Goal: Task Accomplishment & Management: Use online tool/utility

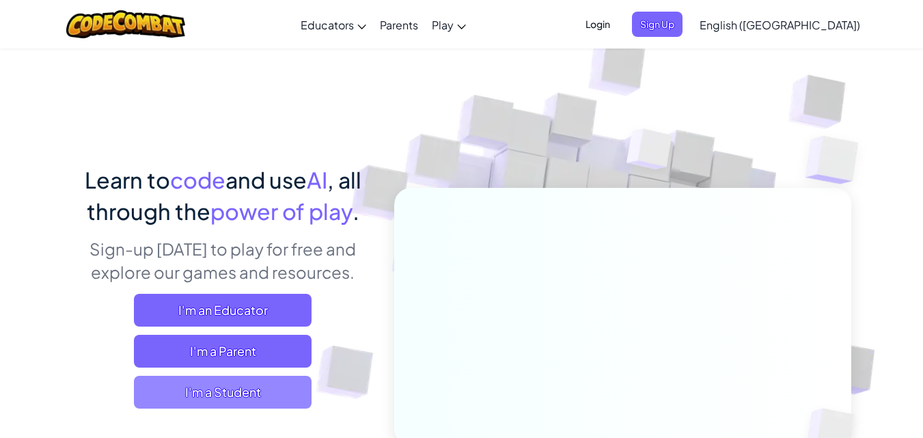
click at [222, 380] on span "I'm a Student" at bounding box center [223, 392] width 178 height 33
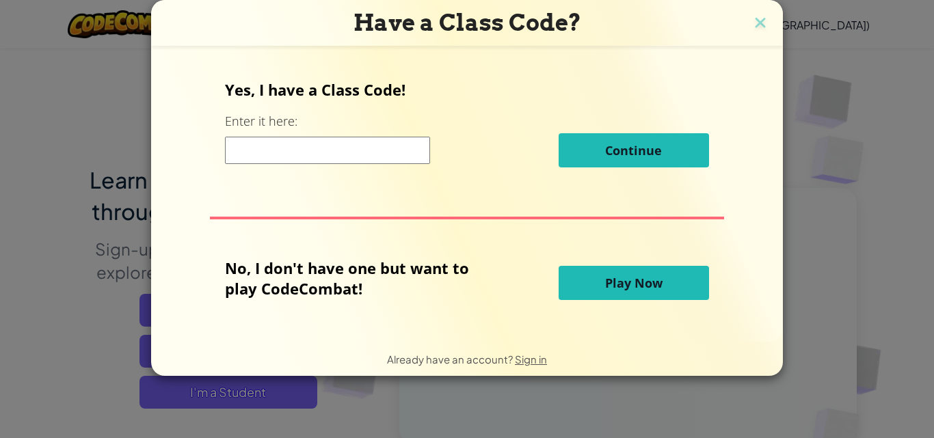
click at [685, 275] on button "Play Now" at bounding box center [633, 283] width 150 height 34
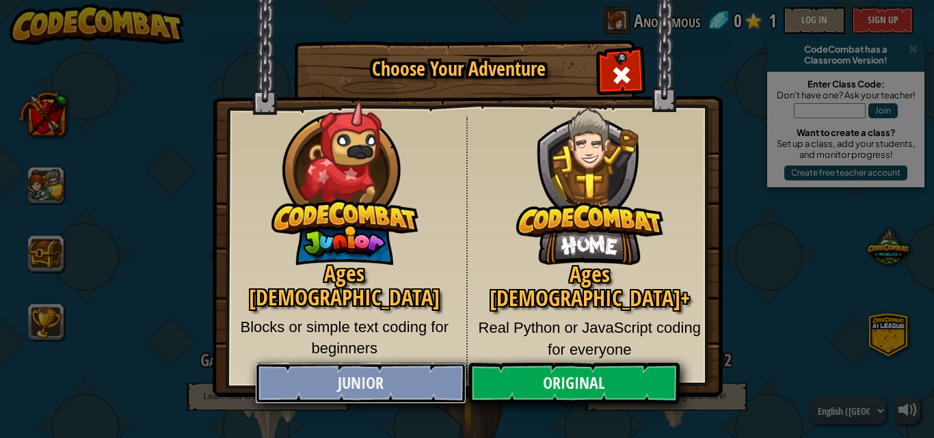
click at [408, 375] on link "Junior" at bounding box center [360, 383] width 211 height 41
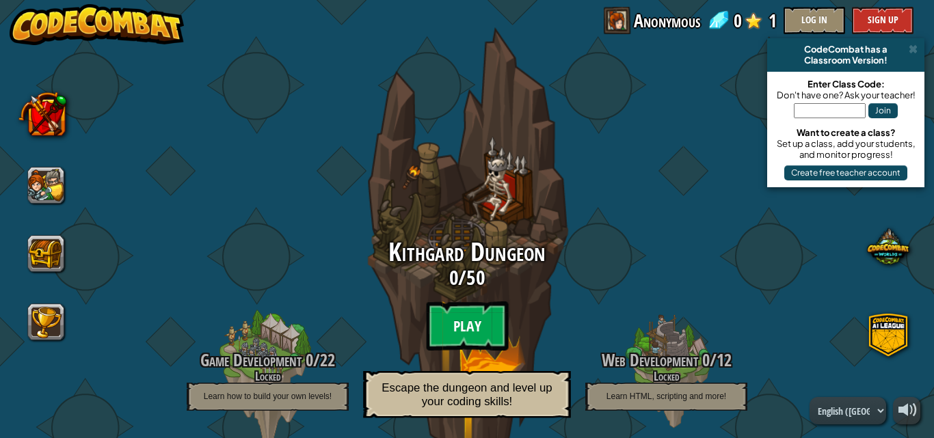
click at [455, 324] on btn "Play" at bounding box center [467, 325] width 82 height 49
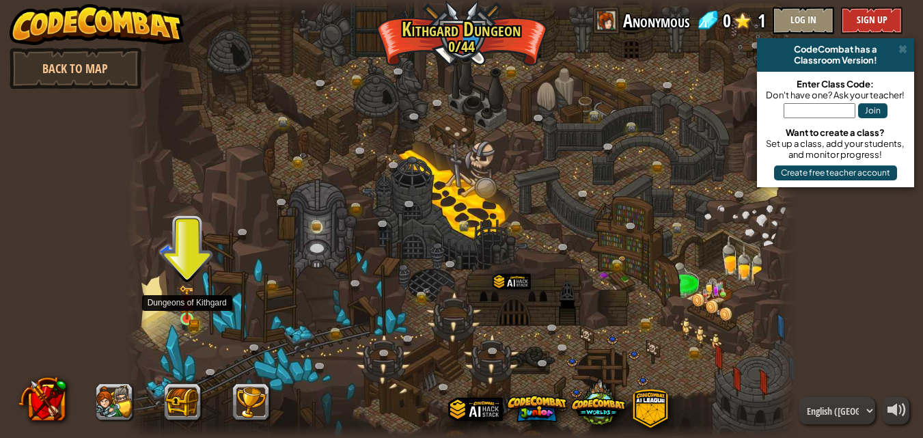
click at [193, 318] on img at bounding box center [187, 302] width 16 height 35
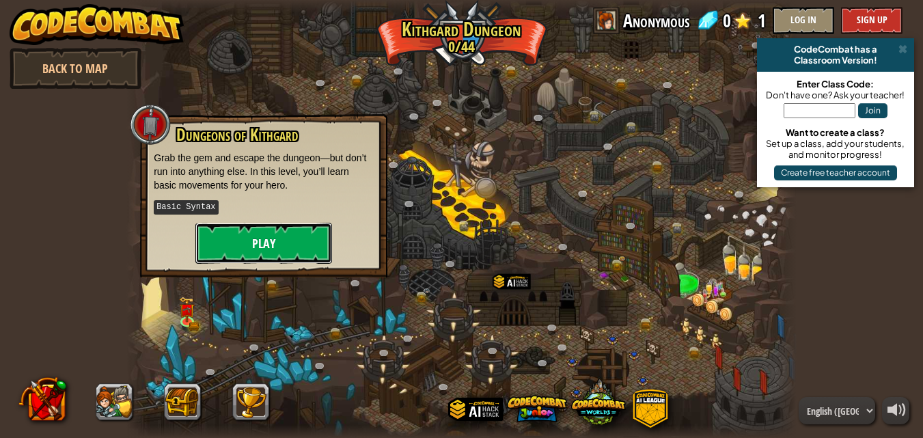
click at [241, 243] on button "Play" at bounding box center [263, 243] width 137 height 41
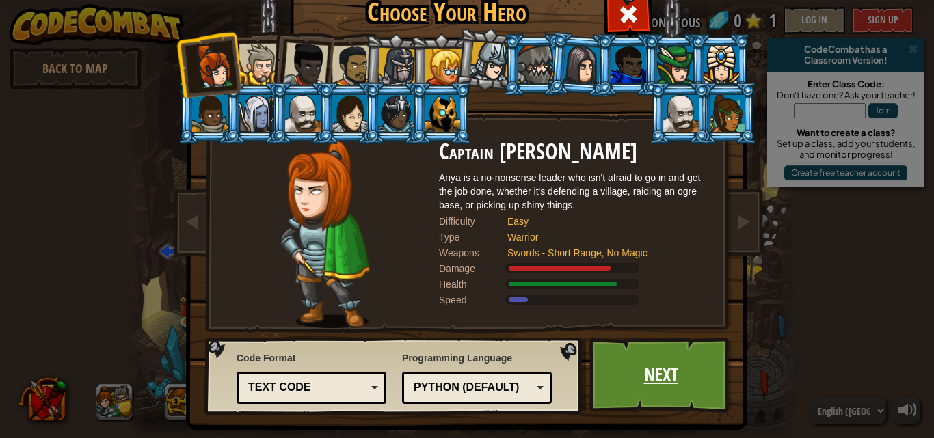
click at [664, 386] on link "Next" at bounding box center [660, 375] width 143 height 75
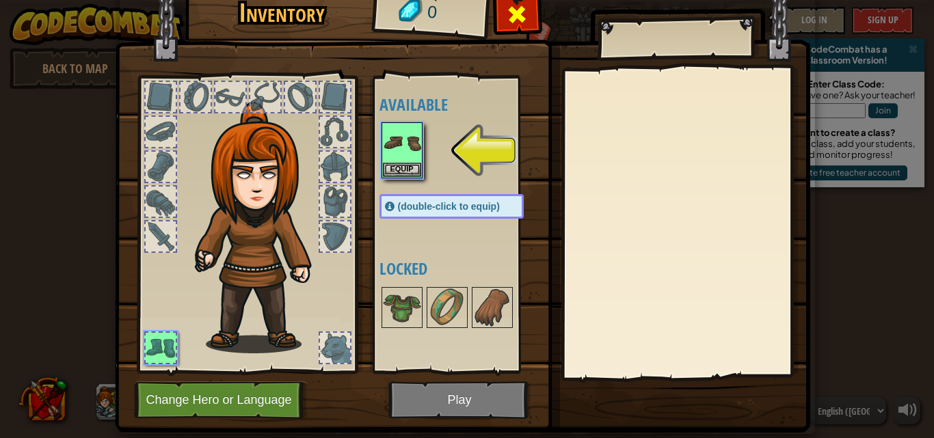
click at [519, 8] on span at bounding box center [517, 14] width 22 height 22
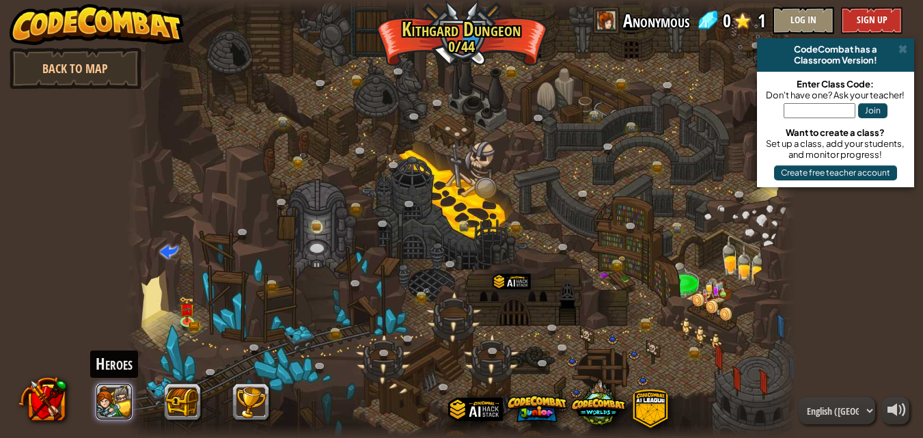
click at [100, 378] on div "Heroes" at bounding box center [148, 402] width 260 height 55
click at [126, 400] on button at bounding box center [114, 401] width 37 height 37
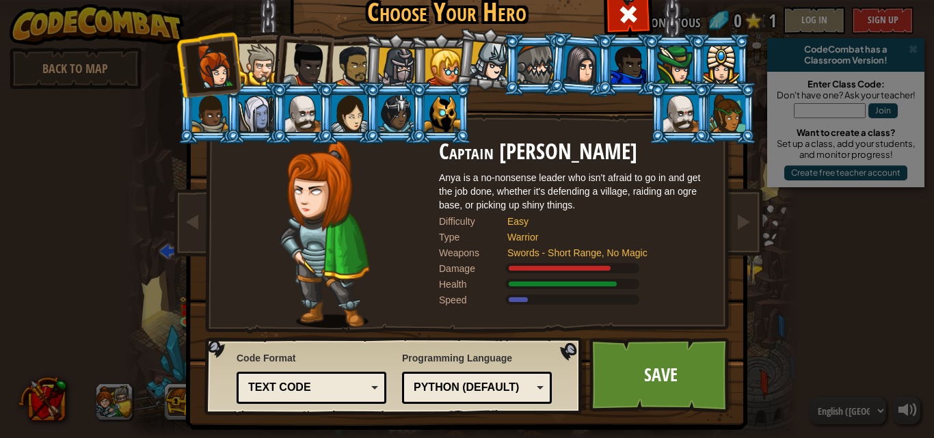
click at [474, 384] on div "Python (Default)" at bounding box center [472, 388] width 118 height 16
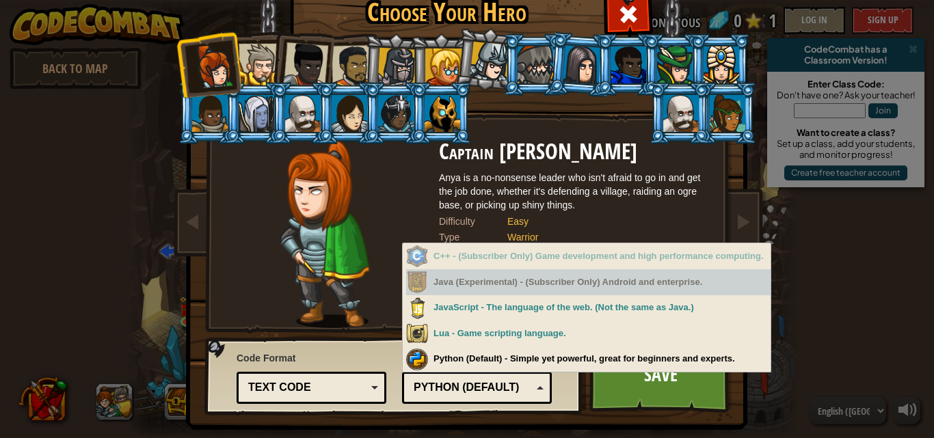
click at [489, 281] on div "Java (Experimental) - (Subscriber Only) Android and enterprise." at bounding box center [588, 282] width 364 height 27
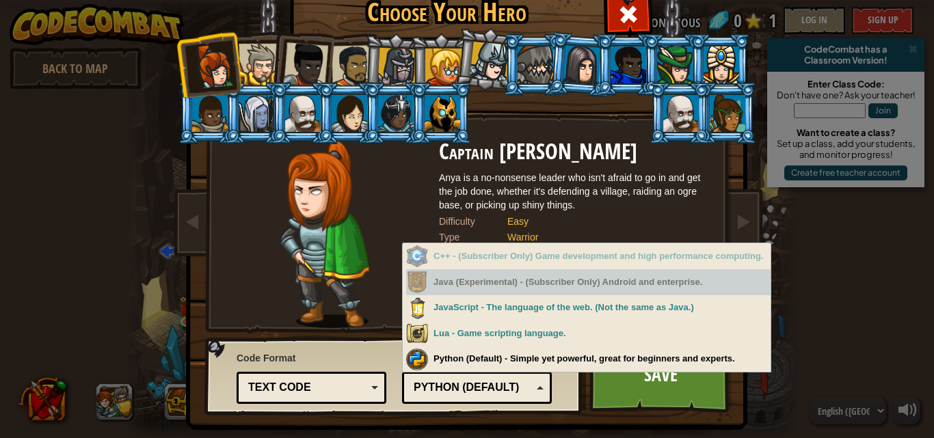
click at [489, 281] on div "Java (Experimental) - (Subscriber Only) Android and enterprise." at bounding box center [588, 282] width 364 height 27
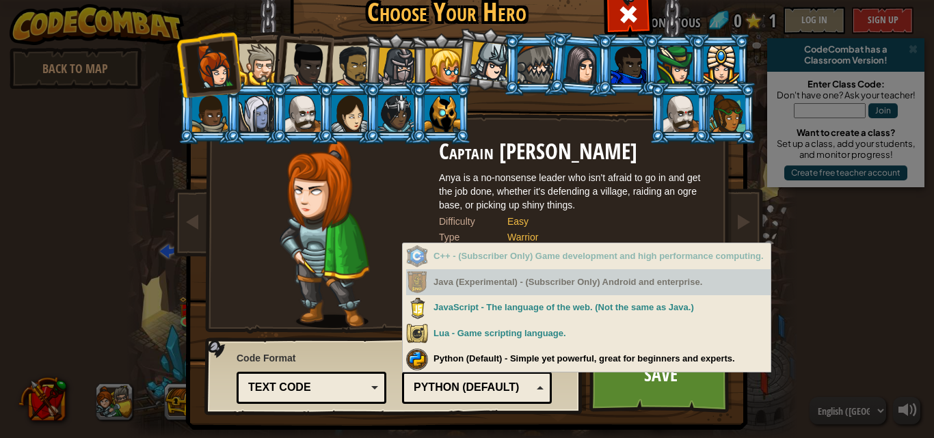
click at [489, 281] on div "Java (Experimental) - (Subscriber Only) Android and enterprise." at bounding box center [588, 282] width 364 height 27
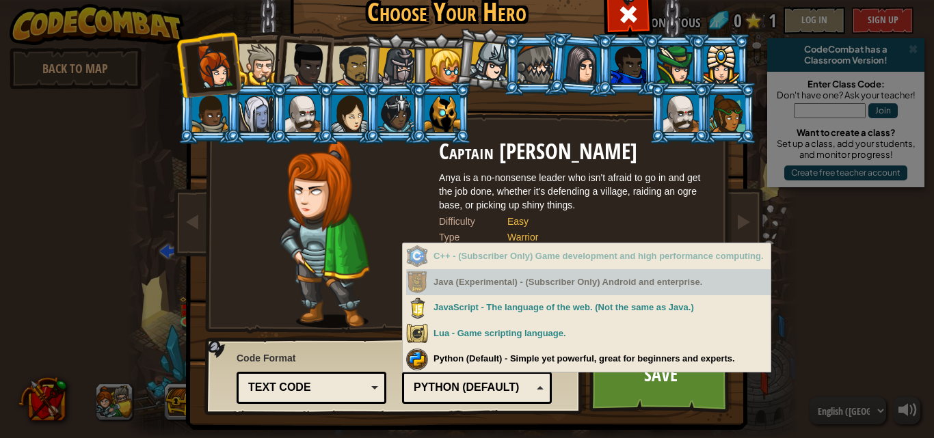
click at [489, 281] on div "Java (Experimental) - (Subscriber Only) Android and enterprise." at bounding box center [588, 282] width 364 height 27
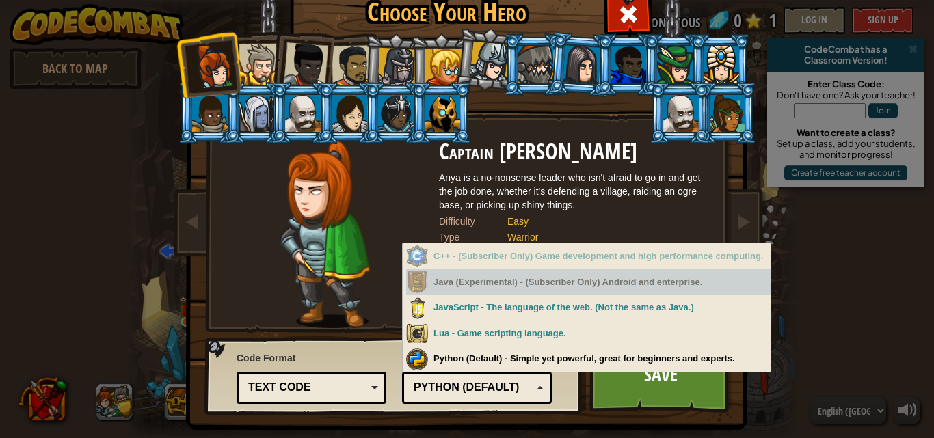
click at [489, 281] on div "Java (Experimental) - (Subscriber Only) Android and enterprise." at bounding box center [588, 282] width 364 height 27
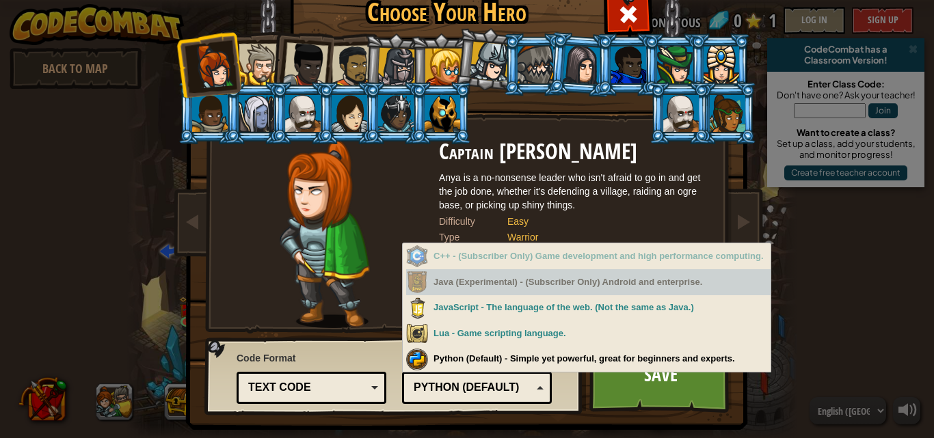
click at [489, 281] on div "Java (Experimental) - (Subscriber Only) Android and enterprise." at bounding box center [588, 282] width 364 height 27
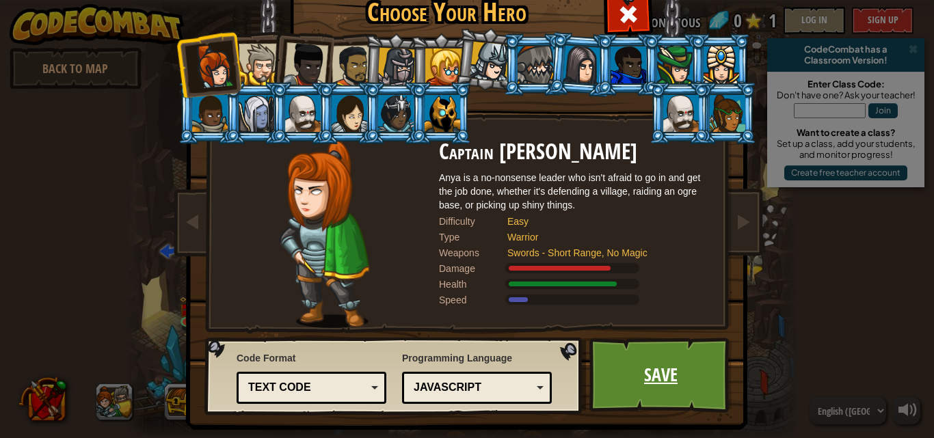
click at [620, 385] on link "Save" at bounding box center [660, 375] width 143 height 75
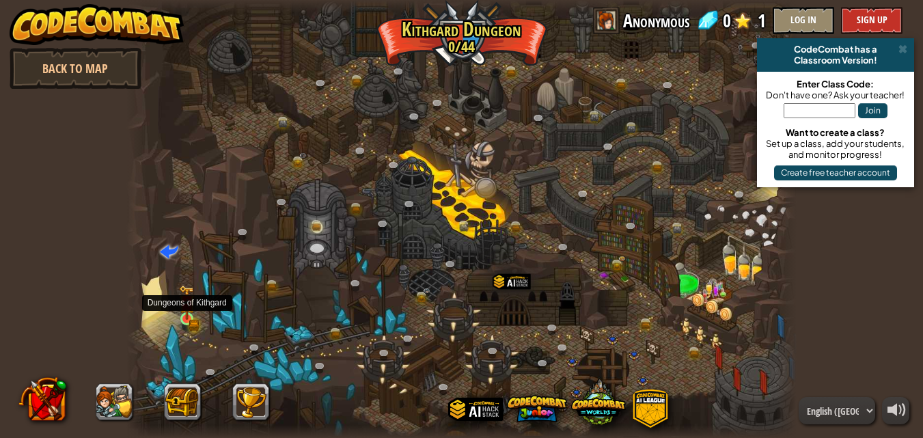
click at [187, 316] on img at bounding box center [187, 302] width 16 height 35
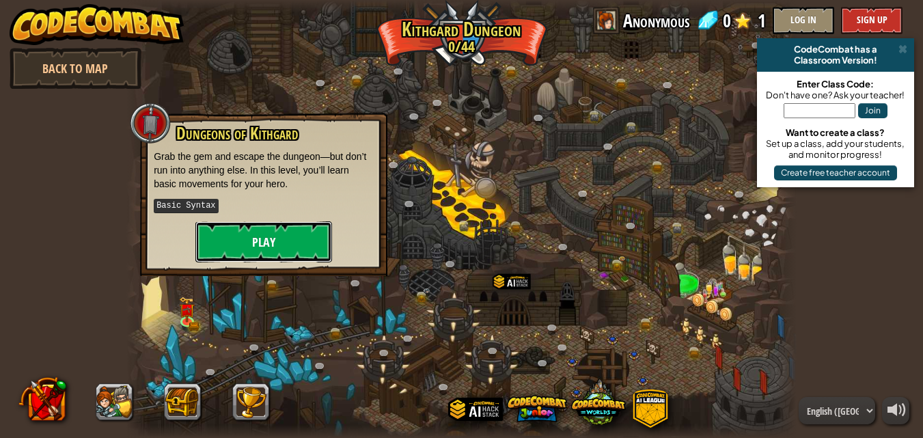
click at [258, 247] on button "Play" at bounding box center [263, 241] width 137 height 41
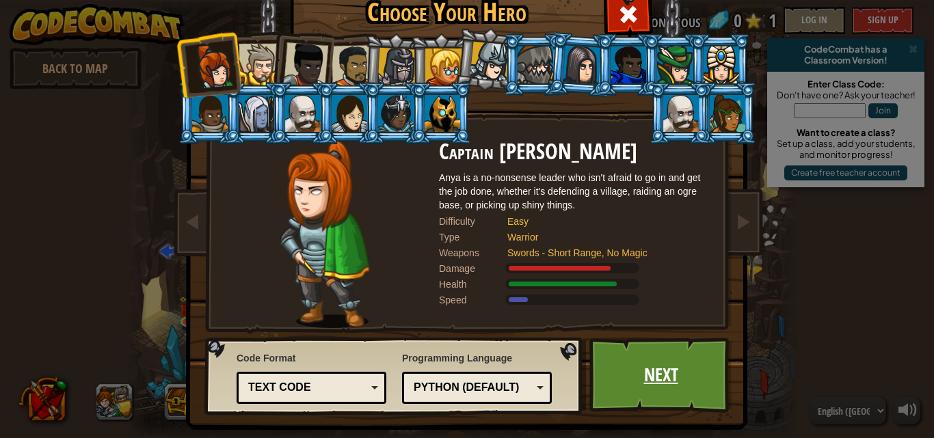
click at [655, 355] on link "Next" at bounding box center [660, 375] width 143 height 75
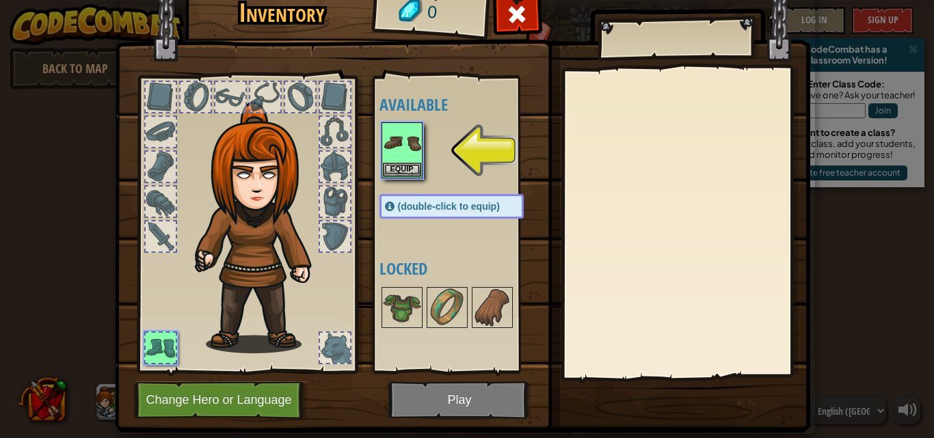
click at [472, 396] on img at bounding box center [462, 184] width 695 height 496
click at [401, 150] on img at bounding box center [402, 143] width 38 height 38
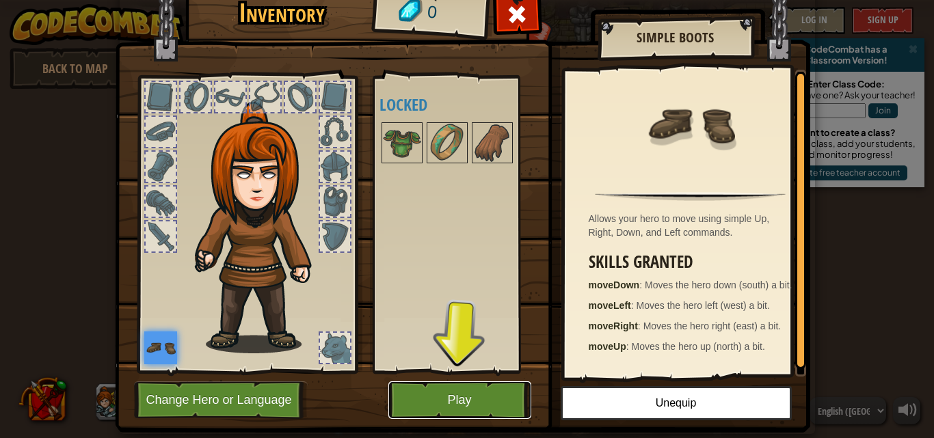
click at [467, 390] on button "Play" at bounding box center [459, 400] width 143 height 38
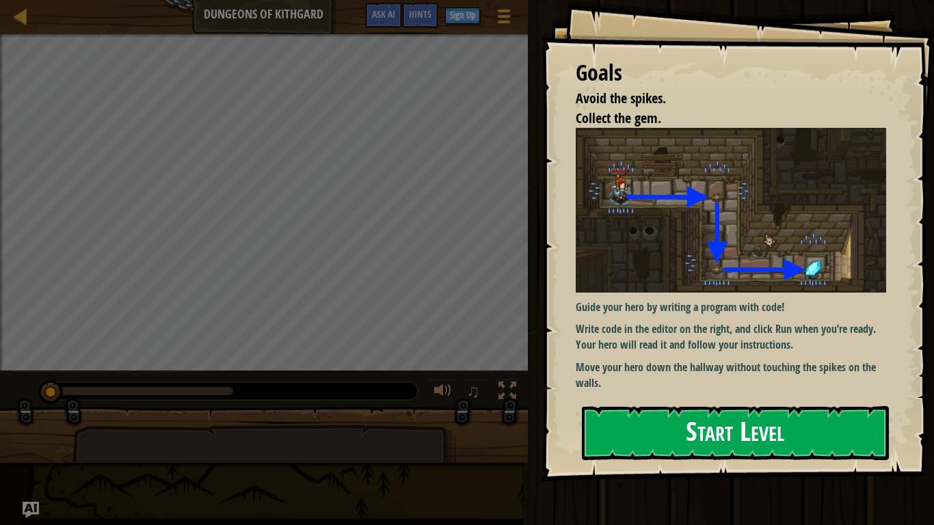
click at [834, 434] on button "Start Level" at bounding box center [735, 433] width 307 height 54
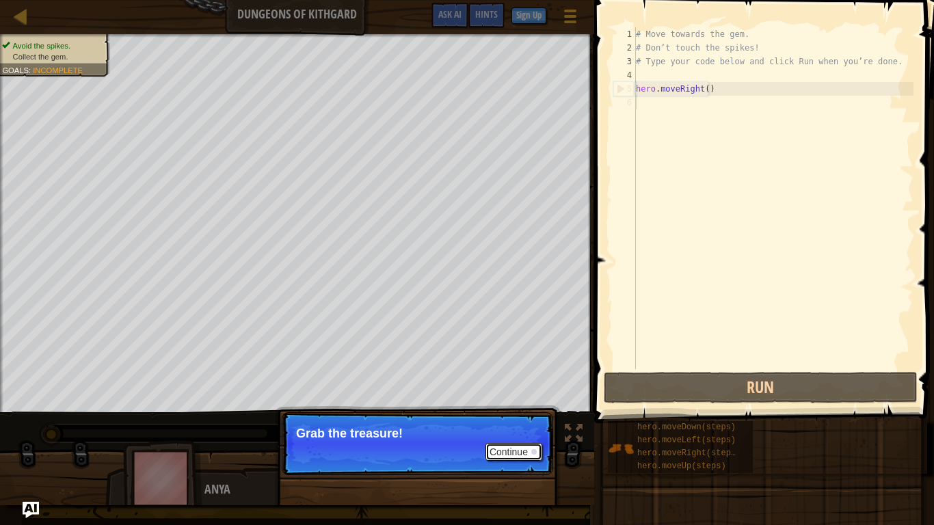
click at [489, 437] on button "Continue" at bounding box center [513, 452] width 57 height 18
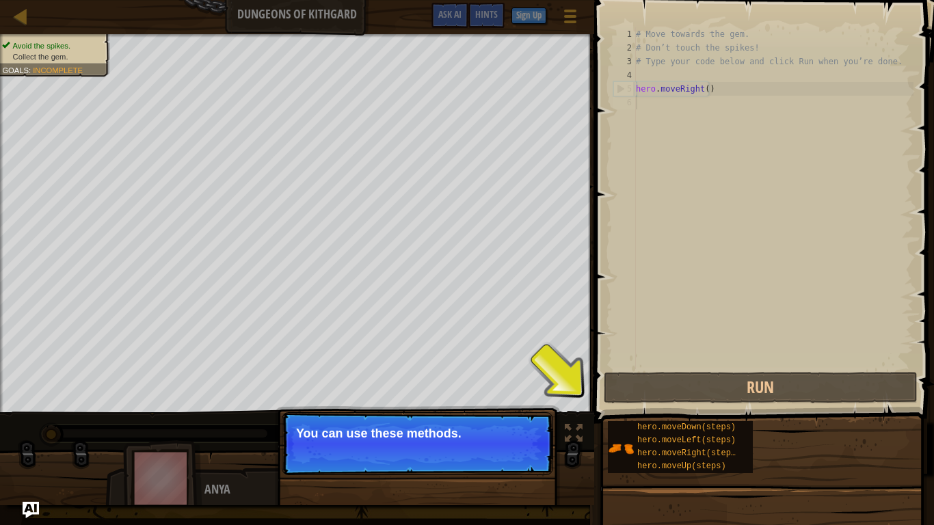
click at [489, 437] on p "Continue You can use these methods." at bounding box center [417, 443] width 271 height 63
click at [489, 437] on button "Continue" at bounding box center [513, 452] width 57 height 18
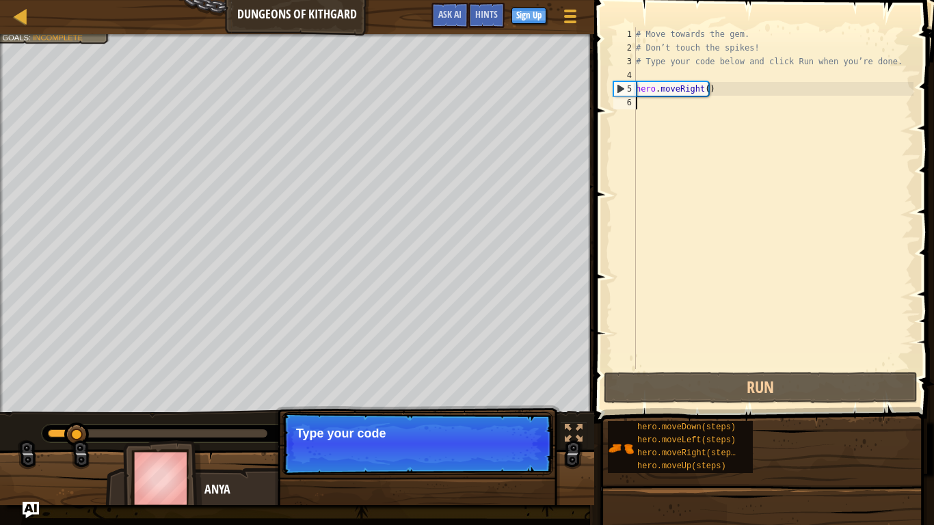
click at [489, 437] on p "Continue Type your code" at bounding box center [417, 443] width 271 height 63
click at [489, 437] on button "Continue" at bounding box center [513, 452] width 57 height 18
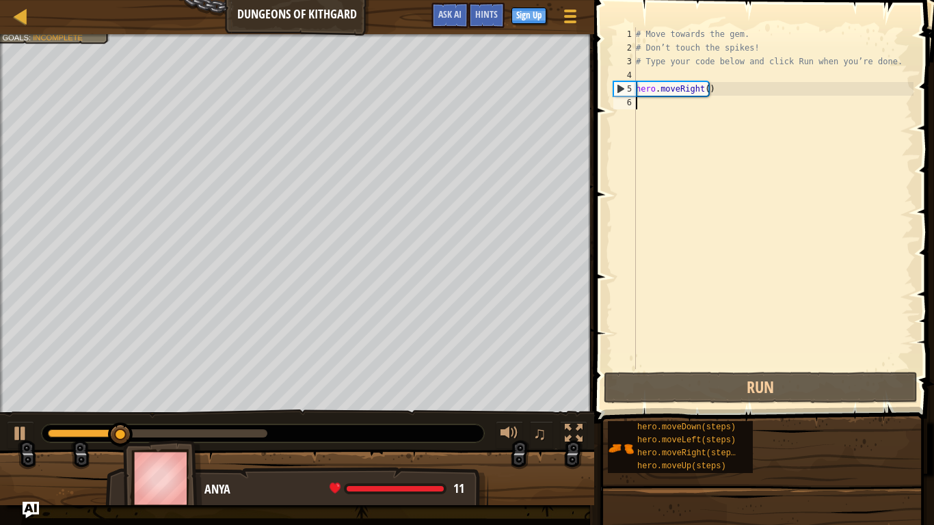
click at [489, 437] on div "Avoid the spikes. Collect the gem. Goals : Incomplete ♫ Anya 11 x: 16 y: 18 x: …" at bounding box center [467, 269] width 934 height 471
click at [489, 437] on div at bounding box center [297, 483] width 594 height 68
type textarea "h"
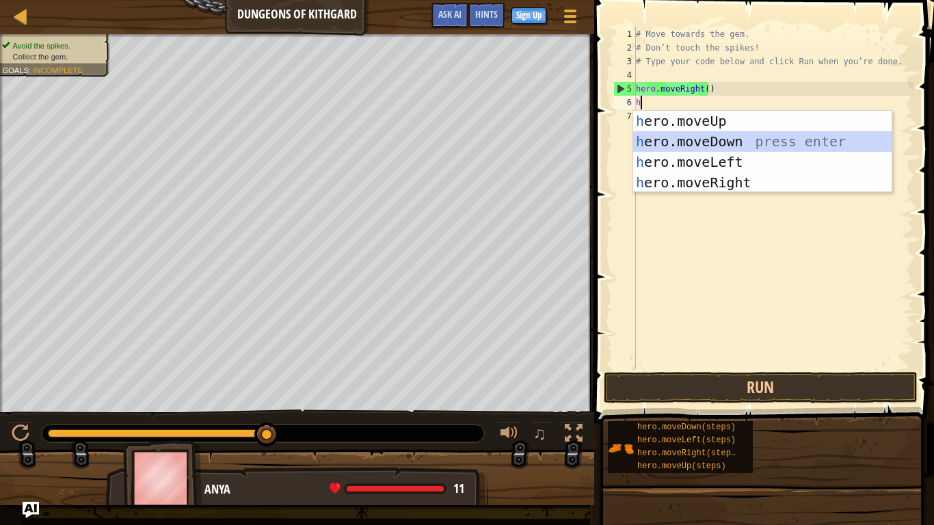
click at [686, 133] on div "h ero.moveUp press enter h ero.moveDown press enter h ero.moveLeft press enter …" at bounding box center [762, 172] width 258 height 123
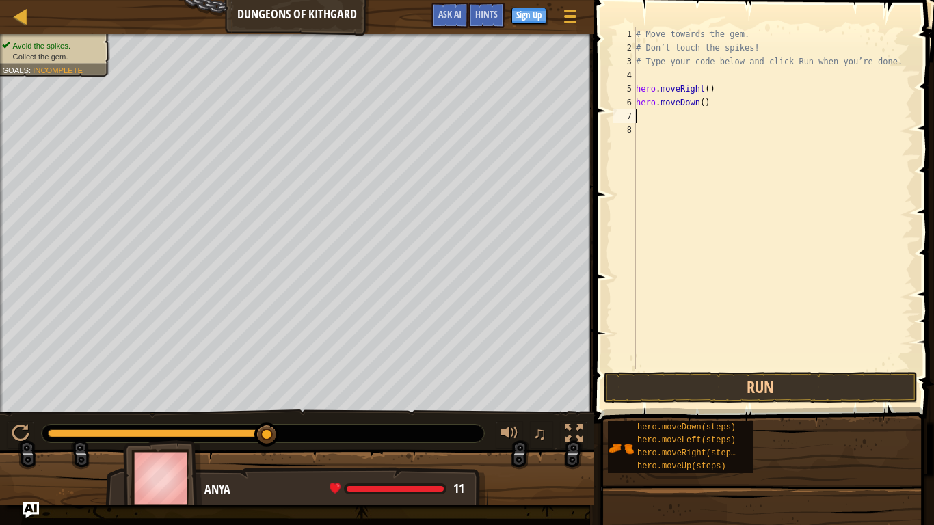
type textarea "h"
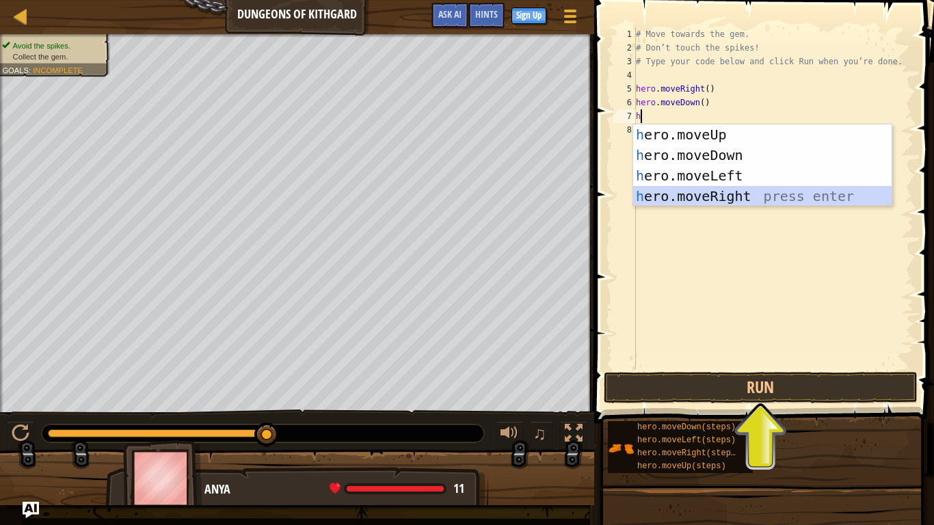
click at [688, 187] on div "h ero.moveUp press enter h ero.moveDown press enter h ero.moveLeft press enter …" at bounding box center [762, 185] width 258 height 123
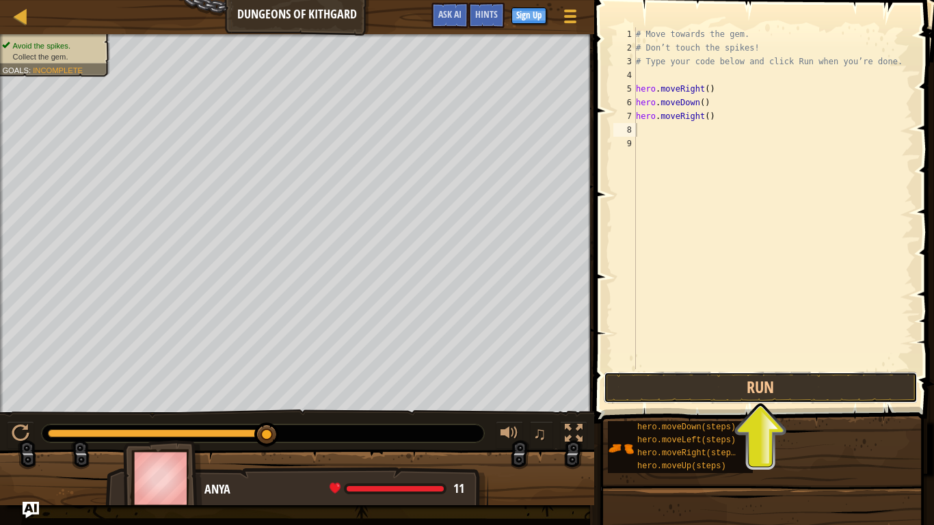
click at [742, 370] on div "1 2 3 4 5 6 7 8 9 # Move towards the gem. # Don’t touch the spikes! # Type your…" at bounding box center [762, 238] width 344 height 463
click at [742, 373] on button "Run" at bounding box center [760, 387] width 314 height 31
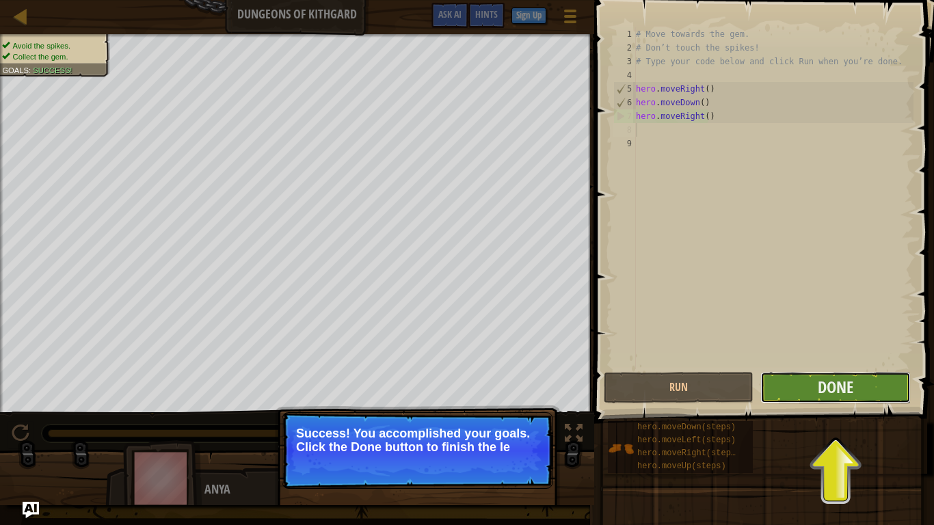
click at [877, 388] on button "Done" at bounding box center [835, 387] width 150 height 31
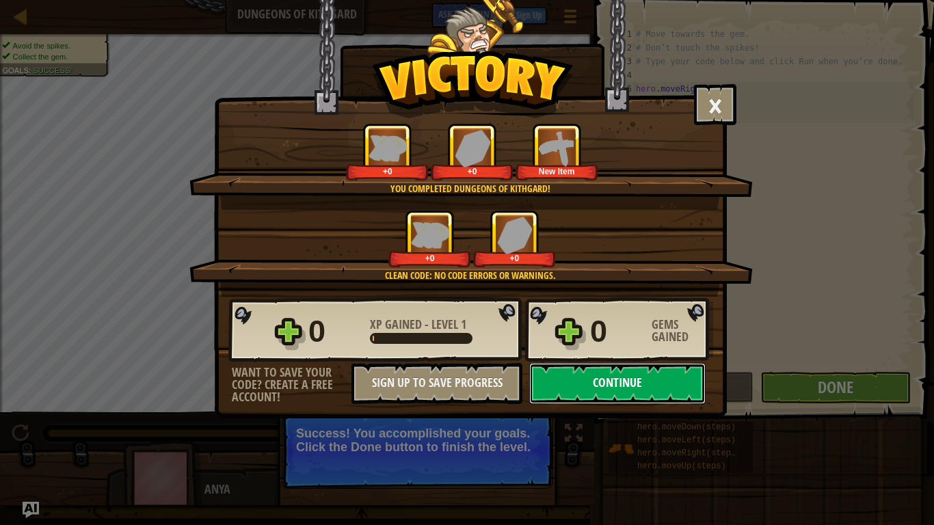
click at [650, 368] on button "Continue" at bounding box center [617, 383] width 176 height 41
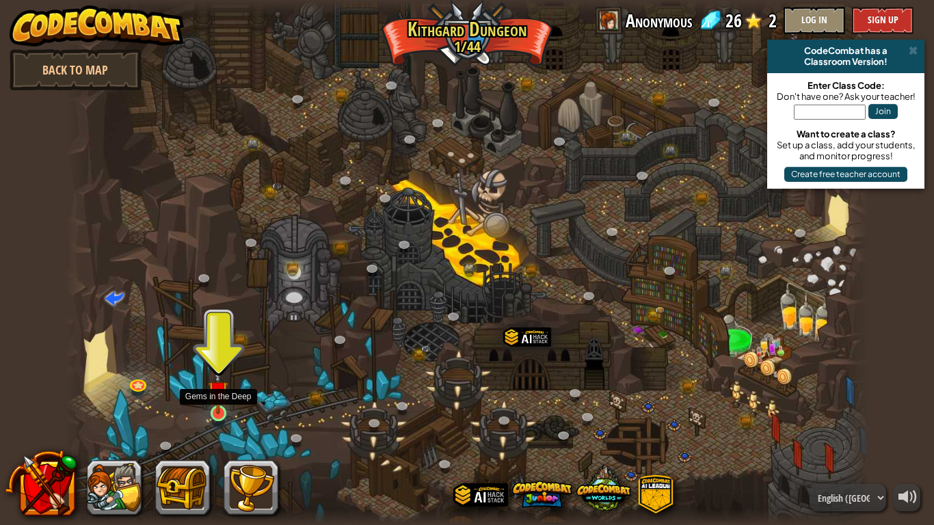
click at [221, 403] on img at bounding box center [218, 391] width 21 height 46
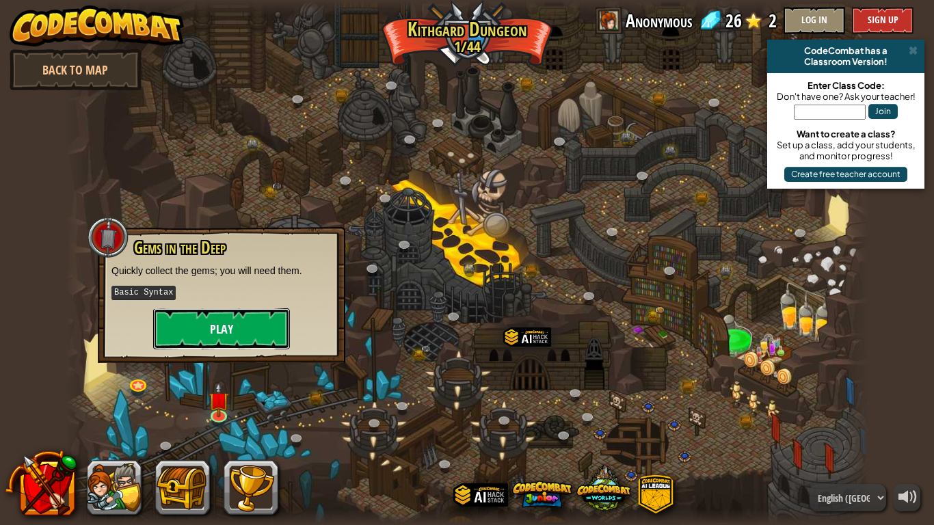
click at [250, 330] on button "Play" at bounding box center [221, 328] width 137 height 41
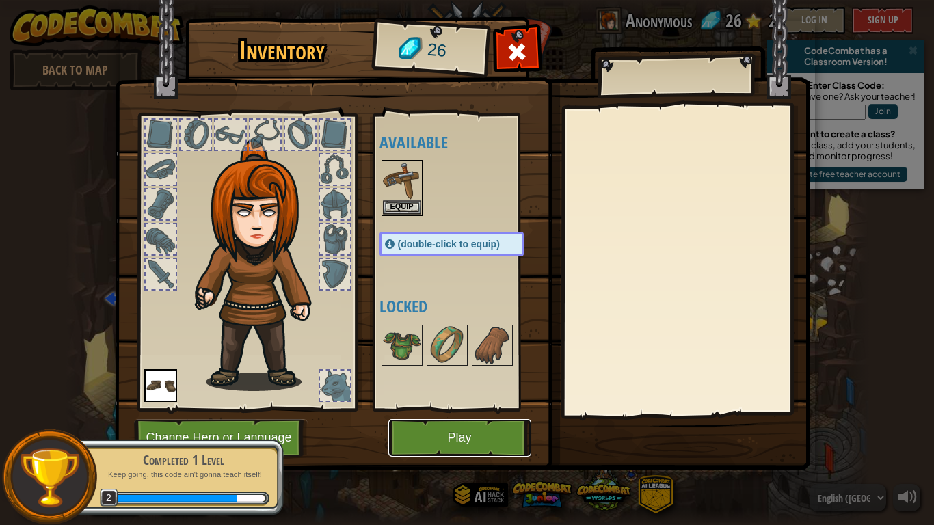
click at [506, 436] on button "Play" at bounding box center [459, 438] width 143 height 38
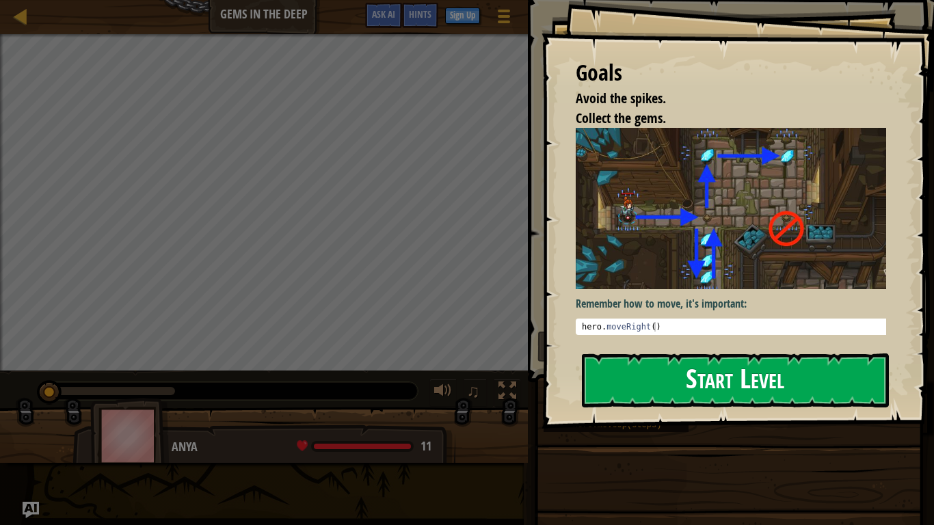
click at [621, 389] on button "Start Level" at bounding box center [735, 380] width 307 height 54
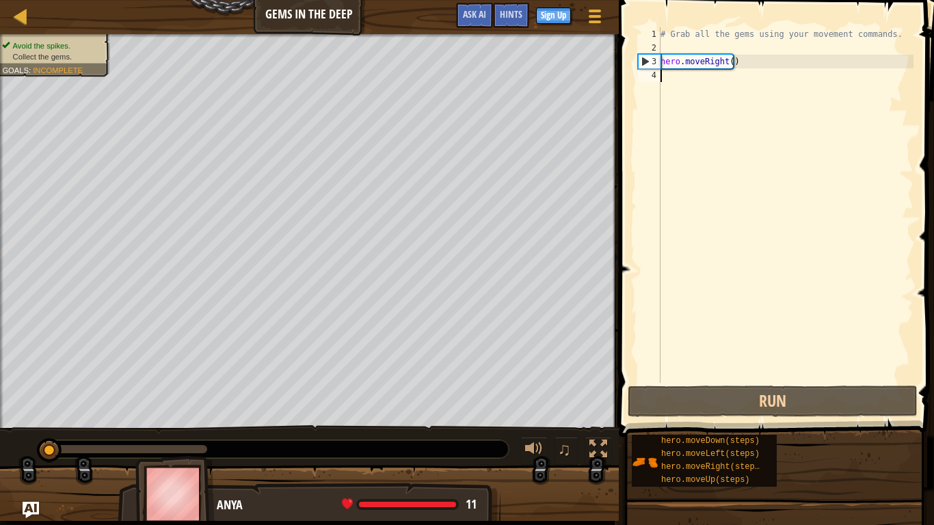
click at [669, 79] on div "# Grab all the gems using your movement commands. hero . moveRight ( )" at bounding box center [785, 218] width 256 height 383
type textarea "h"
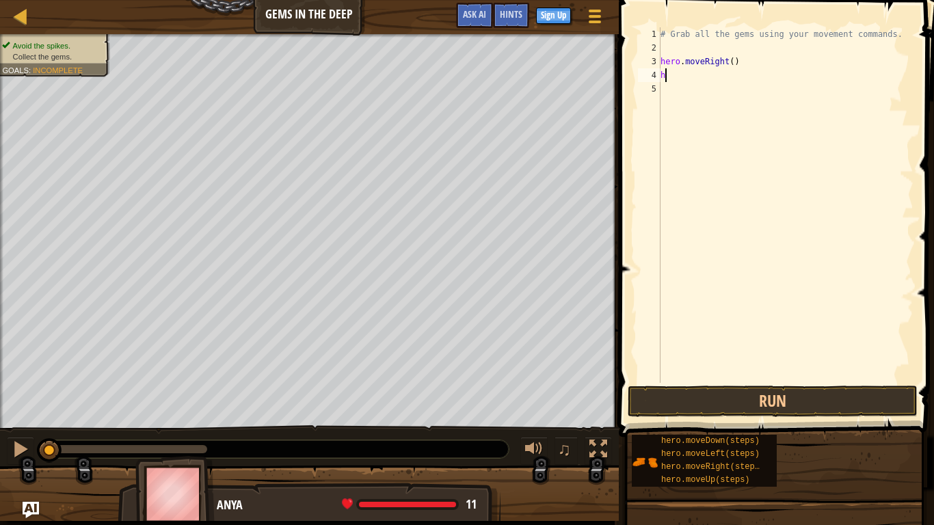
click at [669, 79] on div "# Grab all the gems using your movement commands. hero . moveRight ( ) h" at bounding box center [785, 218] width 256 height 383
type textarea "h"
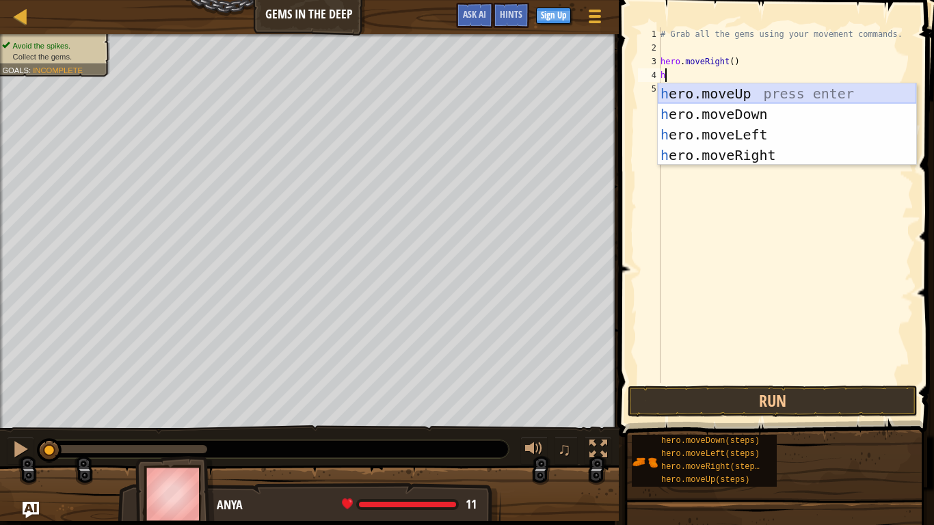
click at [665, 86] on div "h ero.moveUp press enter h ero.moveDown press enter h ero.moveLeft press enter …" at bounding box center [786, 144] width 258 height 123
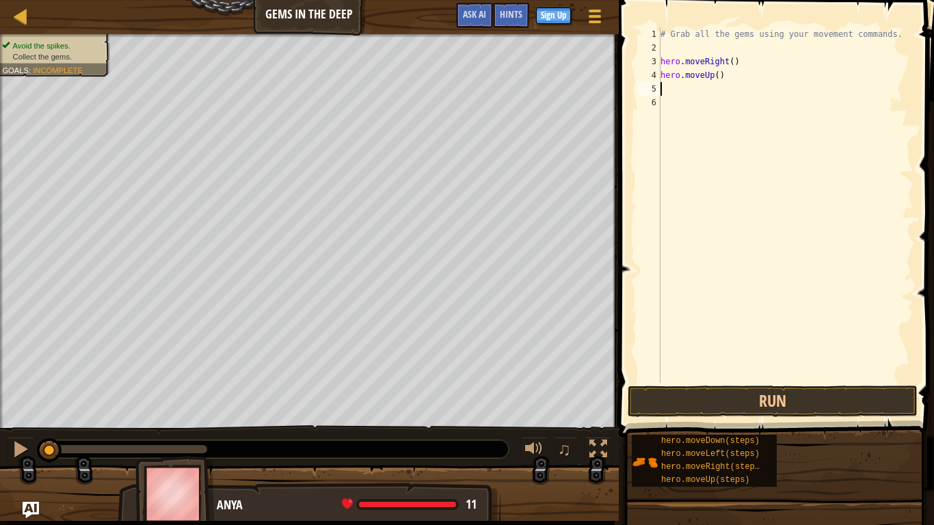
type textarea "h"
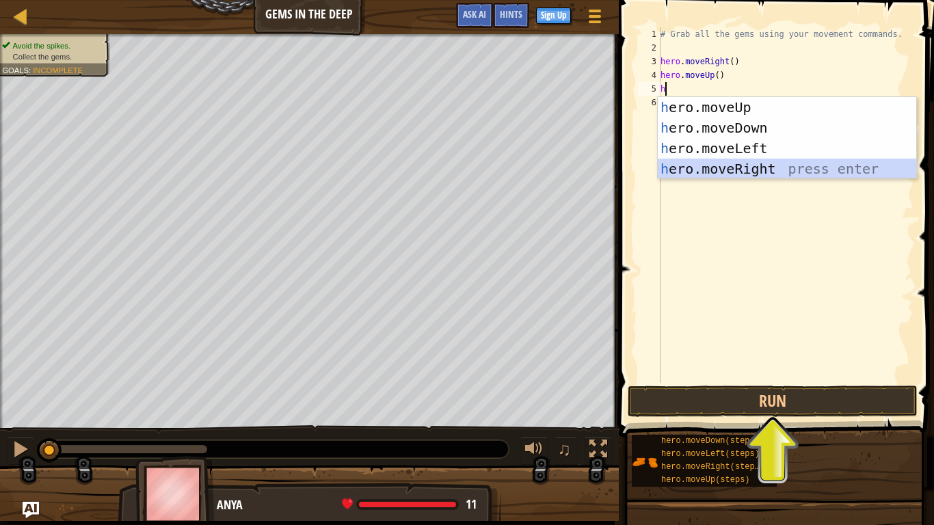
click at [688, 165] on div "h ero.moveUp press enter h ero.moveDown press enter h ero.moveLeft press enter …" at bounding box center [786, 158] width 258 height 123
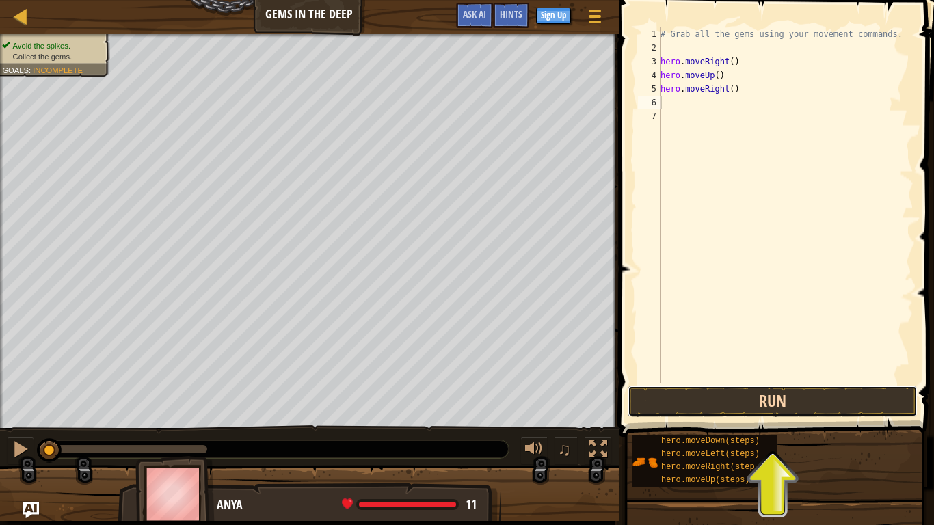
click at [778, 400] on button "Run" at bounding box center [772, 400] width 290 height 31
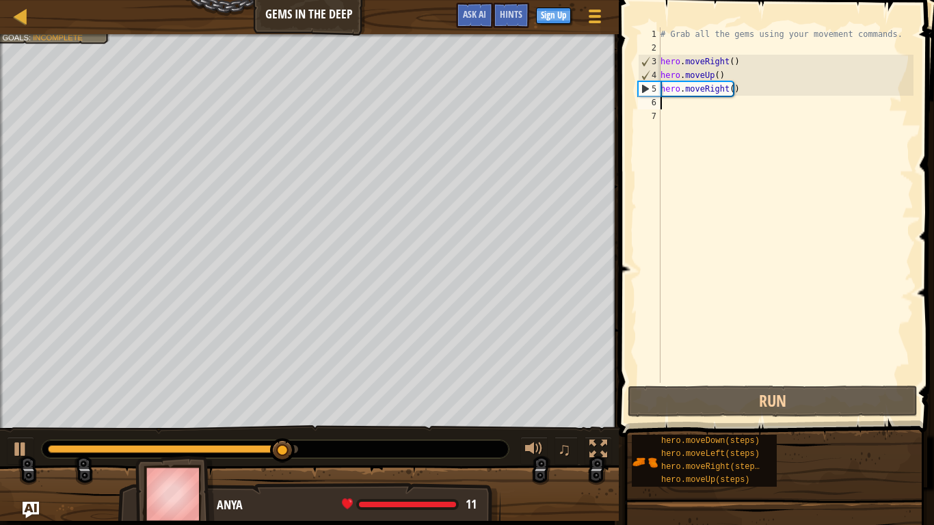
type textarea "h"
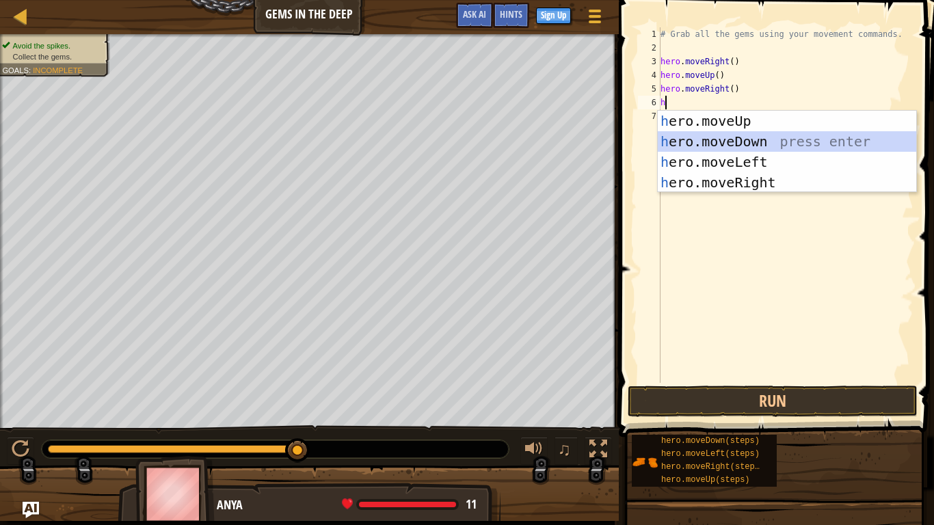
click at [714, 138] on div "h ero.moveUp press enter h ero.moveDown press enter h ero.moveLeft press enter …" at bounding box center [786, 172] width 258 height 123
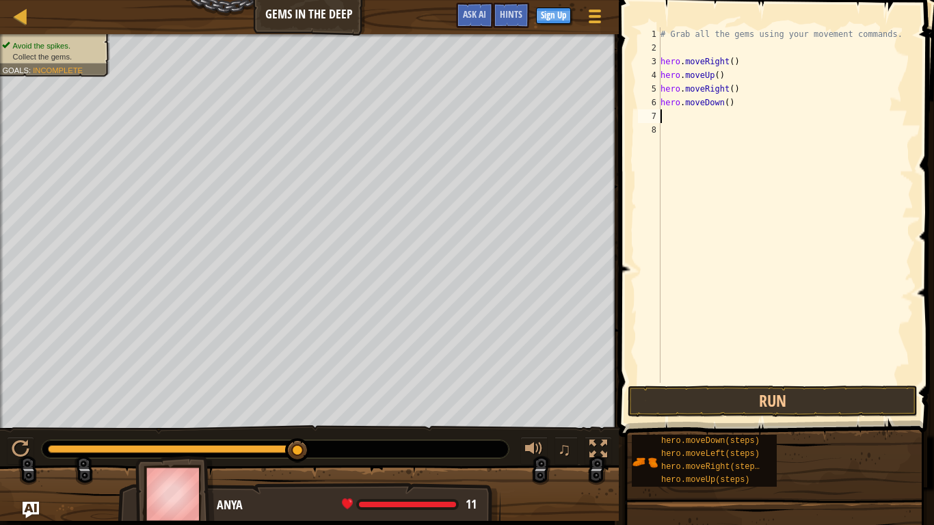
type textarea "h"
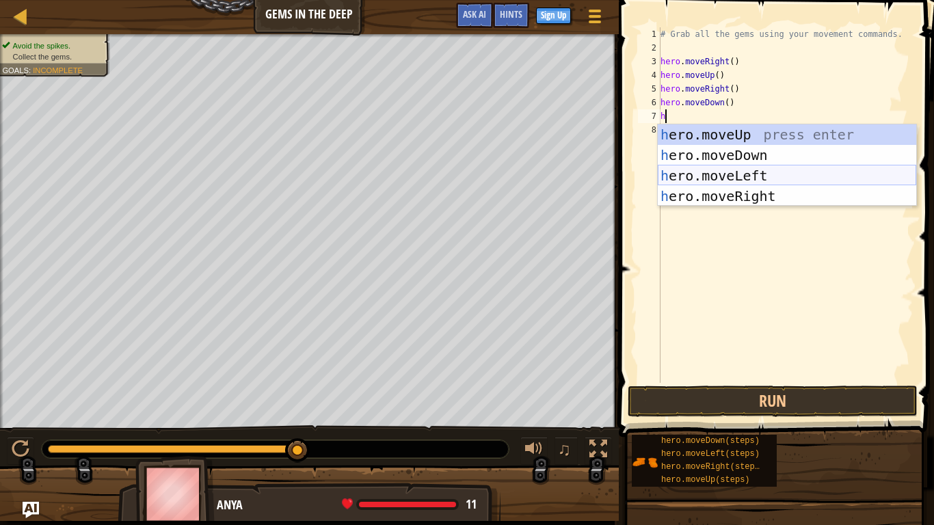
click at [716, 177] on div "h ero.moveUp press enter h ero.moveDown press enter h ero.moveLeft press enter …" at bounding box center [786, 185] width 258 height 123
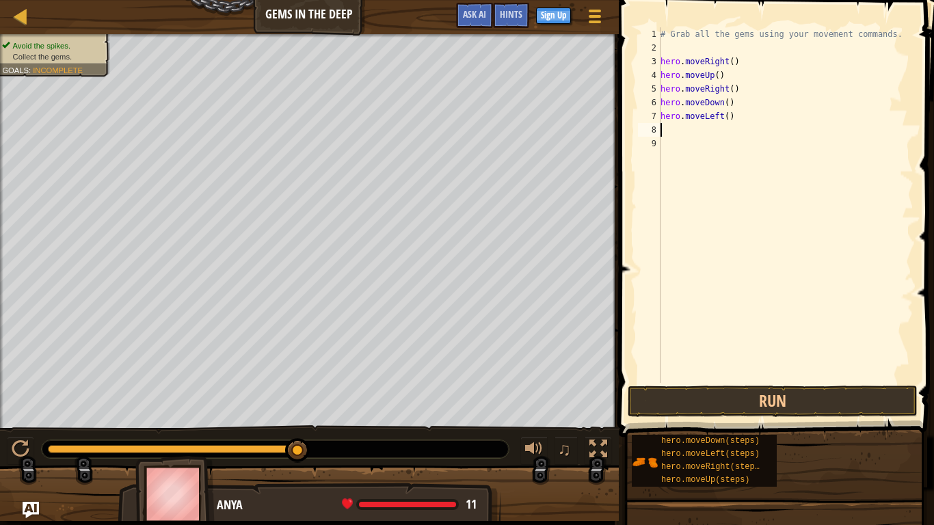
type textarea "h"
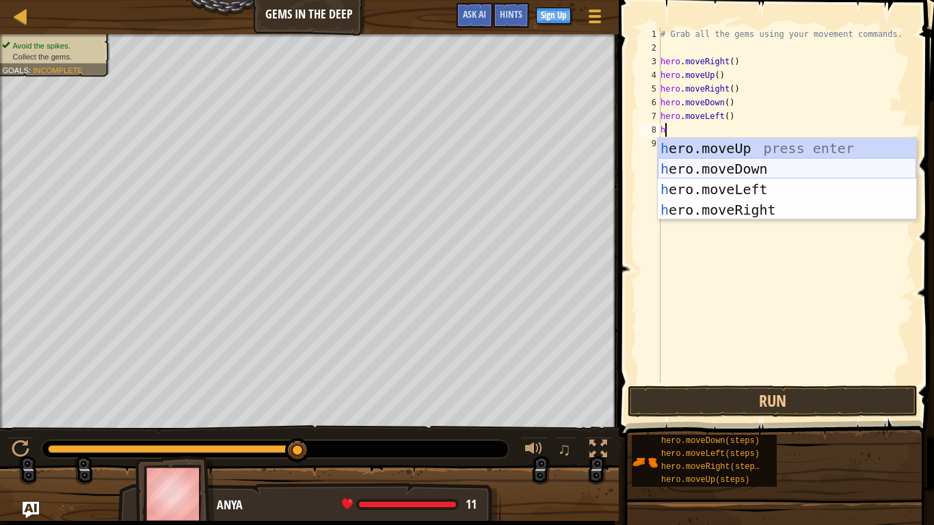
click at [717, 163] on div "h ero.moveUp press enter h ero.moveDown press enter h ero.moveLeft press enter …" at bounding box center [786, 199] width 258 height 123
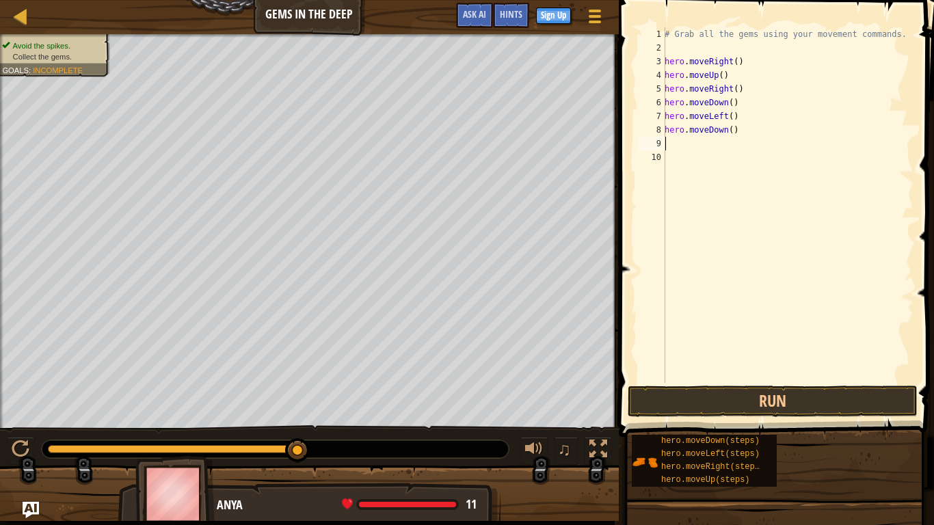
type textarea "h"
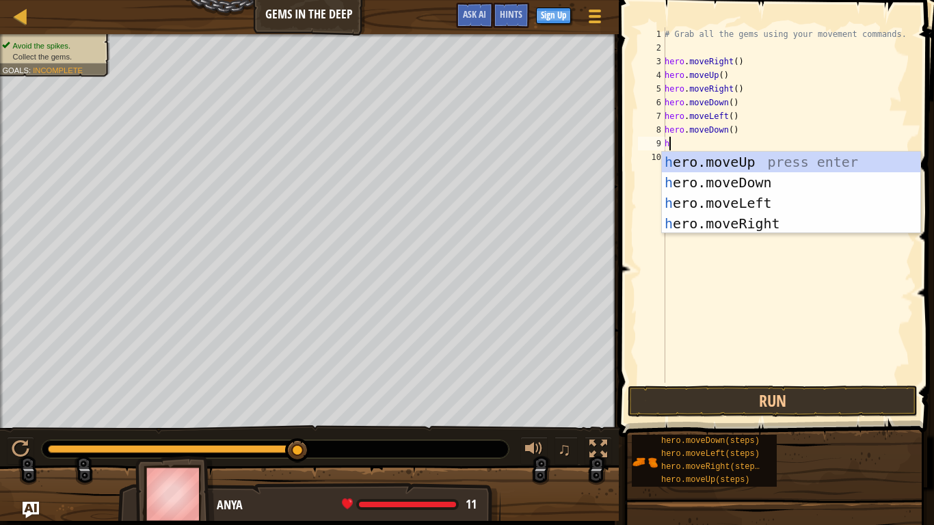
click at [715, 158] on div "h ero.moveUp press enter h ero.moveDown press enter h ero.moveLeft press enter …" at bounding box center [791, 213] width 258 height 123
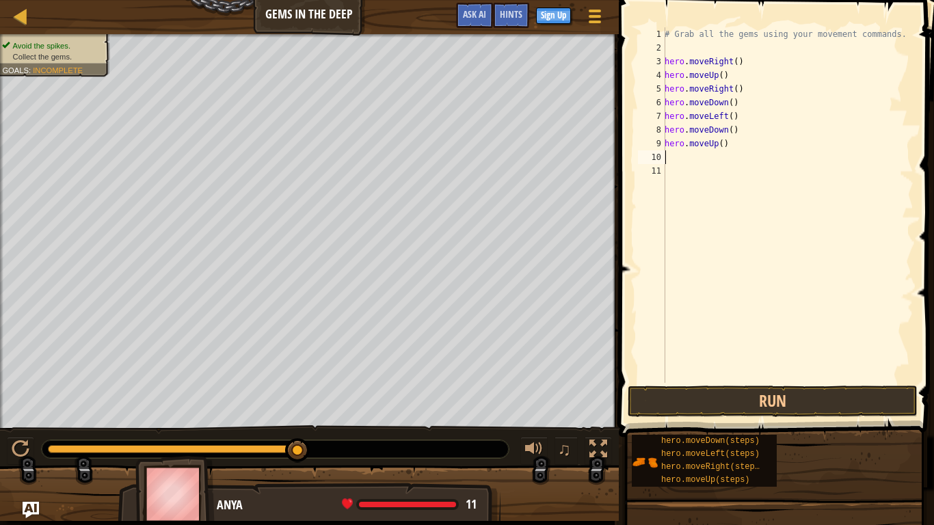
type textarea "h"
click at [715, 158] on div "# Grab all the gems using your movement commands. hero . moveRight ( ) hero . m…" at bounding box center [788, 218] width 252 height 383
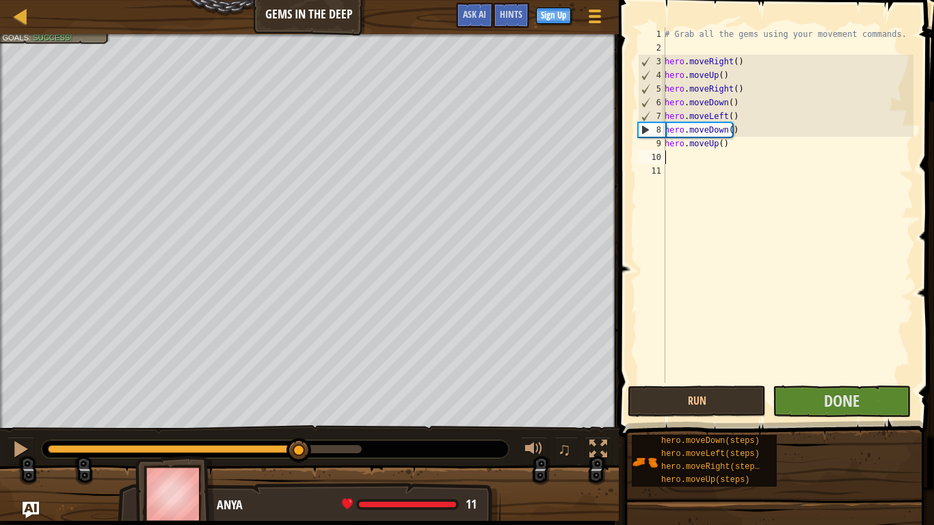
type textarea "h"
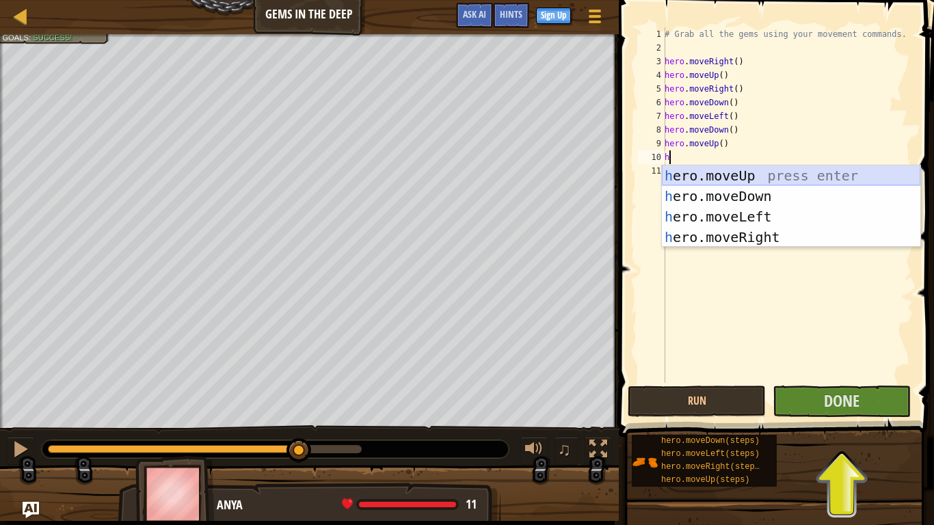
click at [708, 169] on div "h ero.moveUp press enter h ero.moveDown press enter h ero.moveLeft press enter …" at bounding box center [791, 226] width 258 height 123
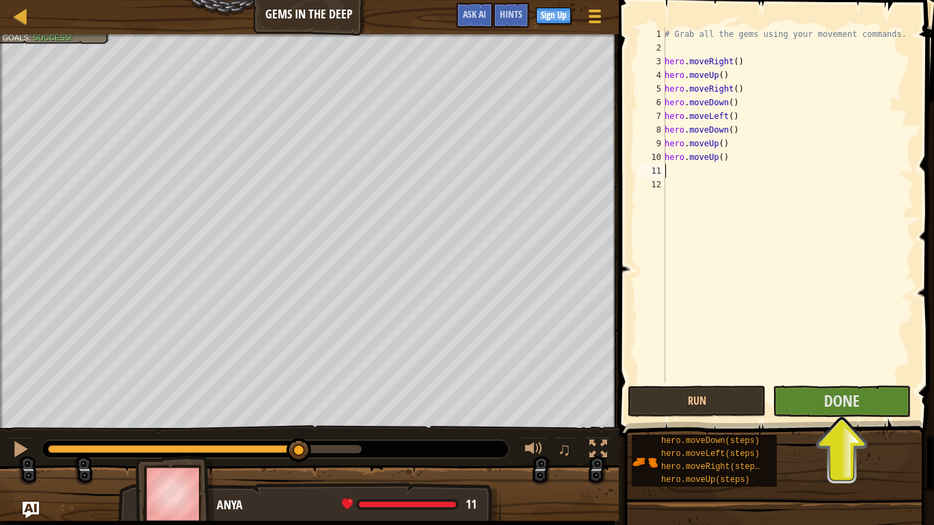
type textarea "h"
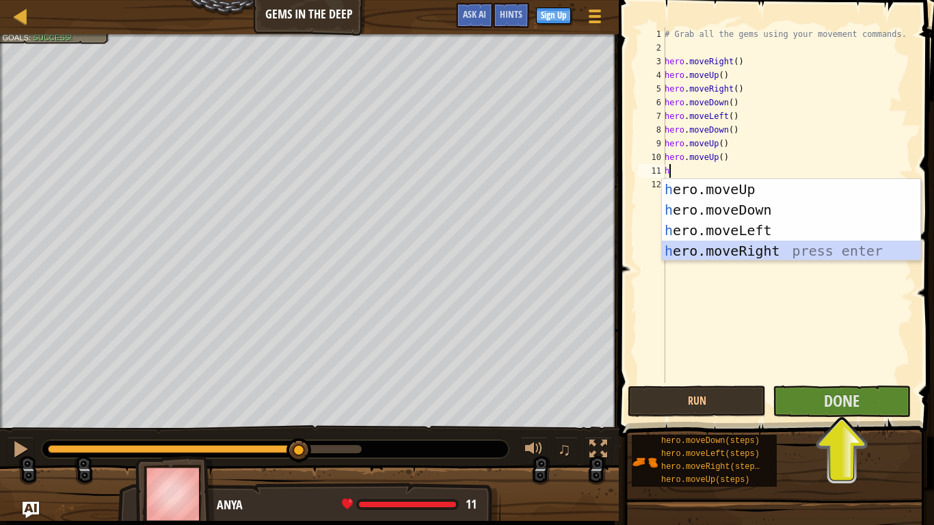
click at [686, 247] on div "h ero.moveUp press enter h ero.moveDown press enter h ero.moveLeft press enter …" at bounding box center [791, 240] width 258 height 123
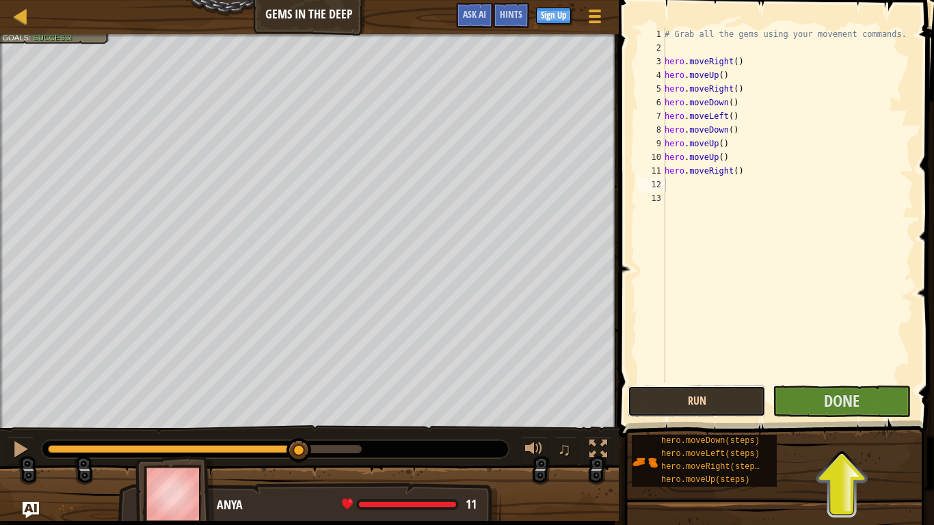
click at [714, 389] on button "Run" at bounding box center [696, 400] width 138 height 31
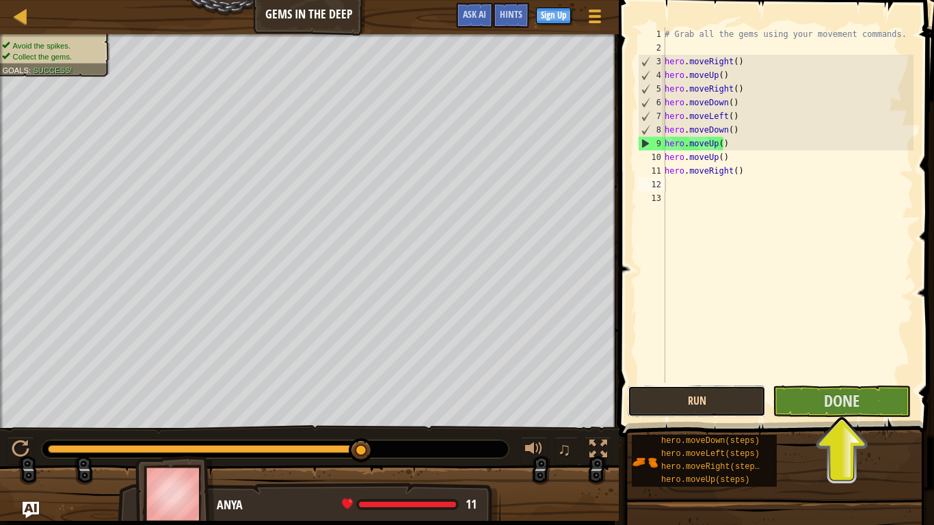
click at [741, 401] on button "Run" at bounding box center [696, 400] width 138 height 31
click at [839, 401] on span "Done" at bounding box center [842, 401] width 36 height 22
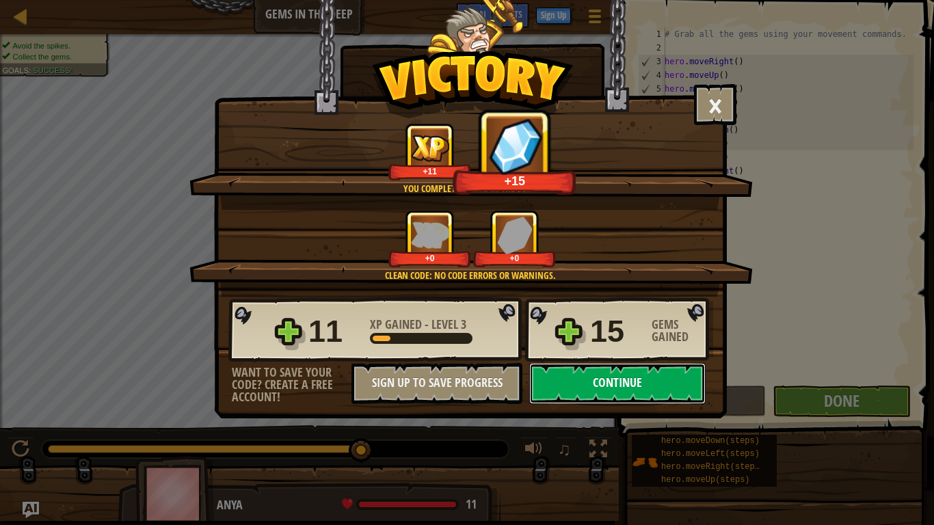
click at [655, 379] on button "Continue" at bounding box center [617, 383] width 176 height 41
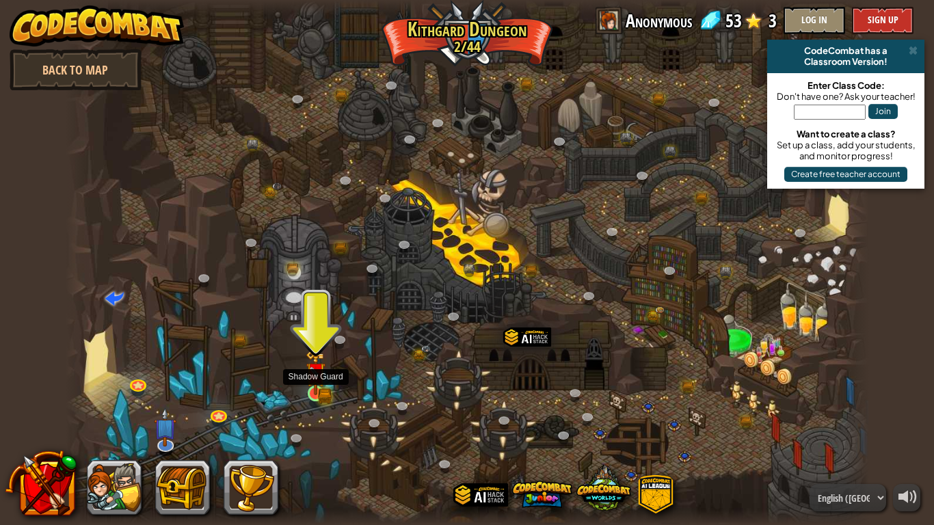
click at [307, 378] on img at bounding box center [316, 372] width 21 height 44
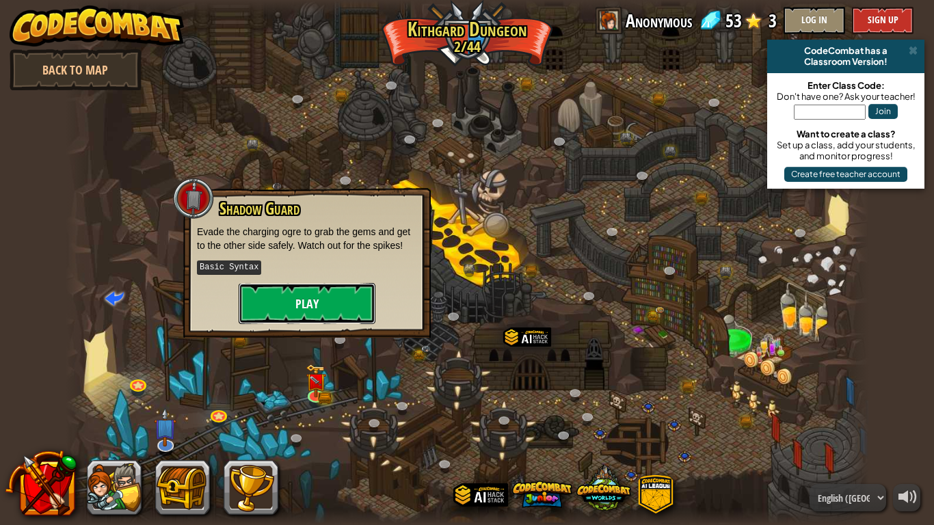
click at [316, 301] on button "Play" at bounding box center [307, 303] width 137 height 41
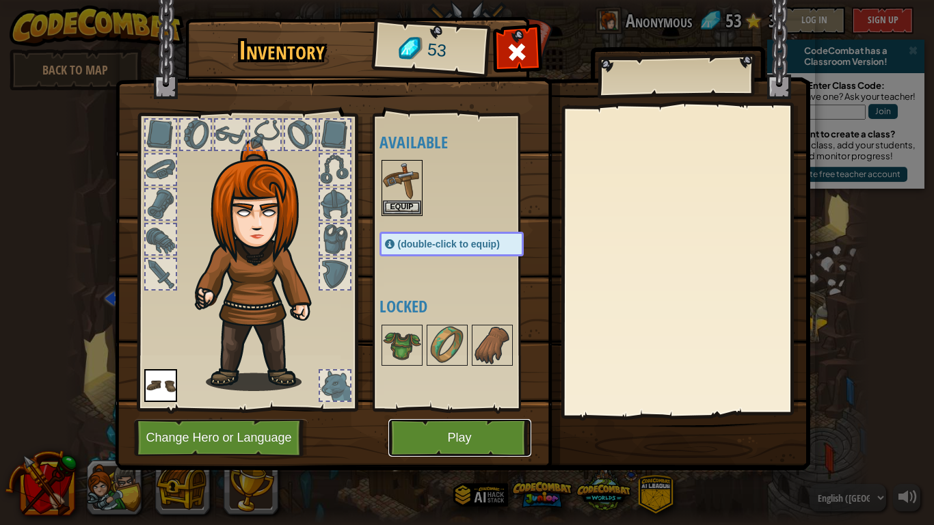
click at [437, 433] on button "Play" at bounding box center [459, 438] width 143 height 38
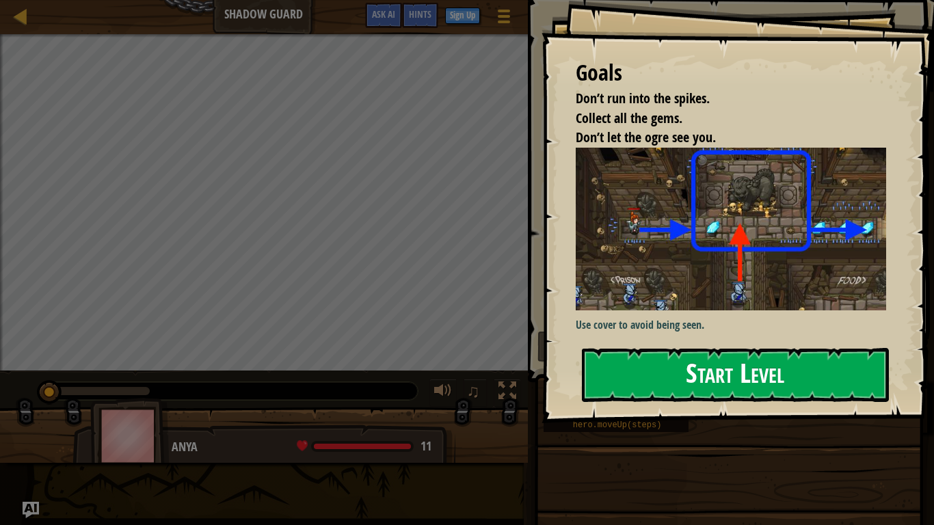
click at [625, 377] on button "Start Level" at bounding box center [735, 375] width 307 height 54
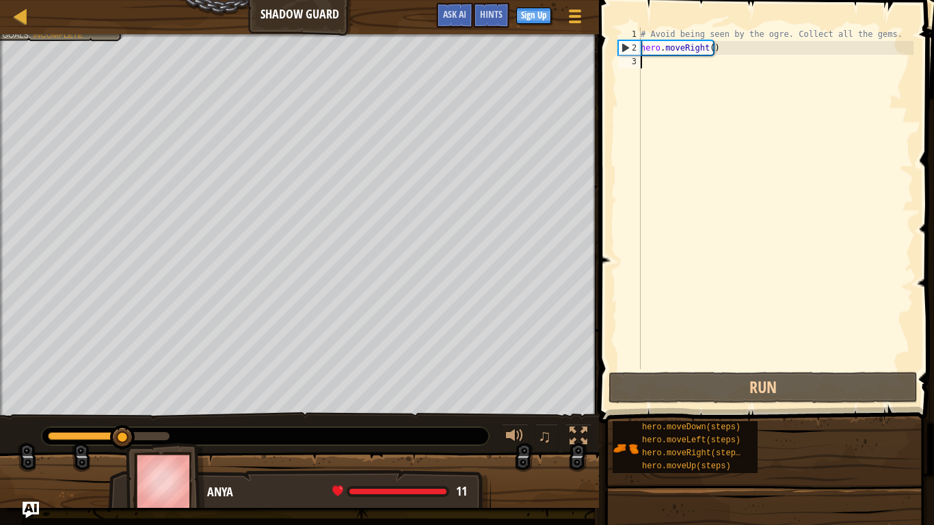
click at [640, 68] on div "# Avoid being seen by the ogre. Collect all the gems. hero . moveRight ( )" at bounding box center [775, 211] width 275 height 369
type textarea "h"
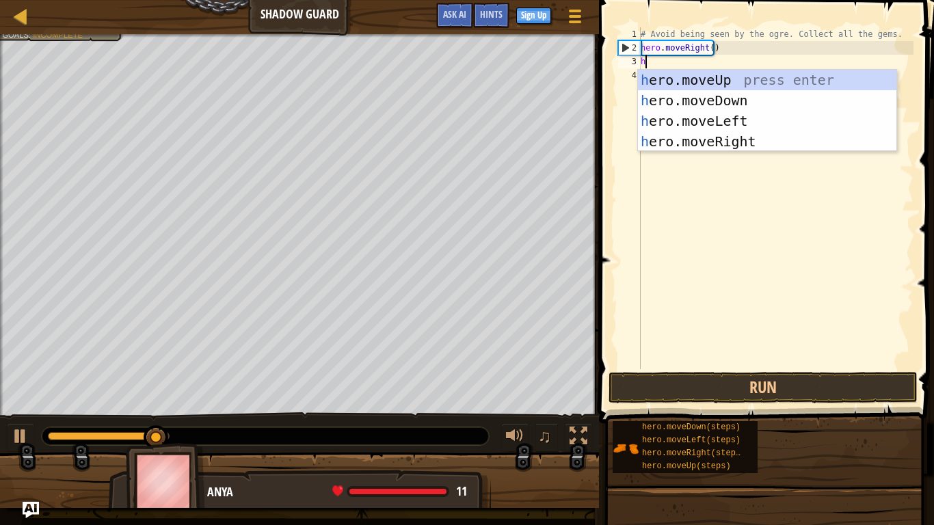
scroll to position [6, 0]
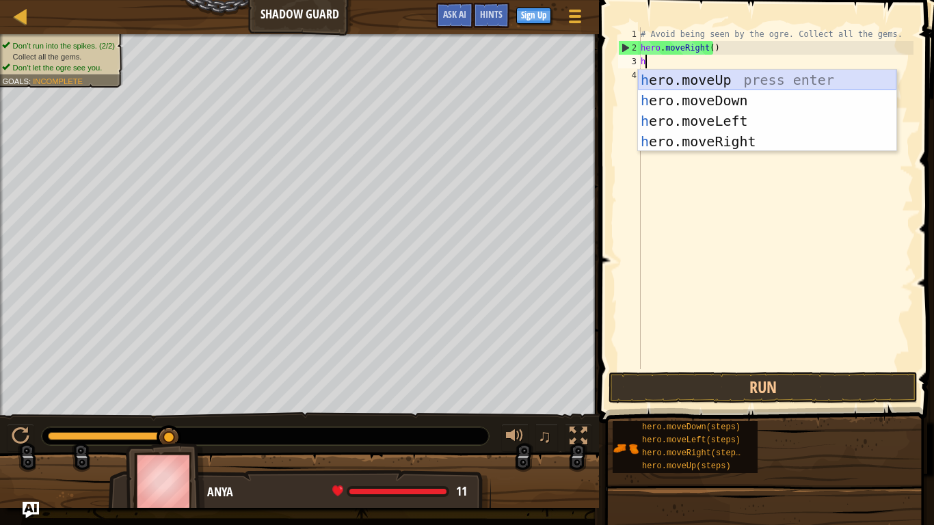
click at [657, 79] on div "h ero.moveUp press enter h ero.moveDown press enter h ero.moveLeft press enter …" at bounding box center [767, 131] width 258 height 123
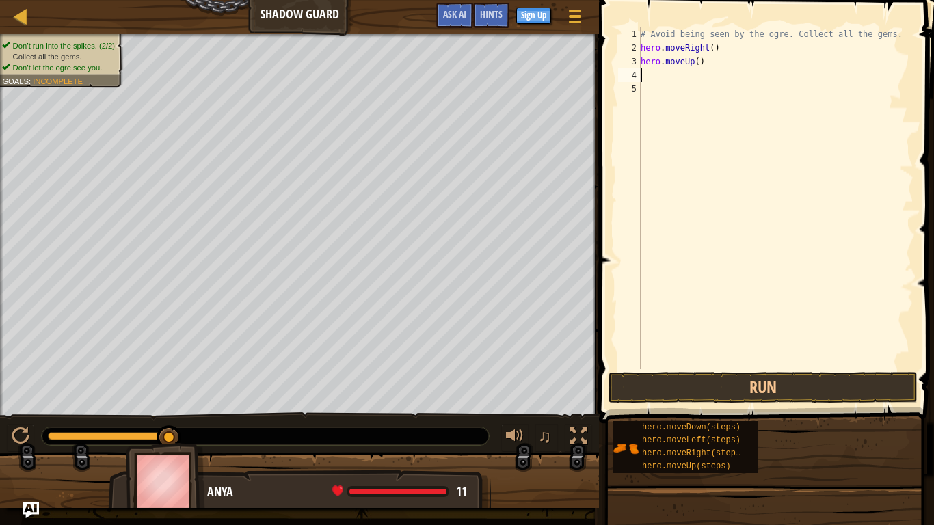
type textarea "h"
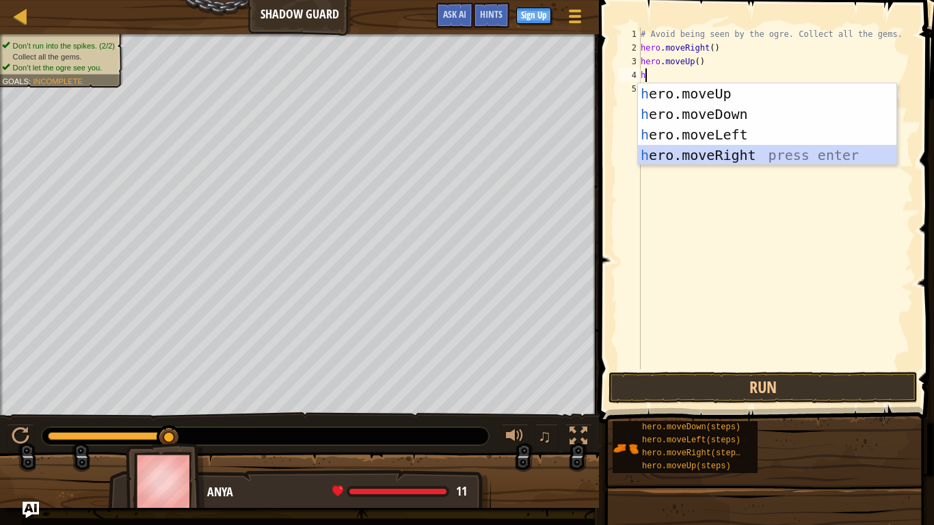
click at [670, 156] on div "h ero.moveUp press enter h ero.moveDown press enter h ero.moveLeft press enter …" at bounding box center [767, 144] width 258 height 123
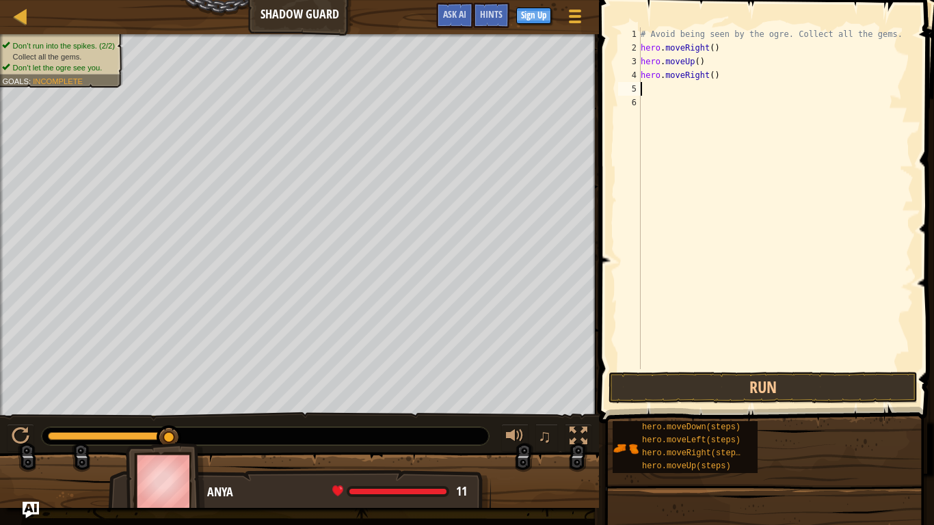
type textarea "h"
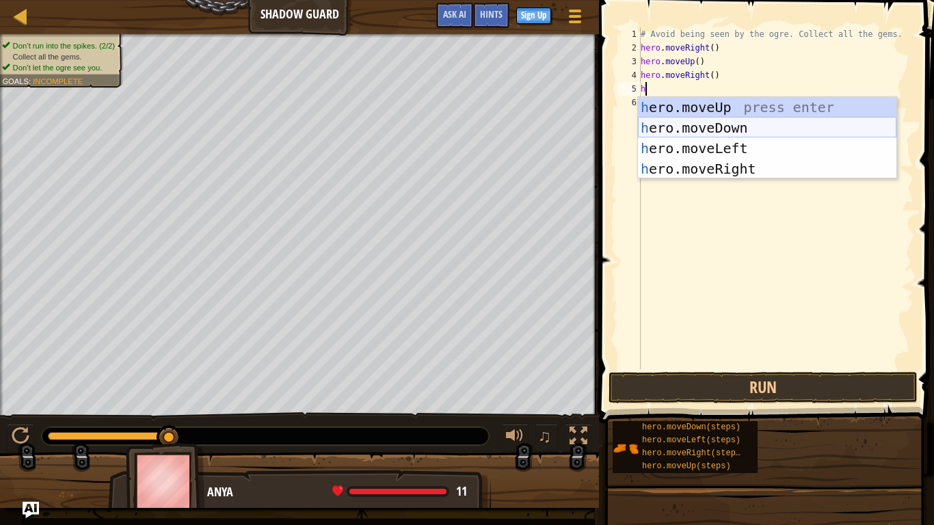
click at [664, 122] on div "h ero.moveUp press enter h ero.moveDown press enter h ero.moveLeft press enter …" at bounding box center [767, 158] width 258 height 123
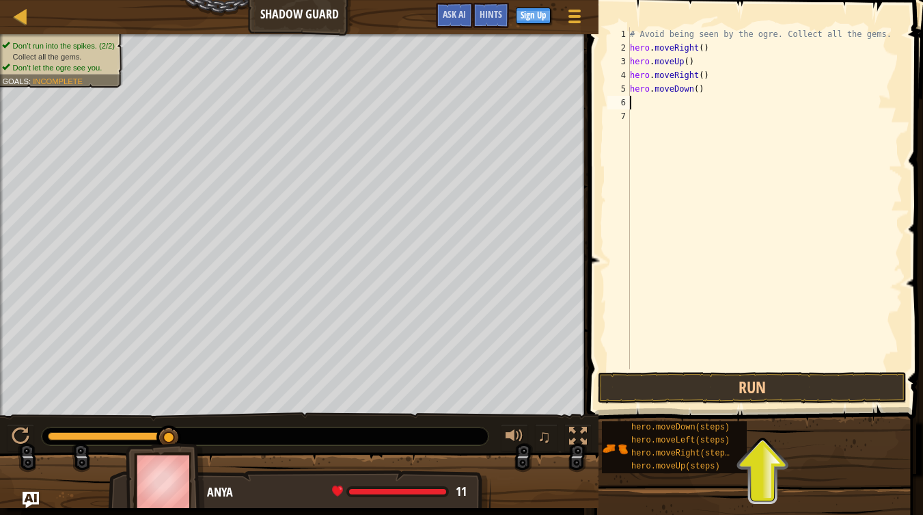
type textarea "h"
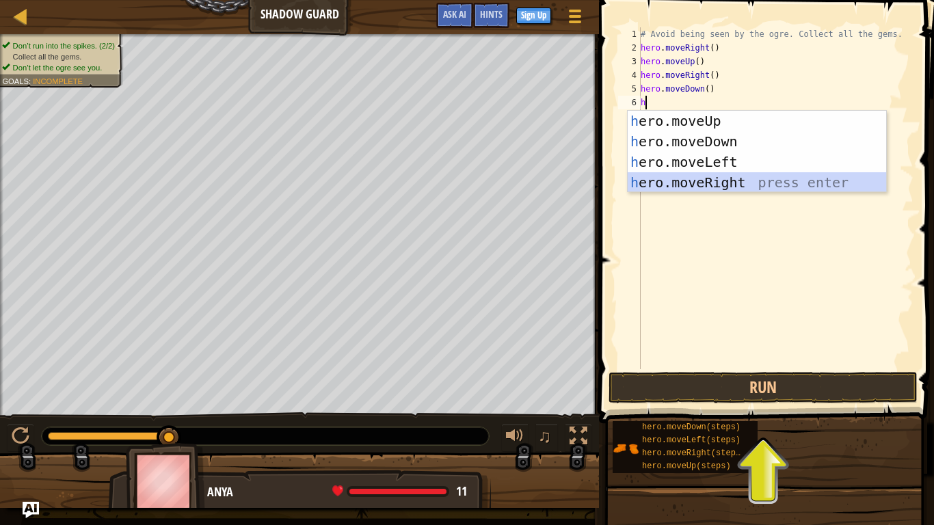
click at [688, 179] on div "h ero.moveUp press enter h ero.moveDown press enter h ero.moveLeft press enter …" at bounding box center [756, 172] width 258 height 123
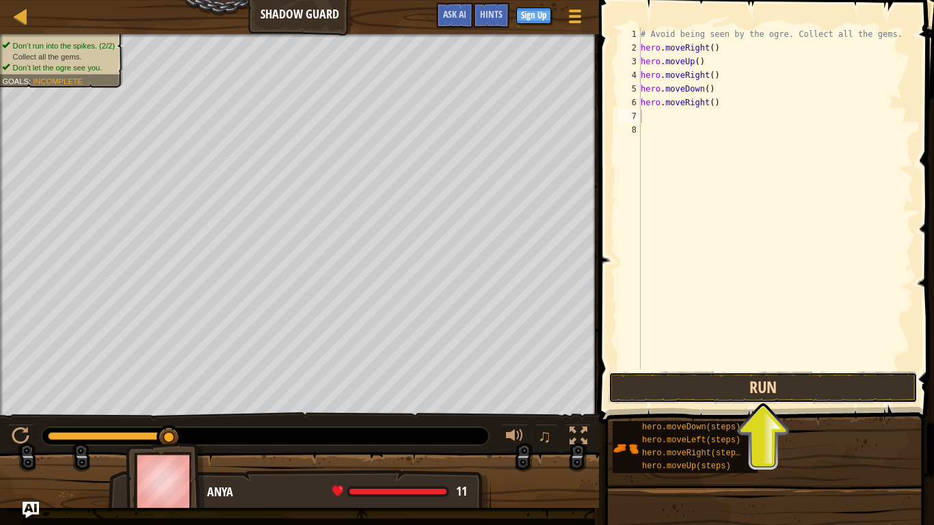
click at [659, 373] on button "Run" at bounding box center [762, 387] width 309 height 31
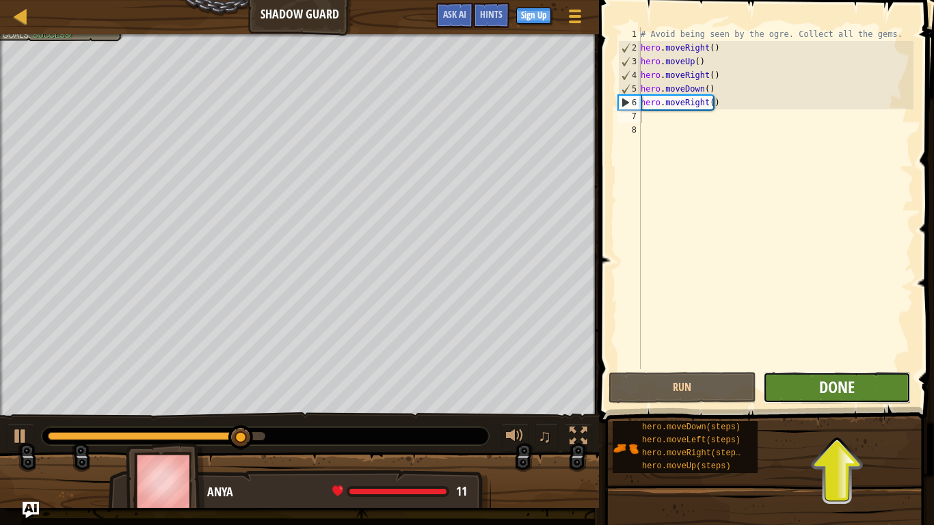
click at [844, 385] on span "Done" at bounding box center [837, 387] width 36 height 22
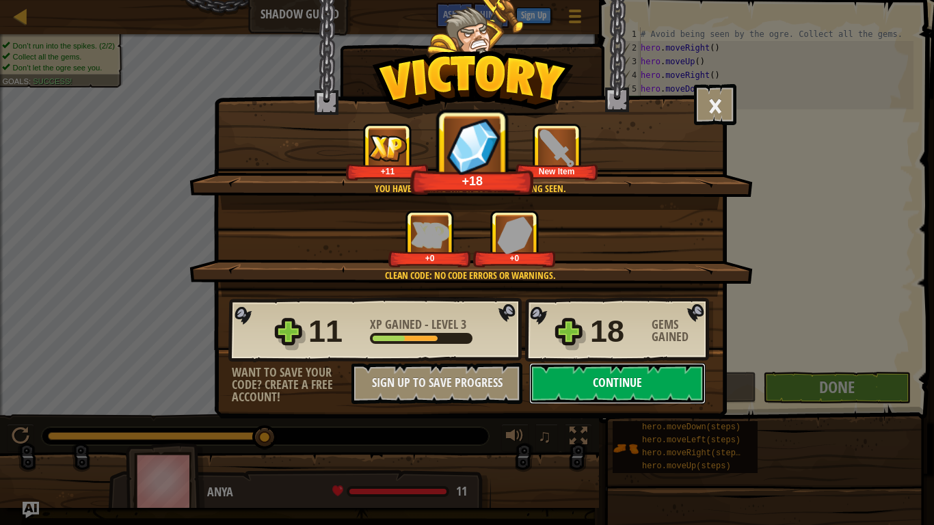
click at [623, 379] on button "Continue" at bounding box center [617, 383] width 176 height 41
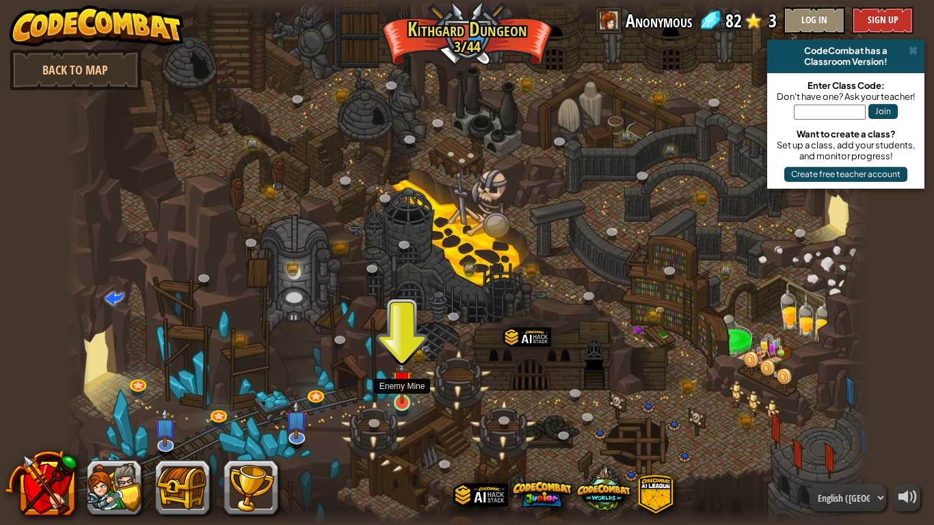
click at [397, 397] on img at bounding box center [402, 380] width 21 height 46
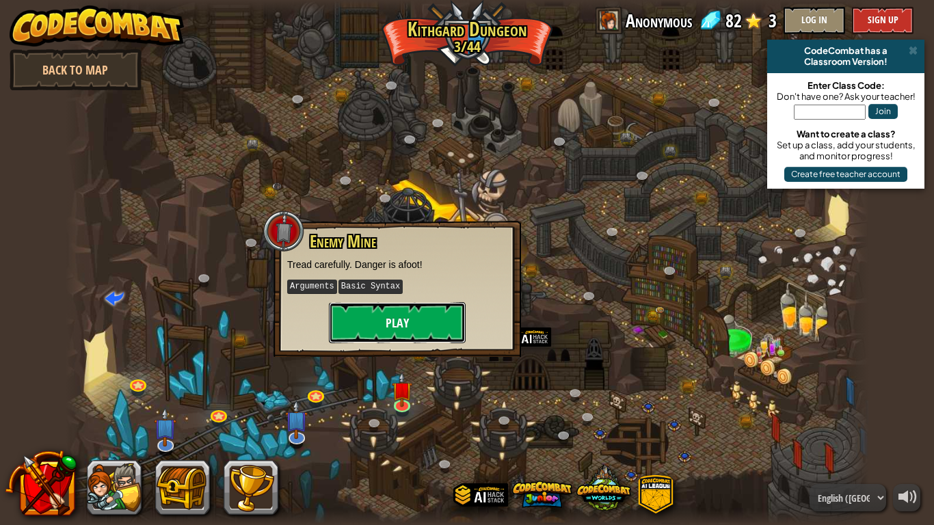
click at [418, 306] on button "Play" at bounding box center [397, 322] width 137 height 41
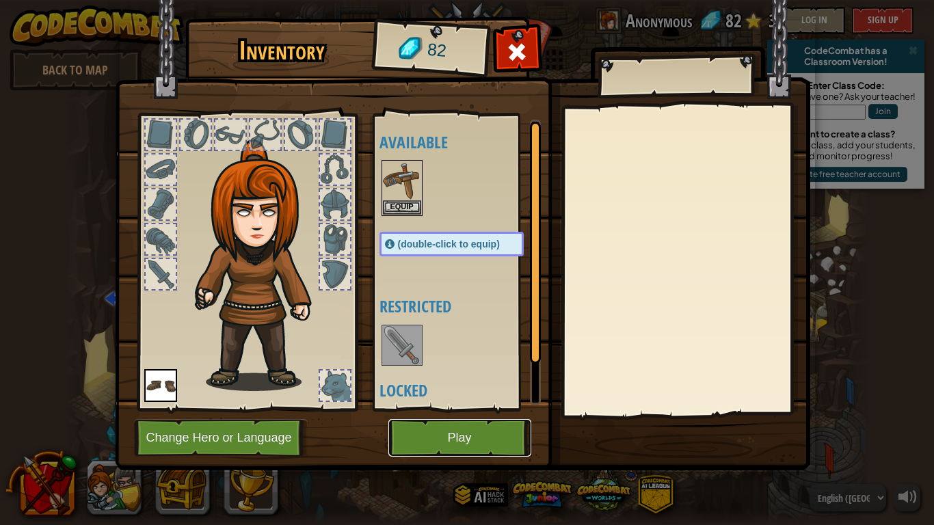
click at [444, 433] on button "Play" at bounding box center [459, 438] width 143 height 38
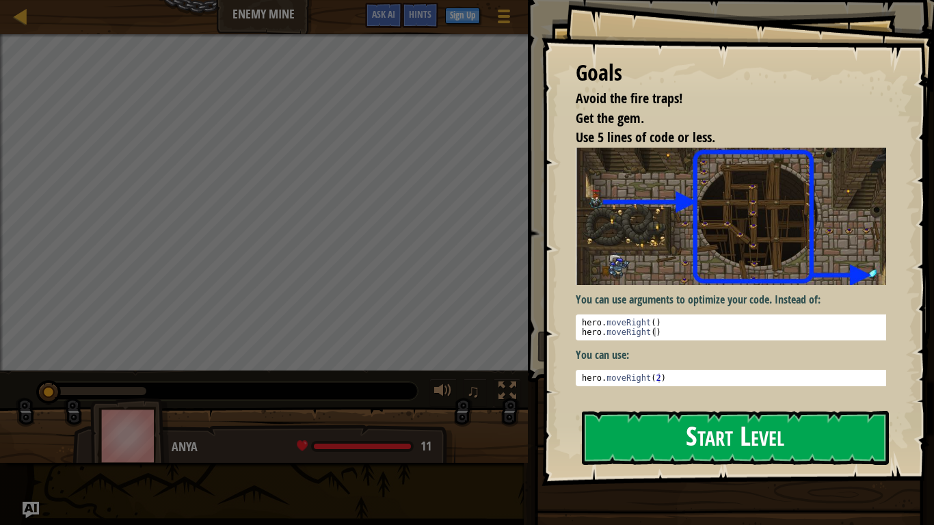
click at [614, 437] on button "Start Level" at bounding box center [735, 438] width 307 height 54
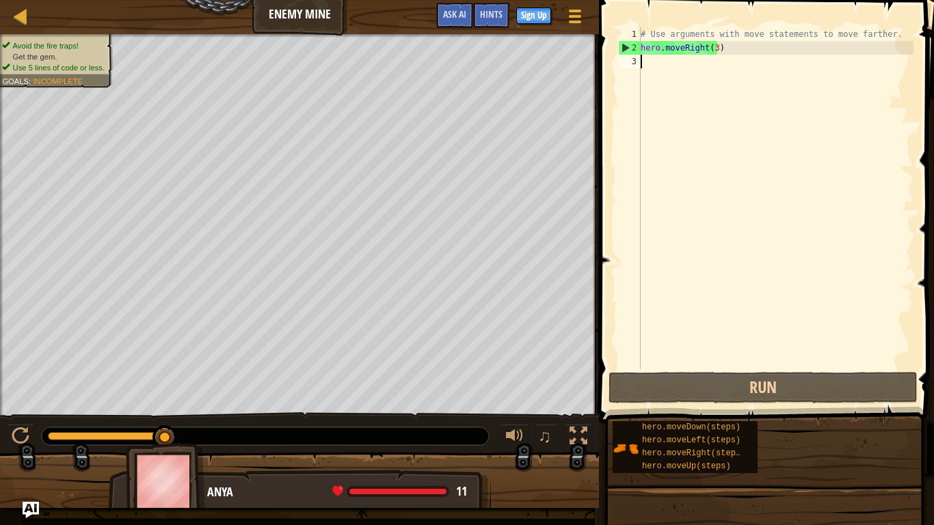
type textarea "h"
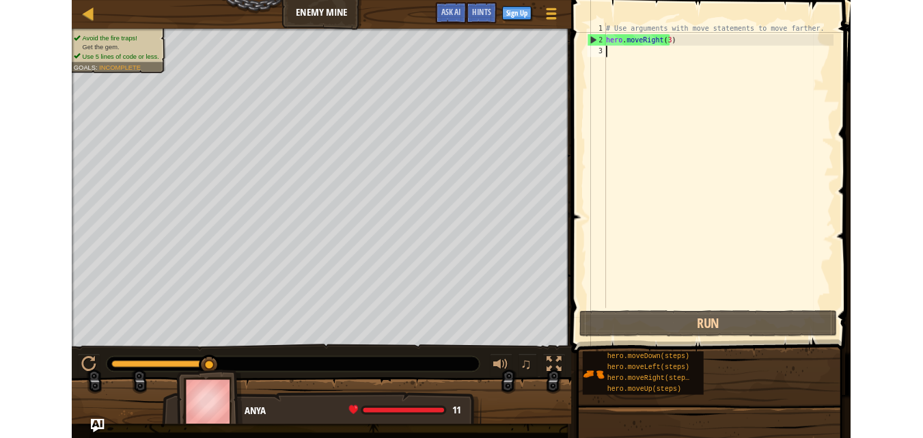
scroll to position [6, 0]
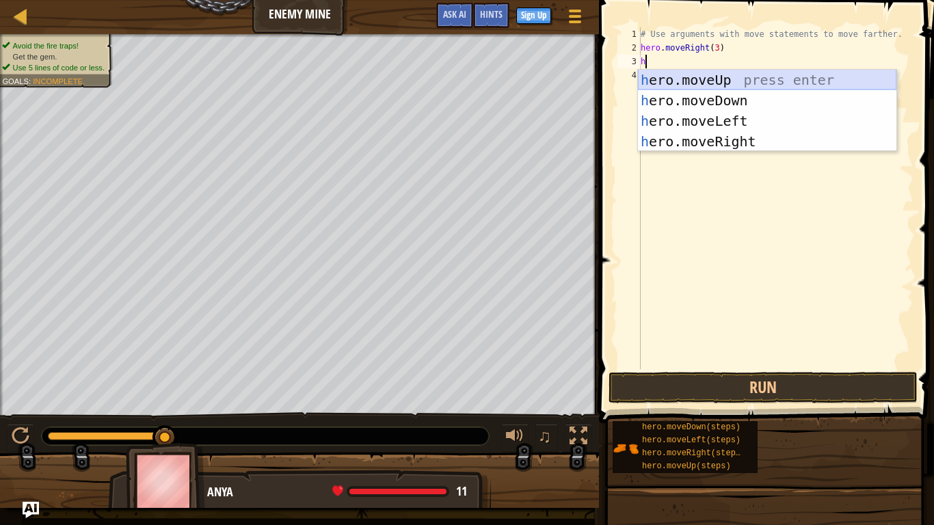
click at [671, 73] on div "h ero.moveUp press enter h ero.moveDown press enter h ero.moveLeft press enter …" at bounding box center [767, 131] width 258 height 123
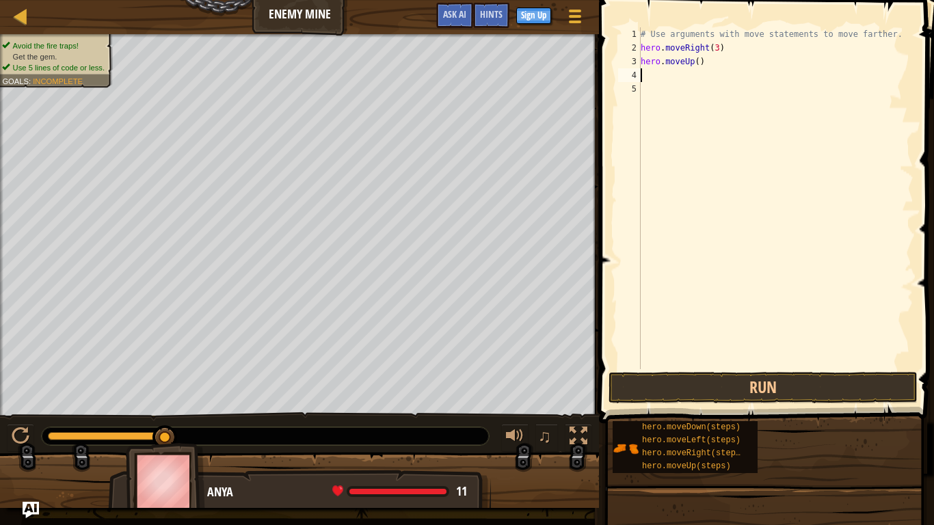
type textarea "h"
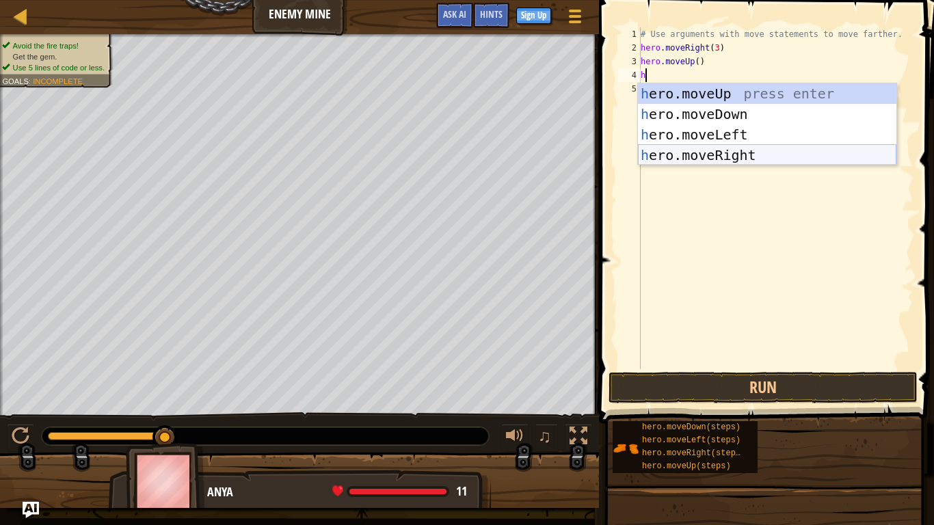
click at [708, 150] on div "h ero.moveUp press enter h ero.moveDown press enter h ero.moveLeft press enter …" at bounding box center [767, 144] width 258 height 123
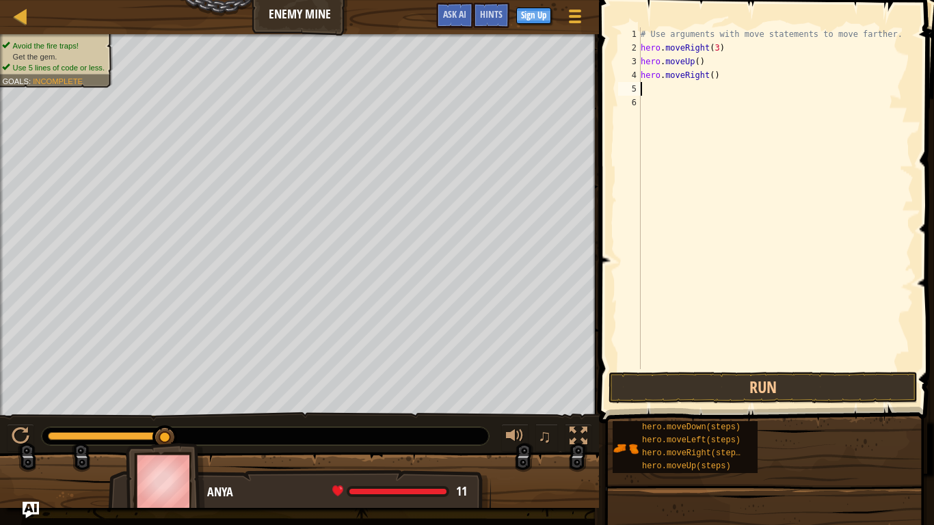
type textarea "h"
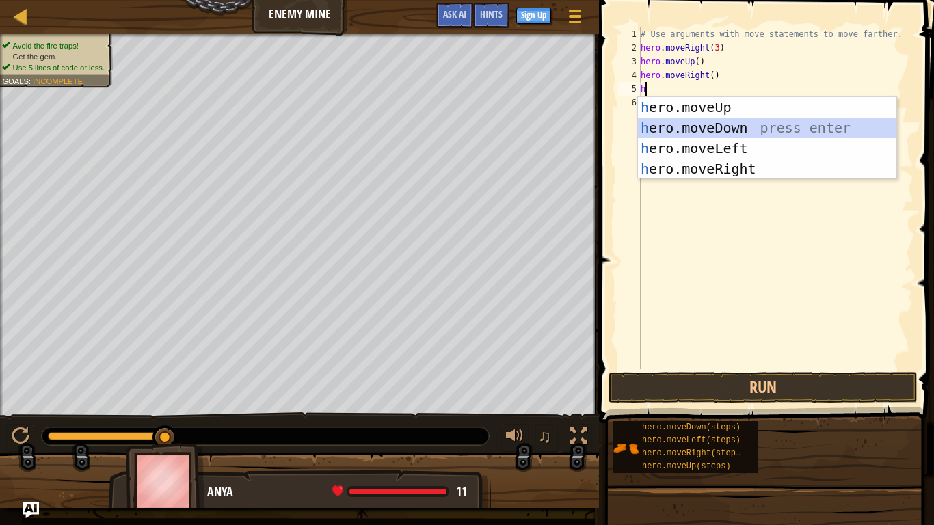
click at [706, 122] on div "h ero.moveUp press enter h ero.moveDown press enter h ero.moveLeft press enter …" at bounding box center [767, 158] width 258 height 123
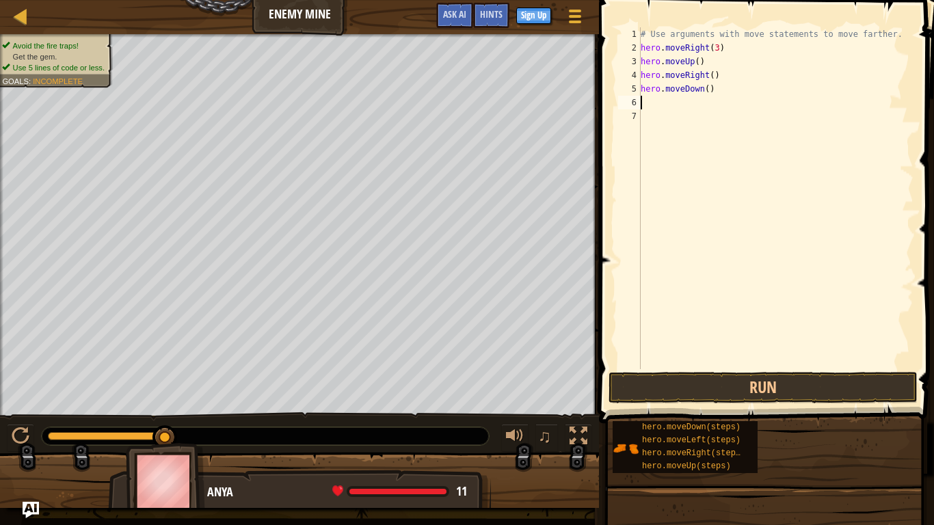
type textarea "h"
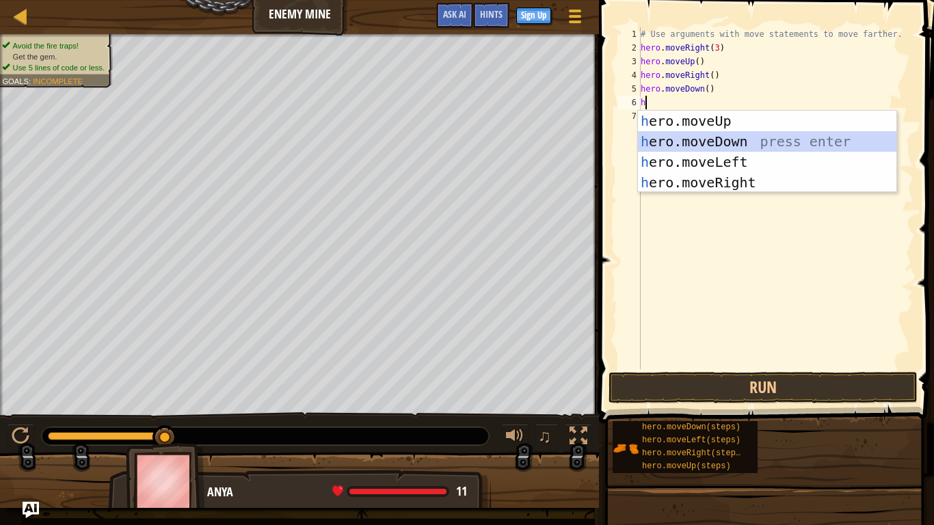
click at [694, 147] on div "h ero.moveUp press enter h ero.moveDown press enter h ero.moveLeft press enter …" at bounding box center [767, 172] width 258 height 123
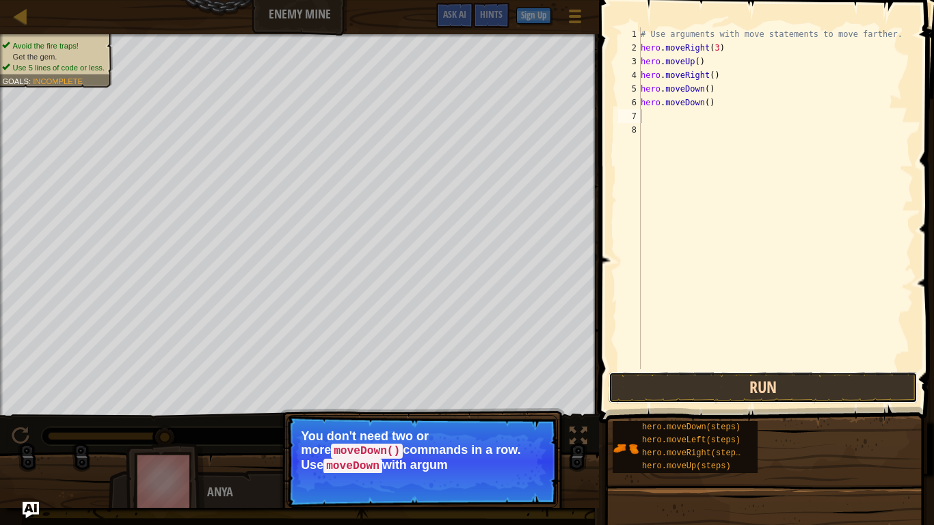
click at [751, 391] on button "Run" at bounding box center [762, 387] width 309 height 31
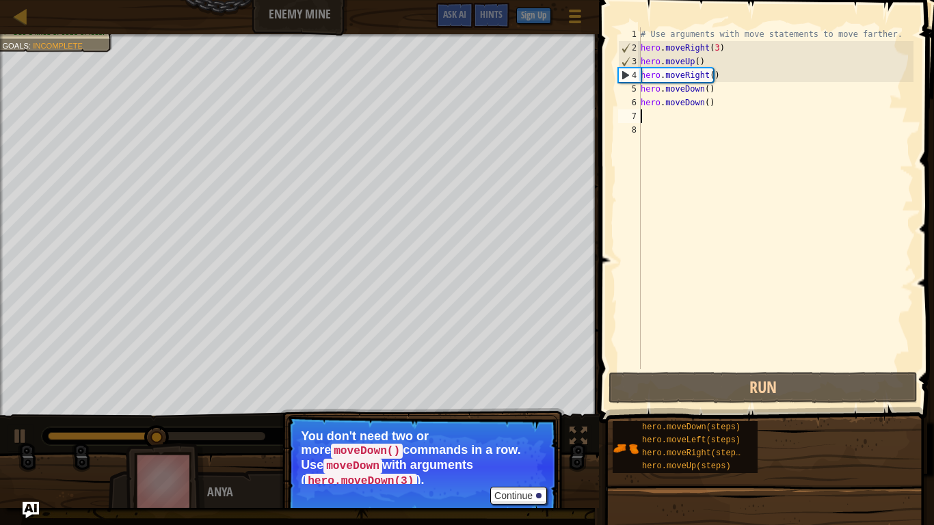
type textarea "h"
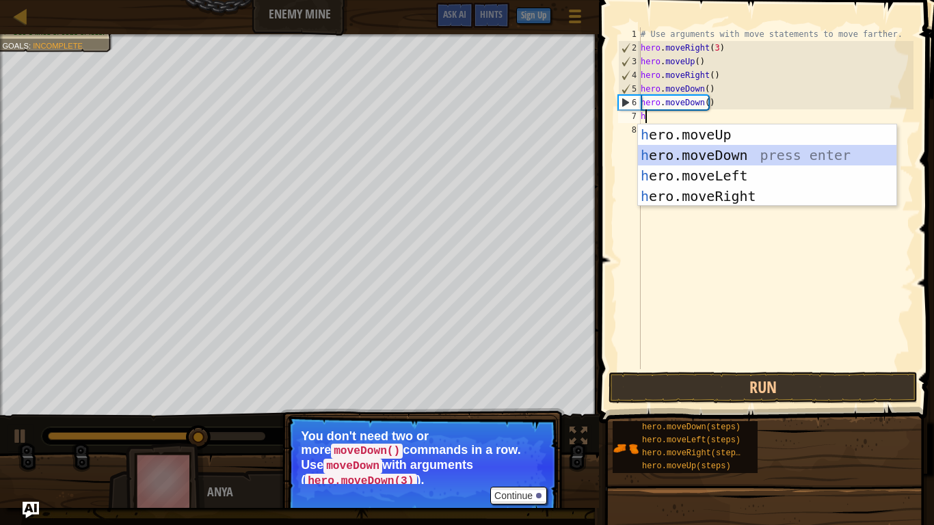
click at [717, 148] on div "h ero.moveUp press enter h ero.moveDown press enter h ero.moveLeft press enter …" at bounding box center [767, 185] width 258 height 123
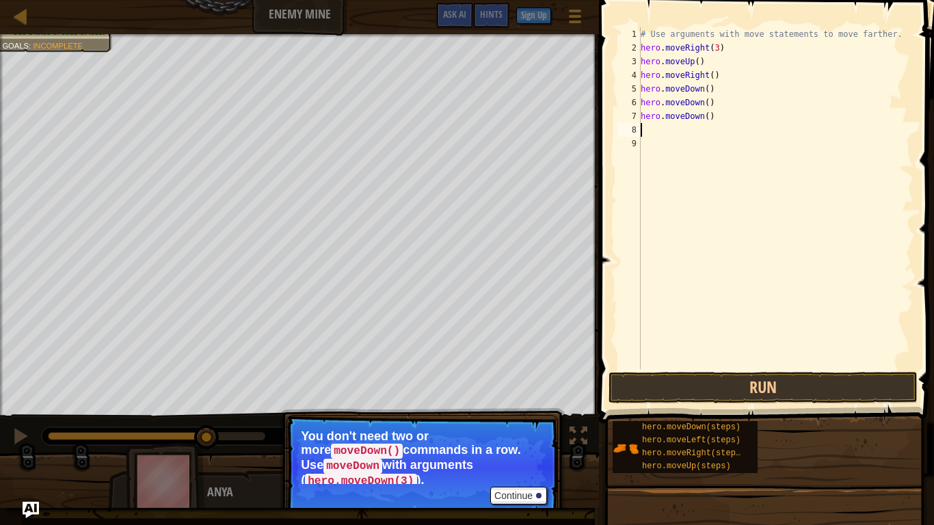
type textarea "h"
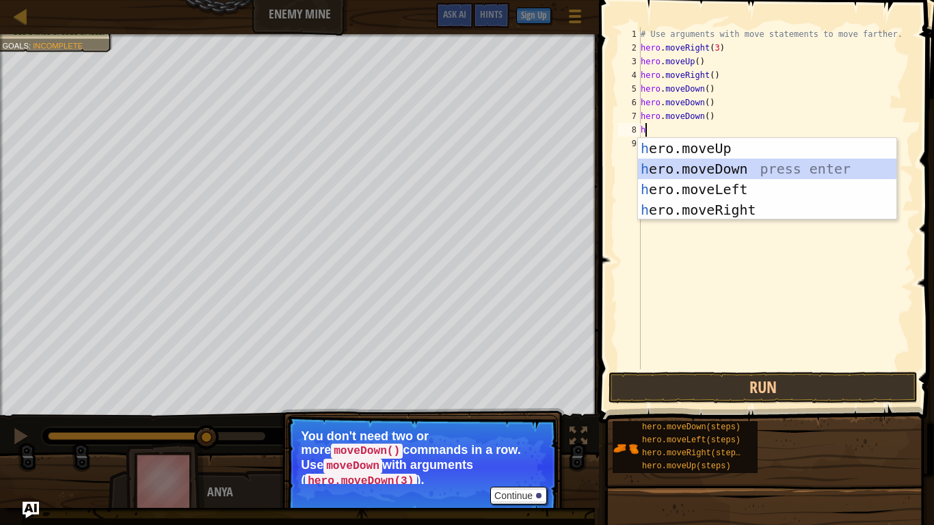
click at [711, 167] on div "h ero.moveUp press enter h ero.moveDown press enter h ero.moveLeft press enter …" at bounding box center [767, 199] width 258 height 123
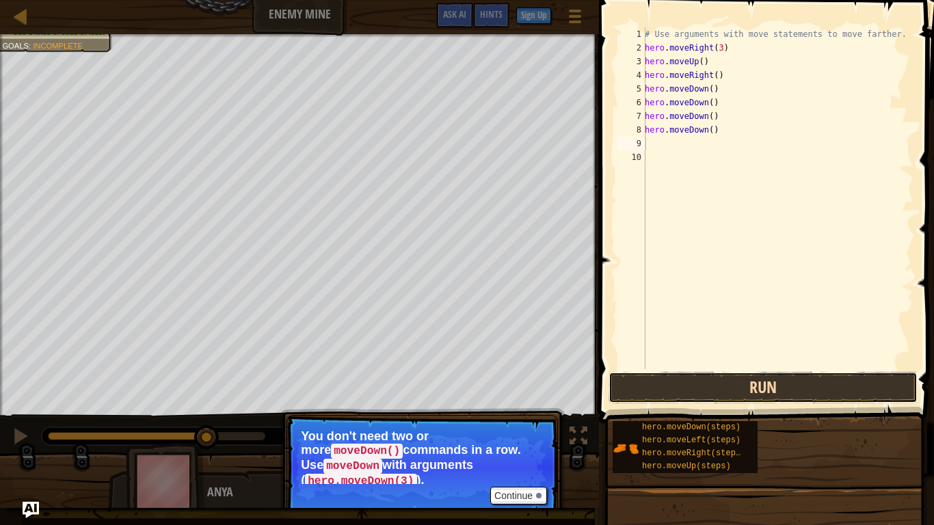
click at [693, 389] on button "Run" at bounding box center [762, 387] width 309 height 31
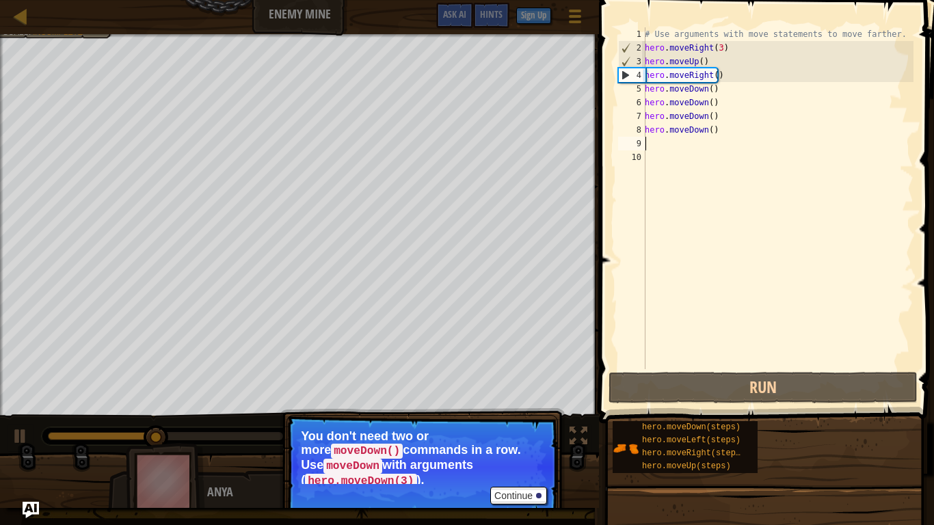
click at [653, 141] on div "# Use arguments with move statements to move farther. hero . moveRight ( 3 ) he…" at bounding box center [777, 211] width 271 height 369
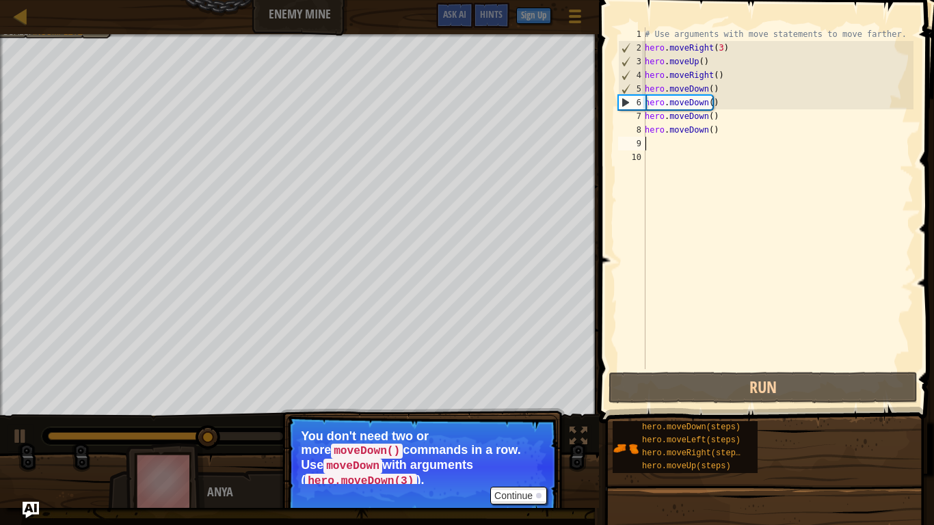
type textarea "h"
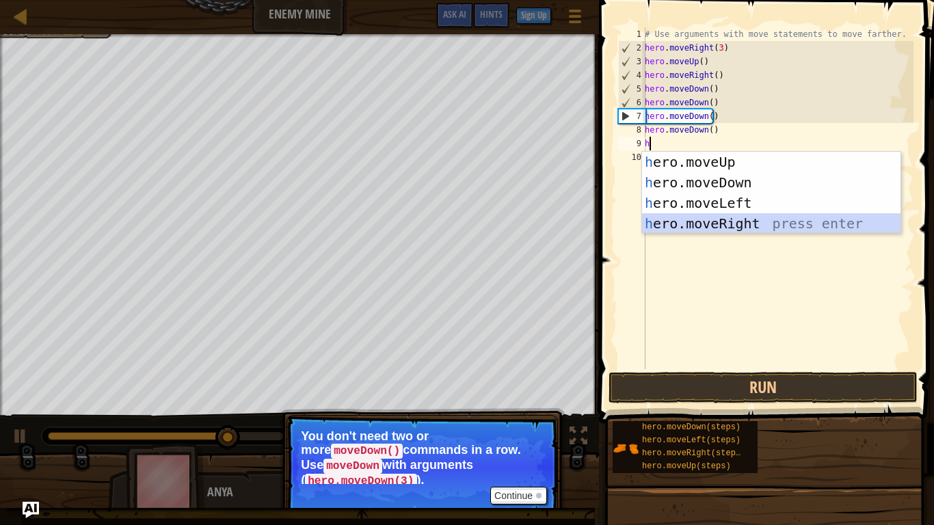
click at [714, 226] on div "h ero.moveUp press enter h ero.moveDown press enter h ero.moveLeft press enter …" at bounding box center [771, 213] width 258 height 123
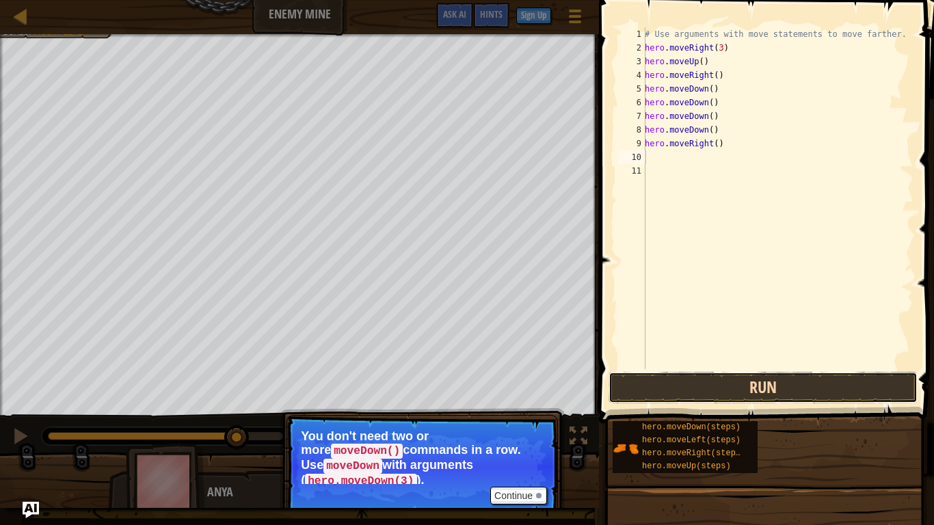
click at [682, 396] on button "Run" at bounding box center [762, 387] width 309 height 31
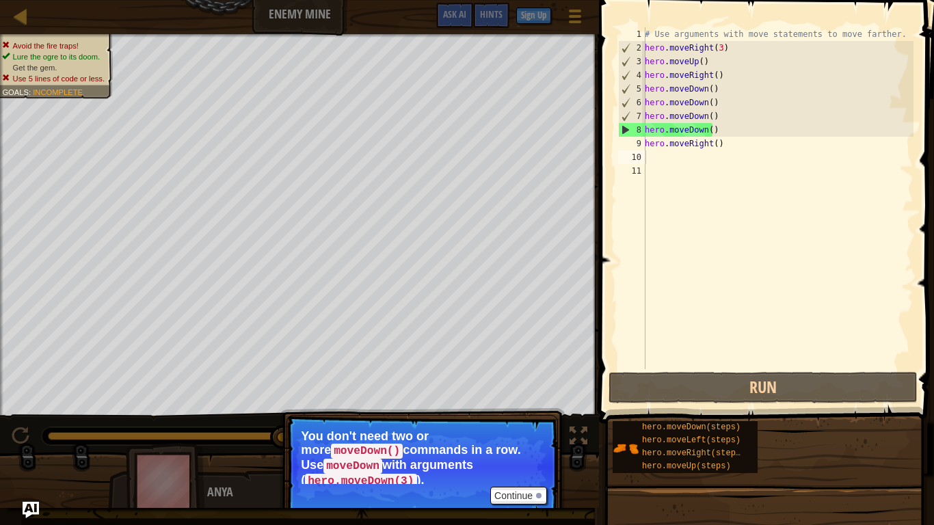
click at [526, 437] on p "You don't need two or more moveDown() commands in a row. Use moveDown with argu…" at bounding box center [422, 456] width 243 height 55
click at [526, 437] on button "Continue" at bounding box center [518, 496] width 57 height 18
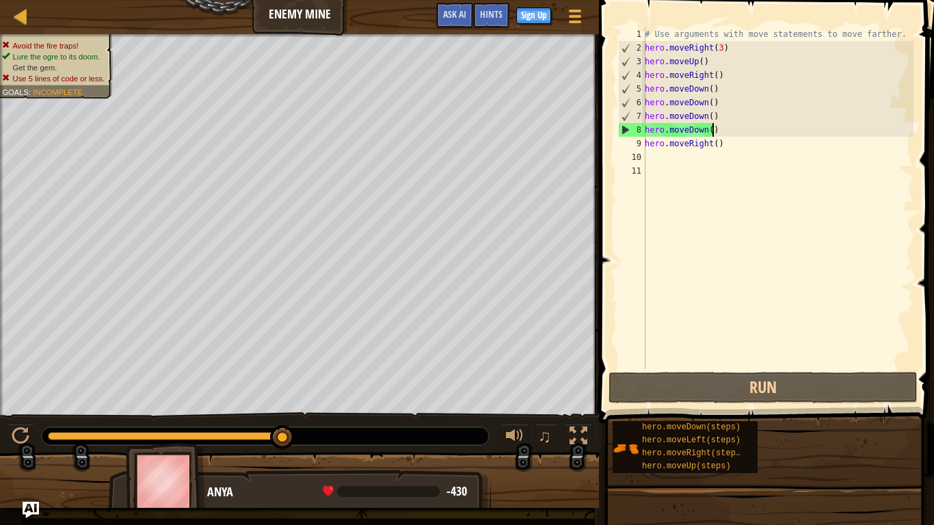
click at [715, 125] on div "# Use arguments with move statements to move farther. hero . moveRight ( 3 ) he…" at bounding box center [777, 211] width 271 height 369
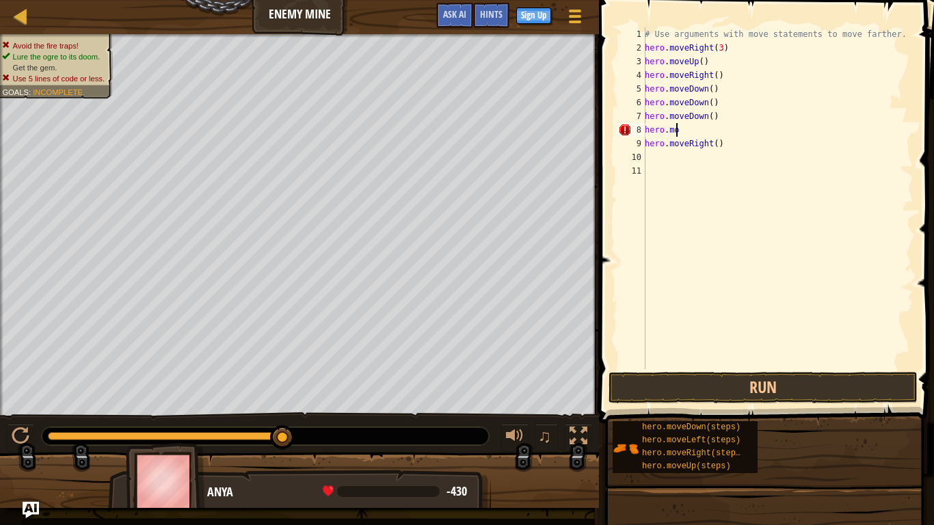
type textarea "h"
click at [664, 377] on button "Run" at bounding box center [762, 387] width 309 height 31
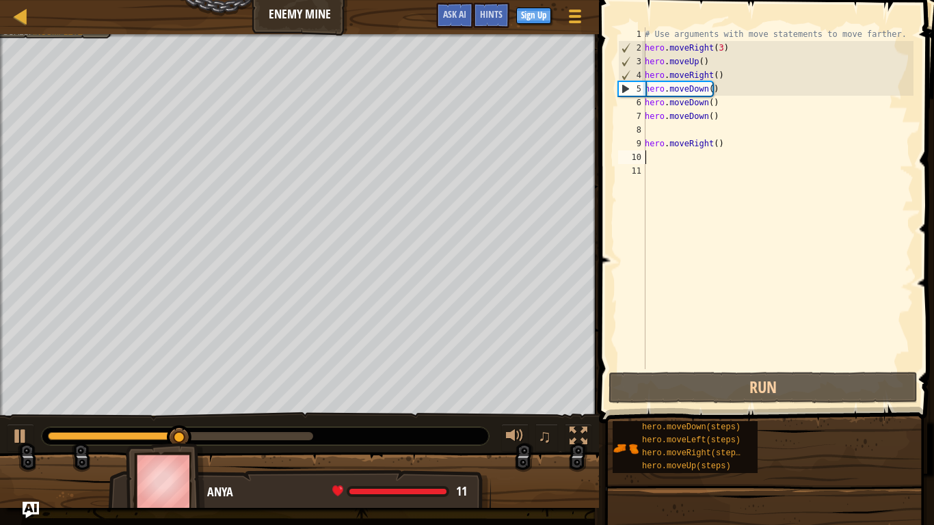
click at [655, 156] on div "# Use arguments with move statements to move farther. hero . moveRight ( 3 ) he…" at bounding box center [777, 211] width 271 height 369
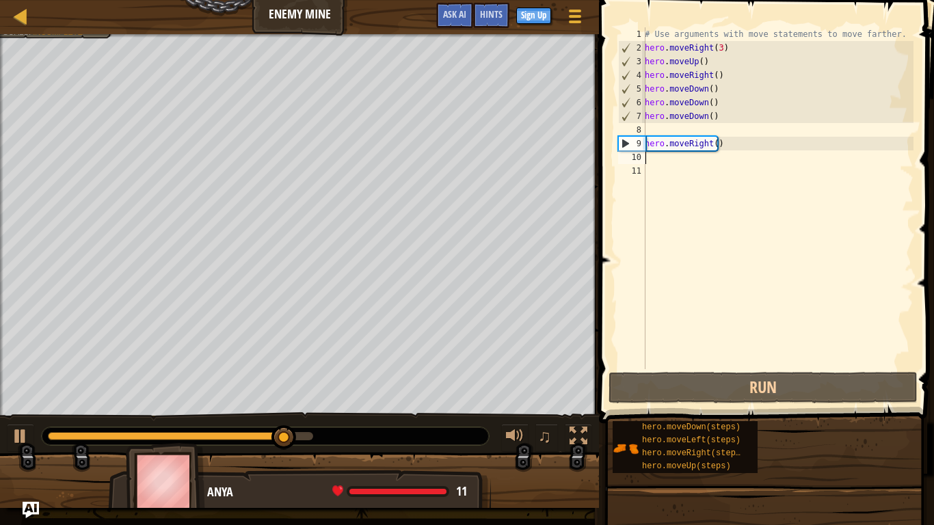
click at [655, 156] on div "# Use arguments with move statements to move farther. hero . moveRight ( 3 ) he…" at bounding box center [777, 211] width 271 height 369
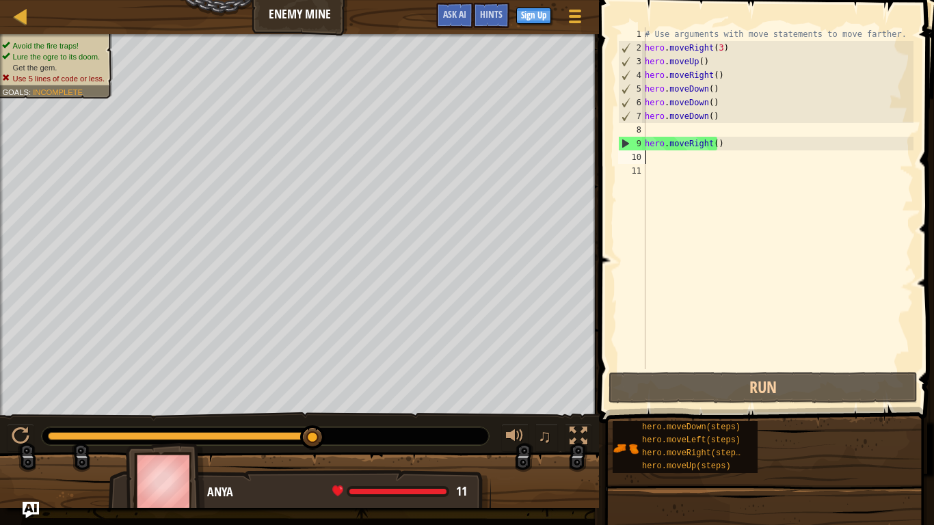
type textarea "h"
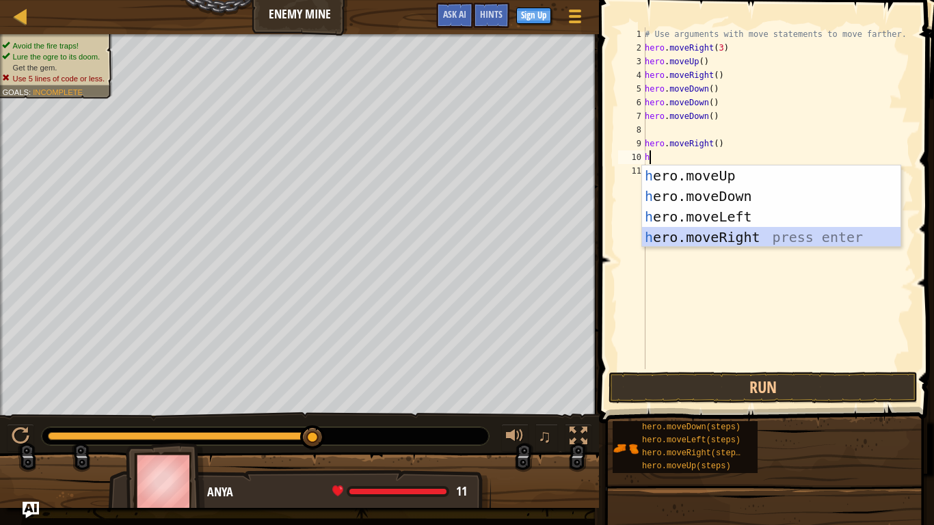
click at [663, 232] on div "h ero.moveUp press enter h ero.moveDown press enter h ero.moveLeft press enter …" at bounding box center [771, 226] width 258 height 123
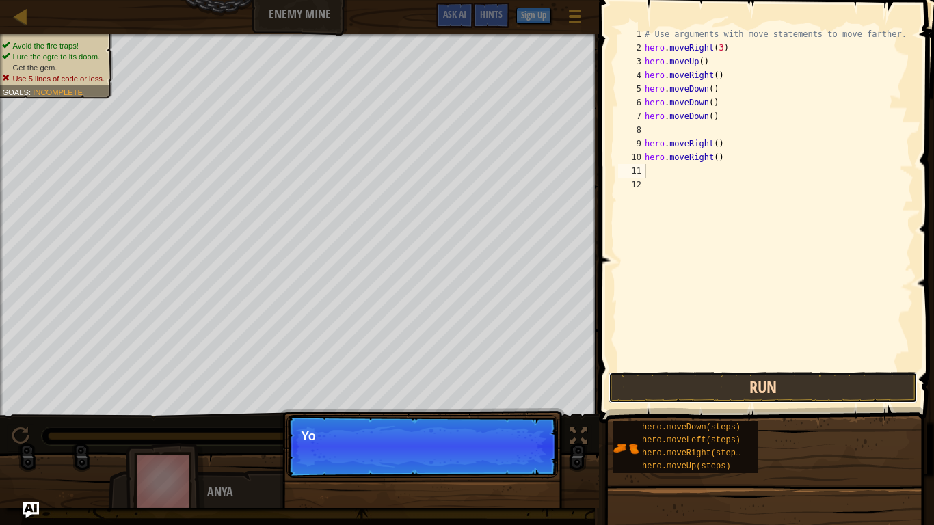
click at [683, 381] on button "Run" at bounding box center [762, 387] width 309 height 31
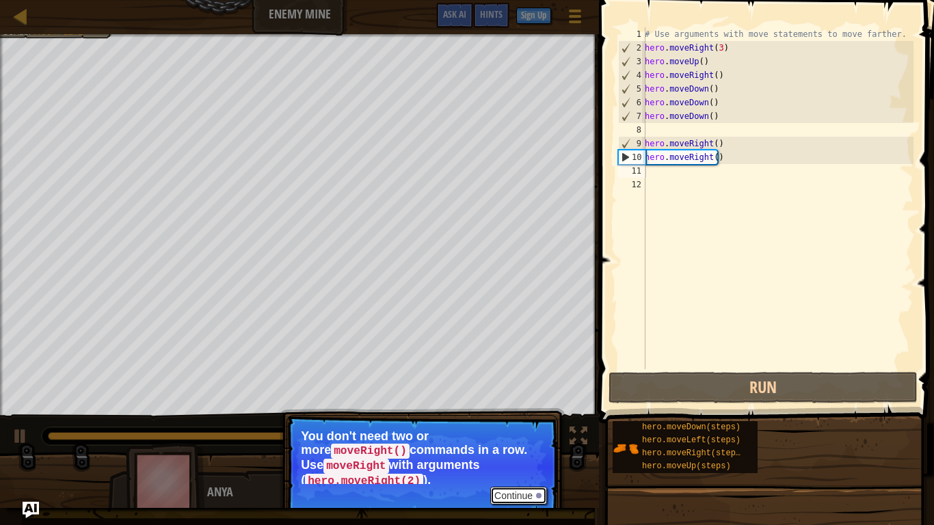
click at [510, 437] on button "Continue" at bounding box center [518, 496] width 57 height 18
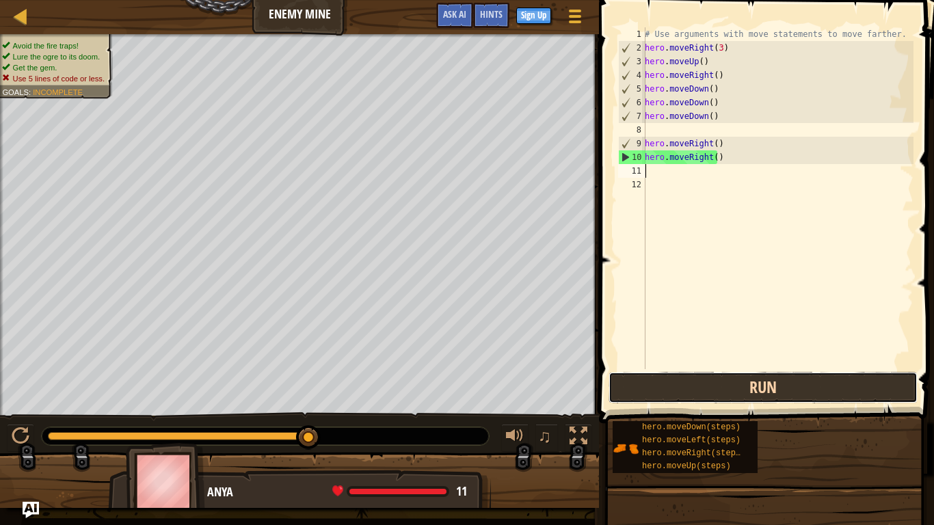
click at [739, 372] on button "Run" at bounding box center [762, 387] width 309 height 31
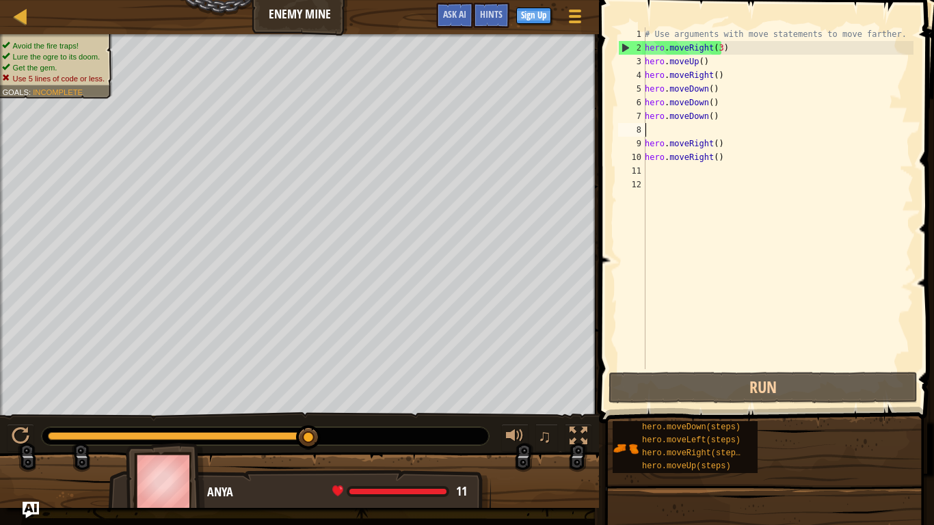
click at [668, 131] on div "# Use arguments with move statements to move farther. hero . moveRight ( 3 ) he…" at bounding box center [777, 211] width 271 height 369
click at [725, 149] on div "# Use arguments with move statements to move farther. hero . moveRight ( 3 ) he…" at bounding box center [777, 211] width 271 height 369
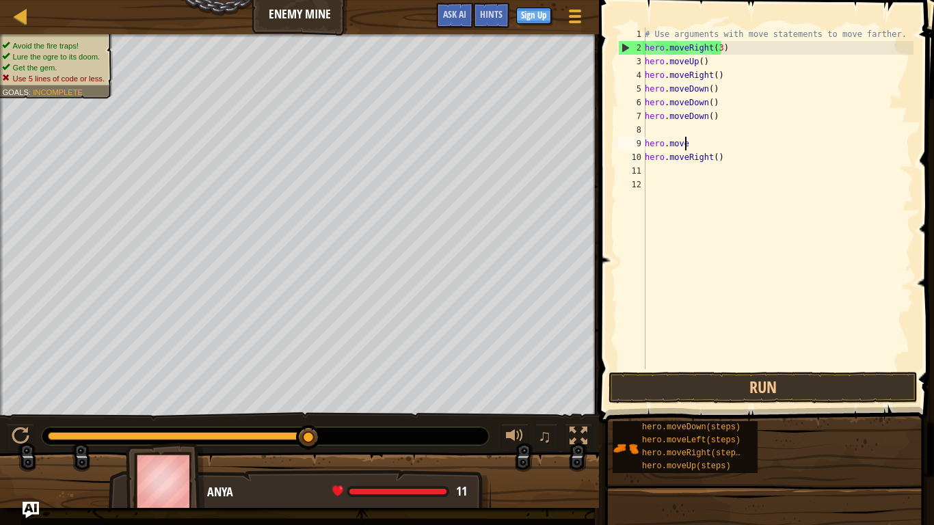
type textarea "h"
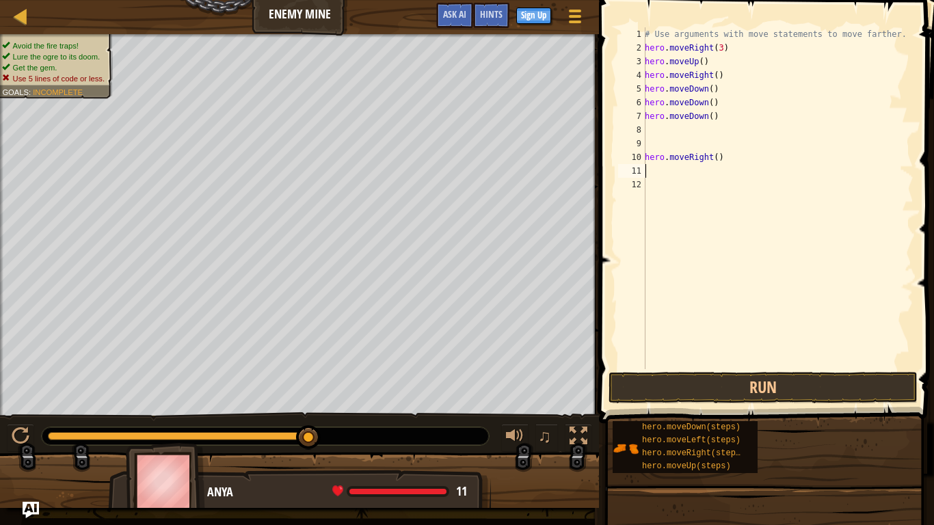
click at [724, 164] on div "# Use arguments with move statements to move farther. hero . moveRight ( 3 ) he…" at bounding box center [777, 211] width 271 height 369
click at [724, 154] on div "# Use arguments with move statements to move farther. hero . moveRight ( 3 ) he…" at bounding box center [777, 211] width 271 height 369
type textarea "h"
click at [660, 124] on div "# Use arguments with move statements to move farther. hero . moveRight ( 3 ) he…" at bounding box center [777, 211] width 271 height 369
type textarea "h"
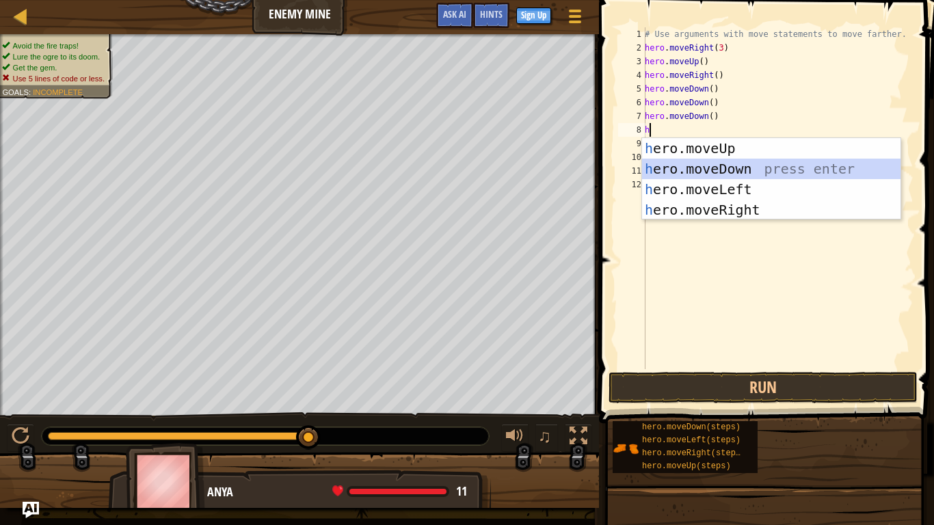
click at [663, 163] on div "h ero.moveUp press enter h ero.moveDown press enter h ero.moveLeft press enter …" at bounding box center [771, 199] width 258 height 123
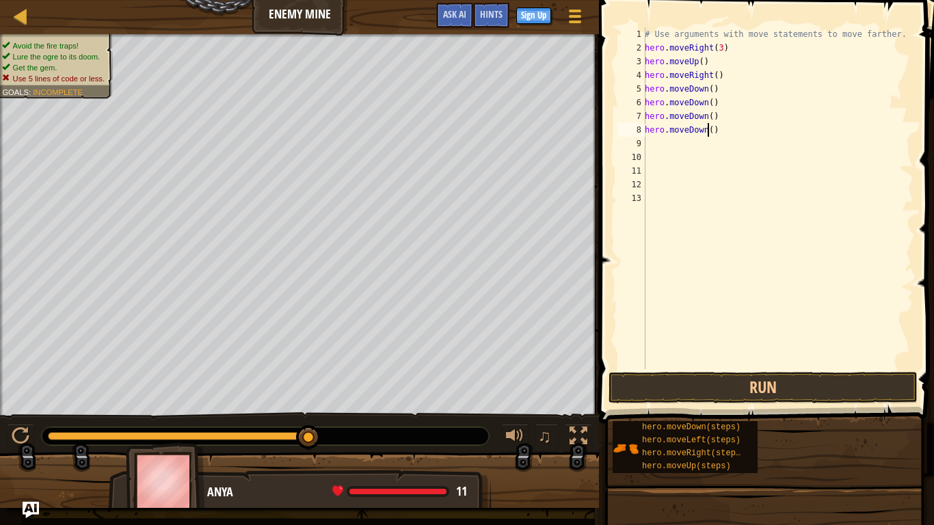
click at [706, 131] on div "# Use arguments with move statements to move farther. hero . moveRight ( 3 ) he…" at bounding box center [777, 211] width 271 height 369
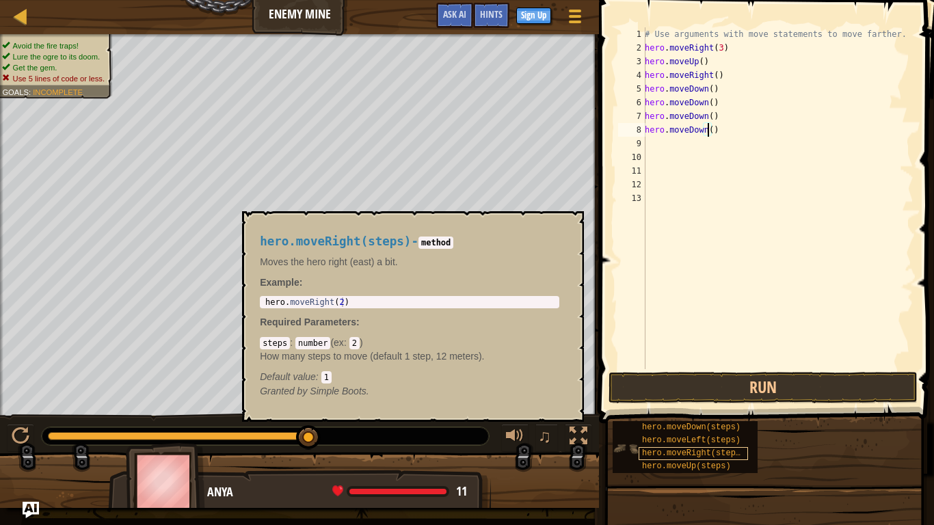
type textarea "hero.moveDown()"
click at [662, 437] on div "hero.moveRight(steps)" at bounding box center [692, 453] width 109 height 13
type textarea "hero.moveRight(2)"
click at [357, 303] on div "hero . moveRight ( 2 )" at bounding box center [409, 311] width 294 height 29
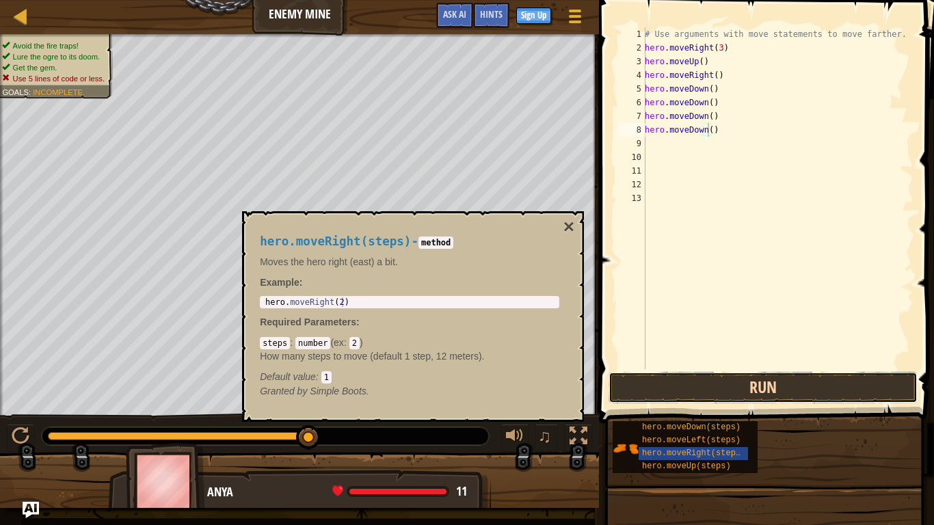
click at [742, 383] on button "Run" at bounding box center [762, 387] width 309 height 31
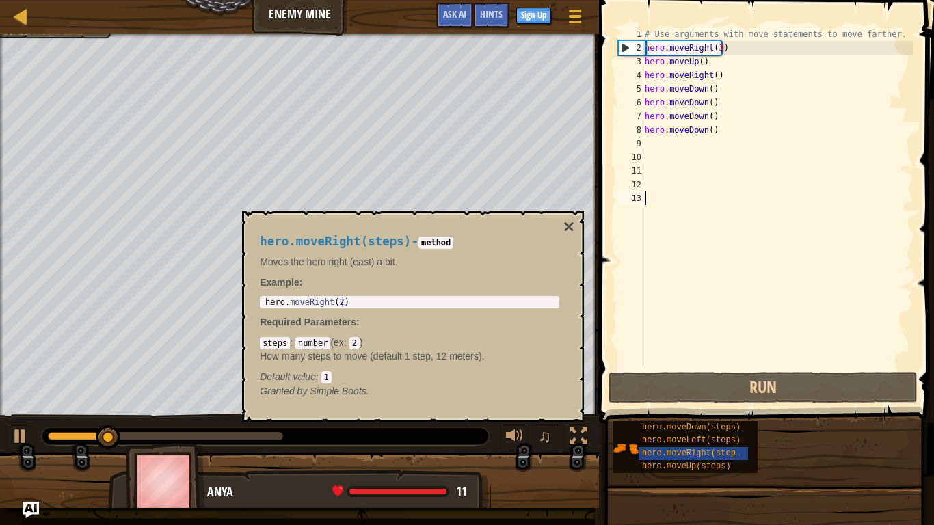
click at [675, 292] on div "# Use arguments with move statements to move farther. hero . moveRight ( 3 ) he…" at bounding box center [777, 211] width 271 height 369
click at [569, 223] on button "×" at bounding box center [568, 226] width 11 height 19
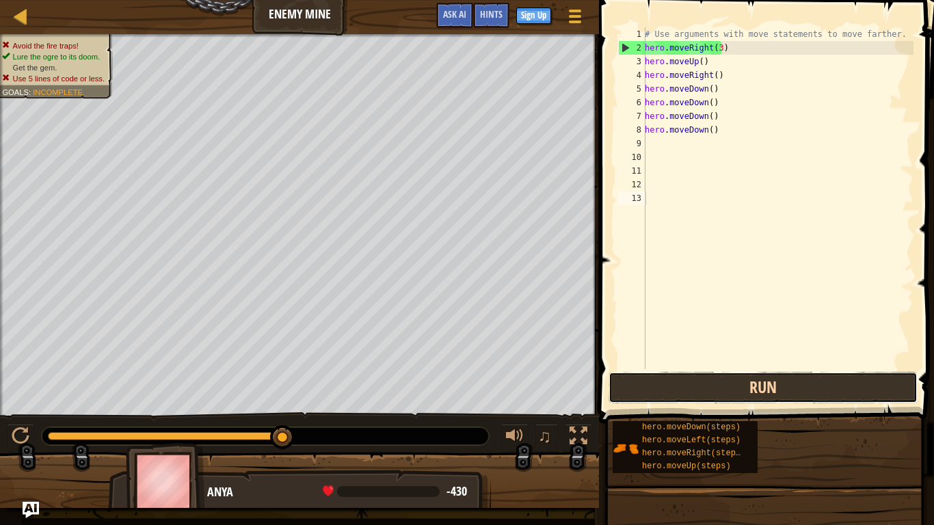
click at [765, 392] on button "Run" at bounding box center [762, 387] width 309 height 31
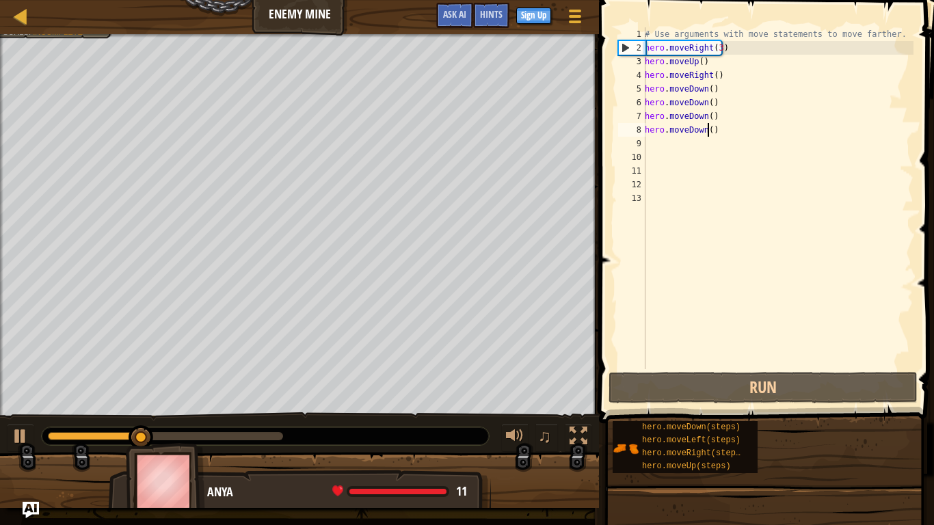
click at [708, 126] on div "# Use arguments with move statements to move farther. hero . moveRight ( 3 ) he…" at bounding box center [777, 211] width 271 height 369
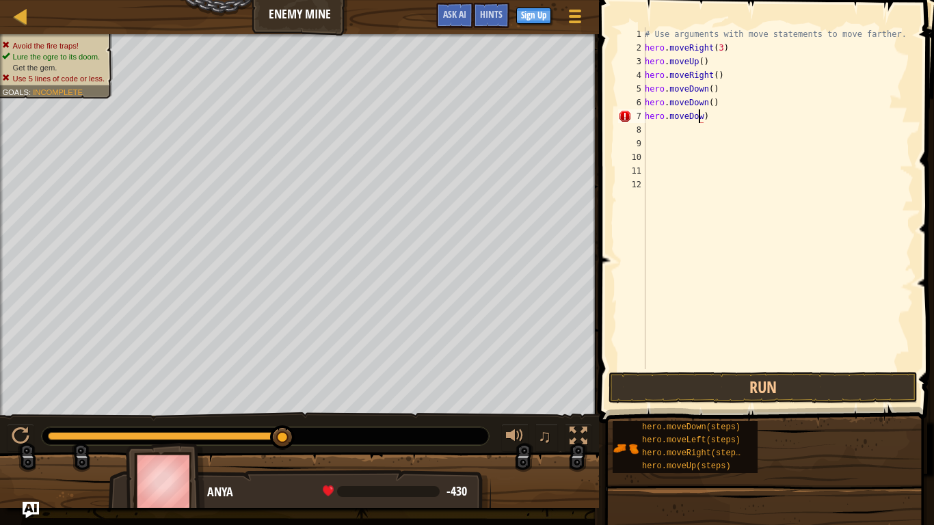
click at [714, 118] on div "# Use arguments with move statements to move farther. hero . moveRight ( 3 ) he…" at bounding box center [777, 211] width 271 height 369
type textarea "h"
click at [720, 47] on div "# Use arguments with move statements to move farther. hero . moveRight ( 3 ) he…" at bounding box center [777, 211] width 271 height 369
type textarea "hero.moveRight(3)"
click at [653, 113] on div "# Use arguments with move statements to move farther. hero . moveRight ( 3 ) he…" at bounding box center [777, 211] width 271 height 369
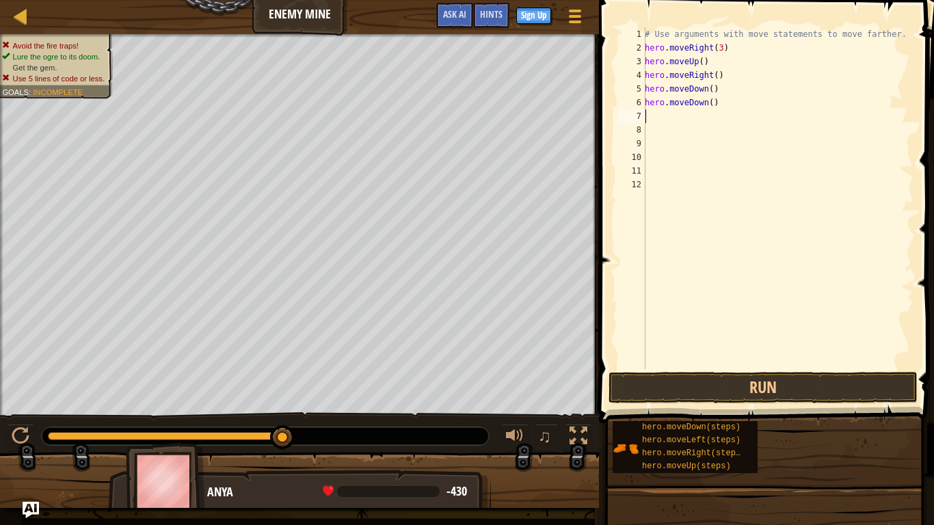
type textarea "h"
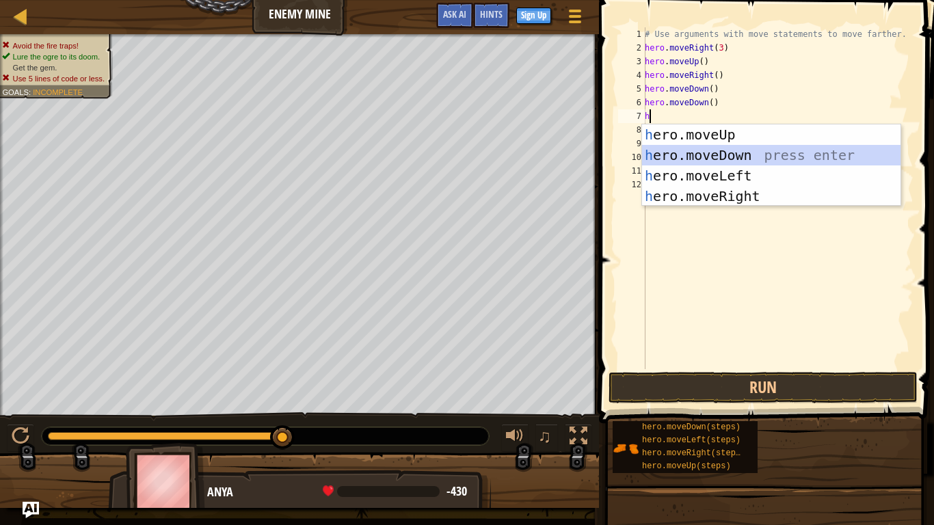
click at [670, 151] on div "h ero.moveUp press enter h ero.moveDown press enter h ero.moveLeft press enter …" at bounding box center [771, 185] width 258 height 123
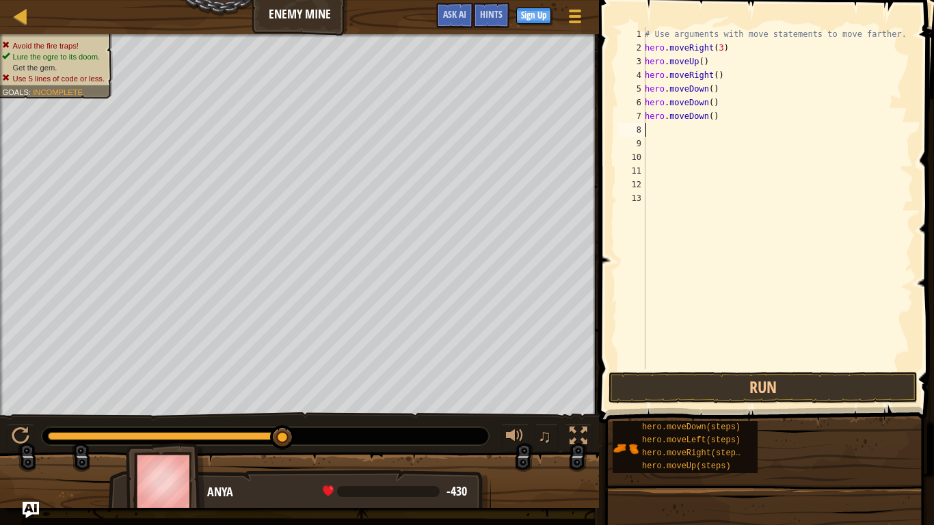
click at [647, 126] on div "# Use arguments with move statements to move farther. hero . moveRight ( 3 ) he…" at bounding box center [777, 211] width 271 height 369
type textarea "h"
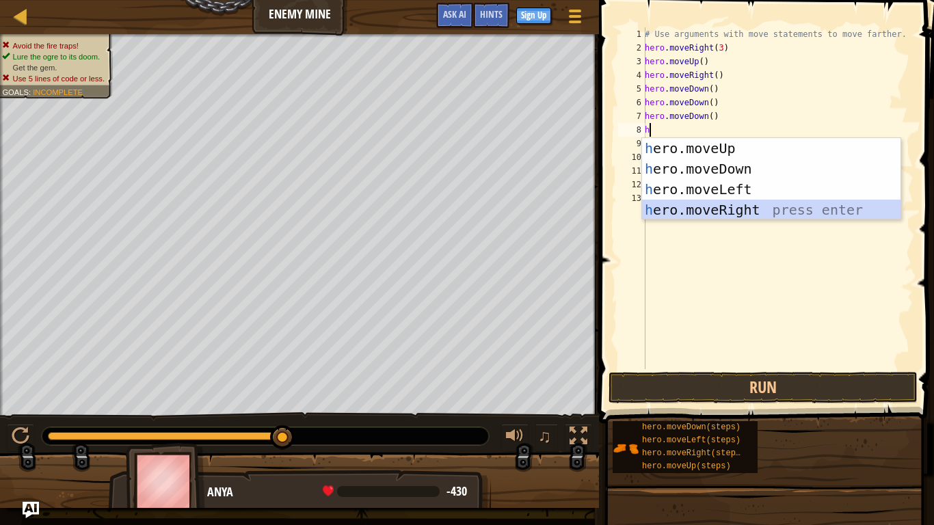
click at [661, 207] on div "h ero.moveUp press enter h ero.moveDown press enter h ero.moveLeft press enter …" at bounding box center [771, 199] width 258 height 123
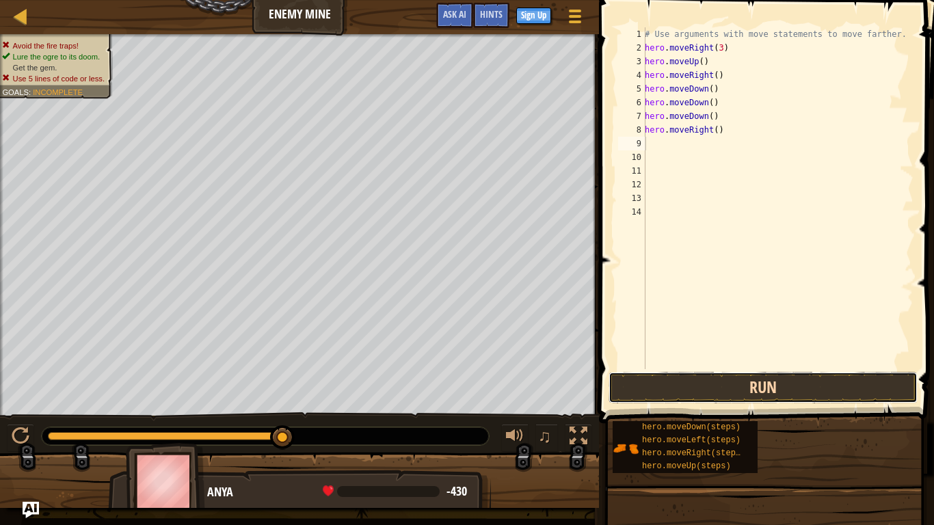
click at [703, 386] on button "Run" at bounding box center [762, 387] width 309 height 31
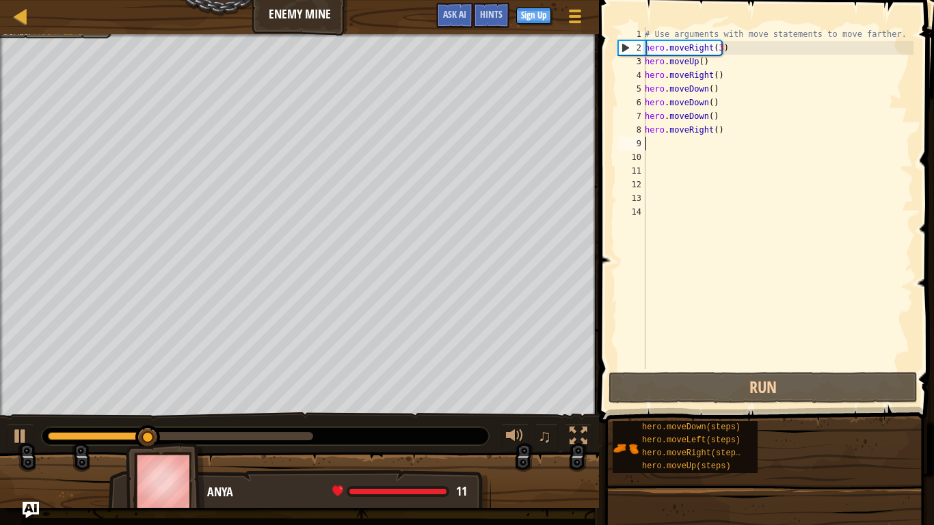
type textarea "h"
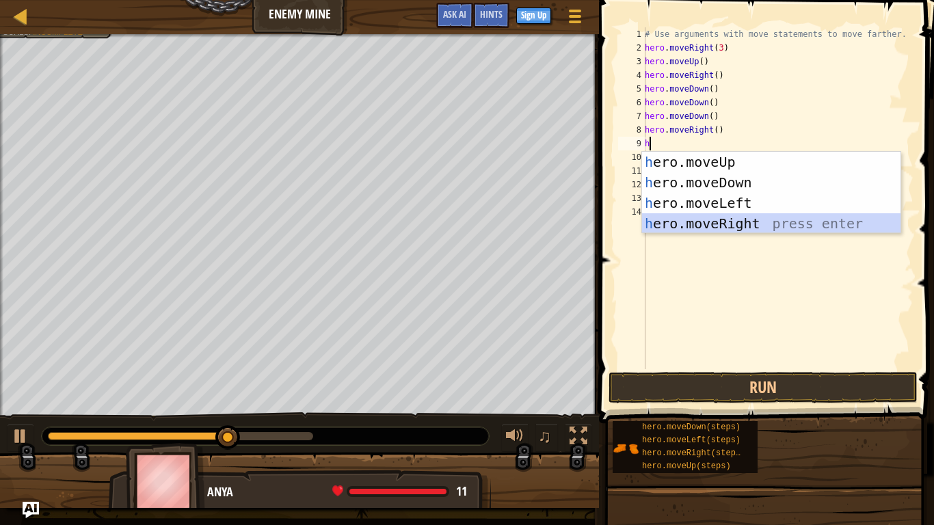
click at [674, 225] on div "h ero.moveUp press enter h ero.moveDown press enter h ero.moveLeft press enter …" at bounding box center [771, 213] width 258 height 123
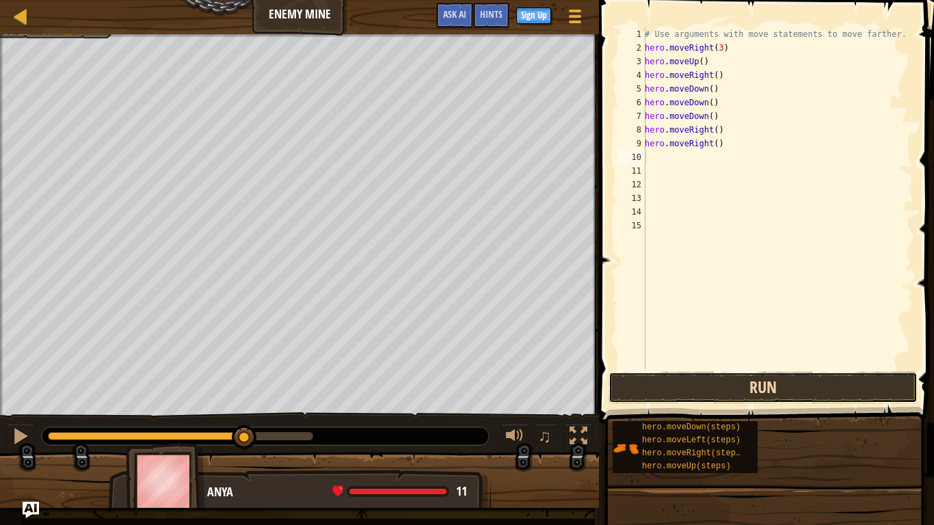
click at [688, 380] on button "Run" at bounding box center [762, 387] width 309 height 31
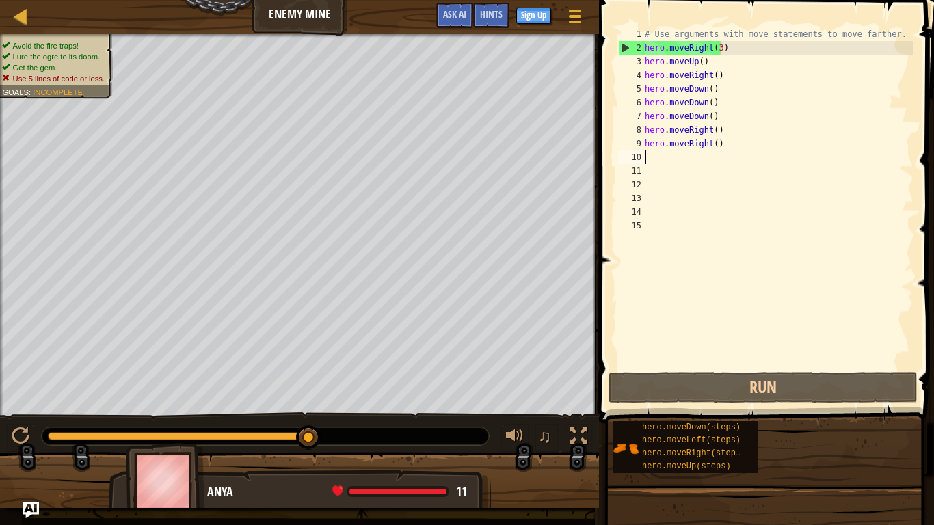
click at [839, 369] on div "1 2 3 4 5 6 7 8 9 10 11 12 13 14 15 # Use arguments with move statements to mov…" at bounding box center [764, 238] width 339 height 463
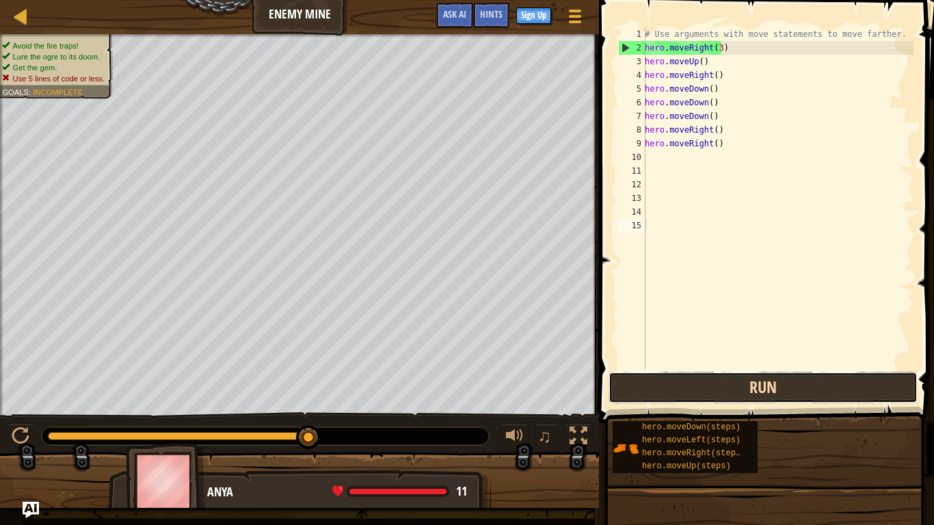
click at [839, 372] on button "Run" at bounding box center [762, 387] width 309 height 31
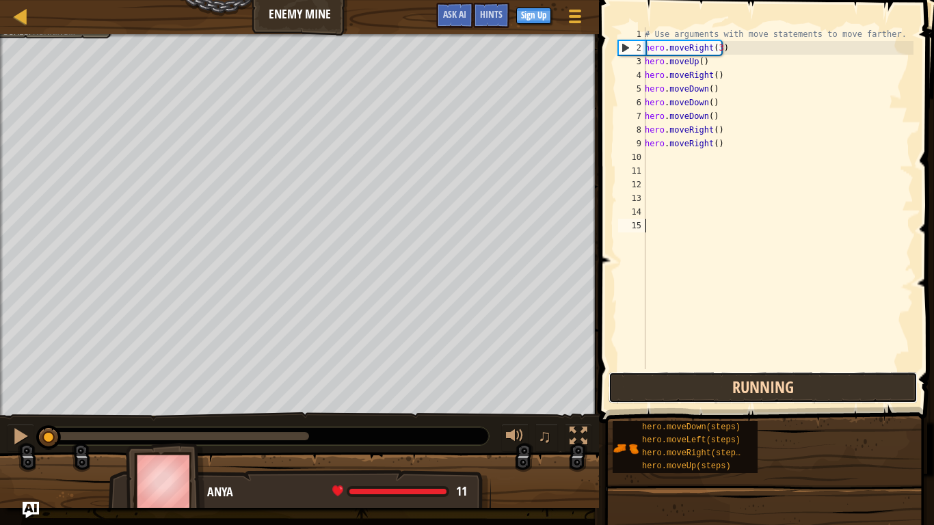
click at [839, 372] on button "Running" at bounding box center [762, 387] width 309 height 31
click at [834, 376] on button "Running" at bounding box center [762, 387] width 309 height 31
click at [833, 377] on button "Running" at bounding box center [762, 387] width 309 height 31
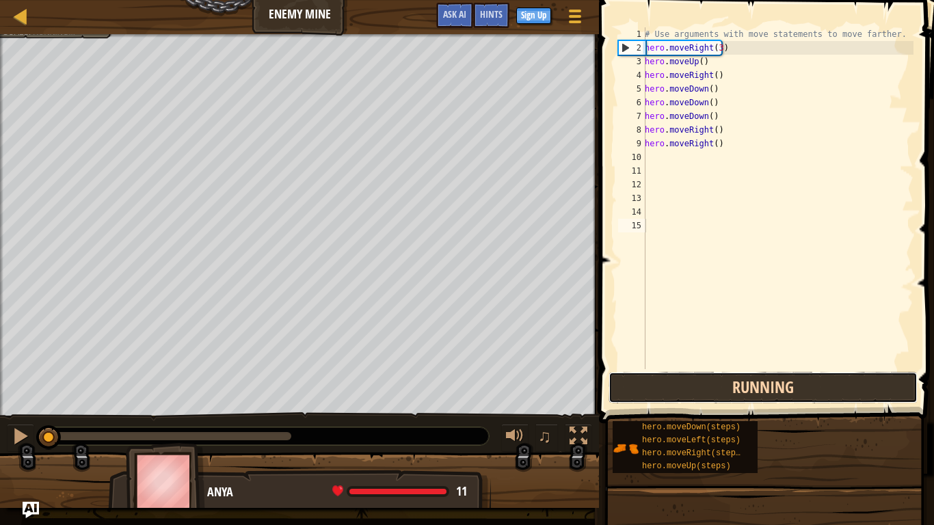
click at [832, 377] on button "Running" at bounding box center [762, 387] width 309 height 31
drag, startPoint x: 832, startPoint y: 377, endPoint x: 828, endPoint y: 385, distance: 9.2
click at [828, 385] on button "Running" at bounding box center [762, 387] width 309 height 31
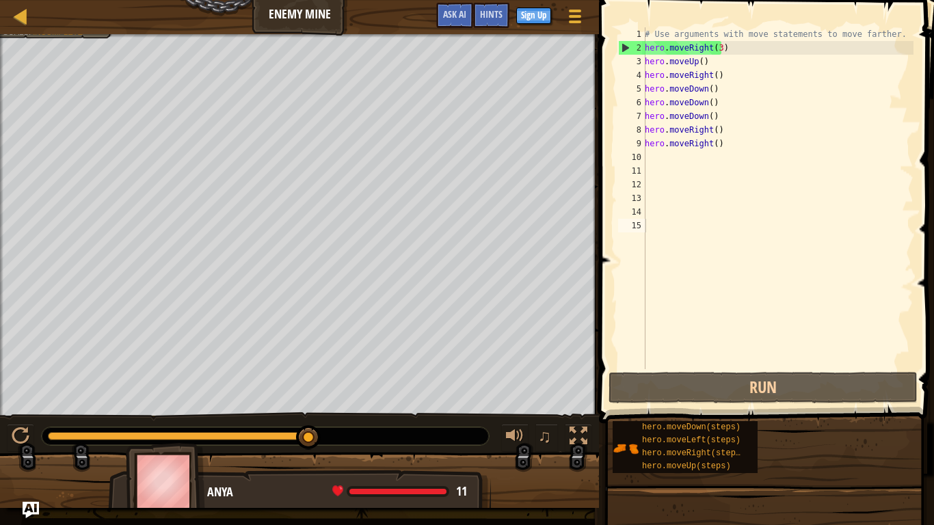
click at [10, 3] on div "Map Enemy Mine Game Menu Done Sign Up Hints Ask AI" at bounding box center [299, 17] width 599 height 34
click at [22, 12] on div at bounding box center [20, 16] width 17 height 17
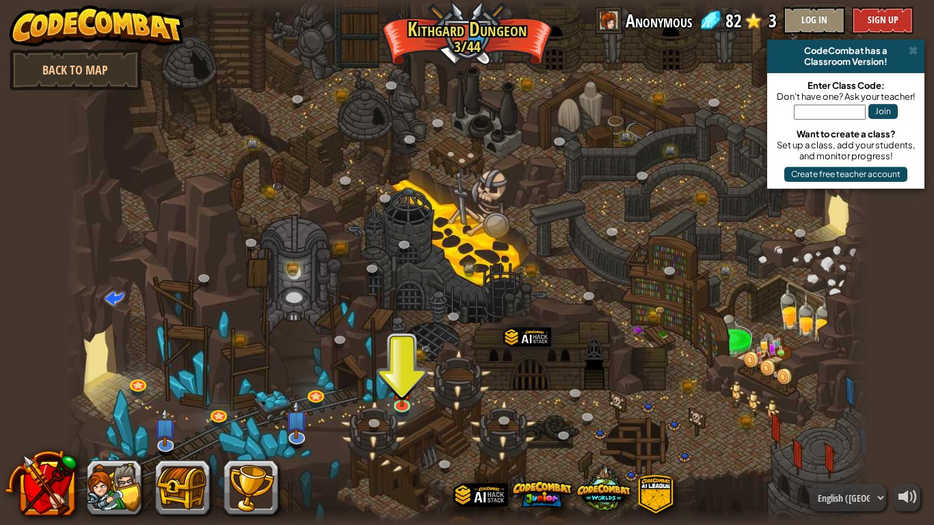
click at [543, 199] on div at bounding box center [467, 262] width 803 height 525
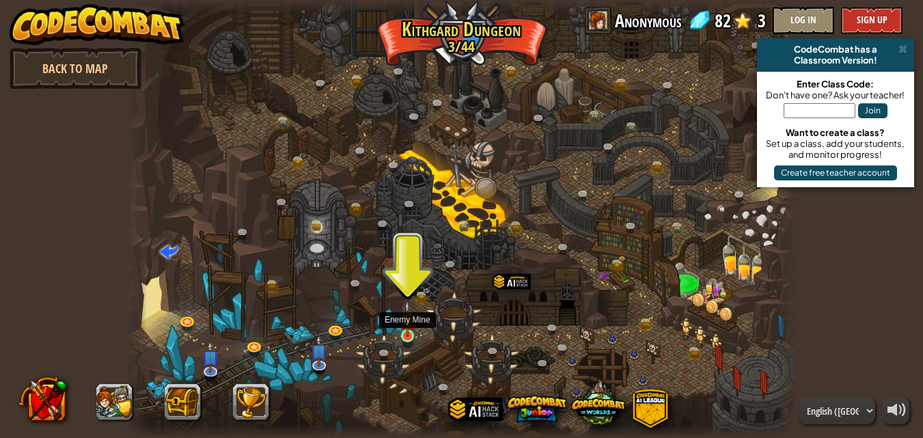
click at [407, 329] on img at bounding box center [408, 319] width 16 height 36
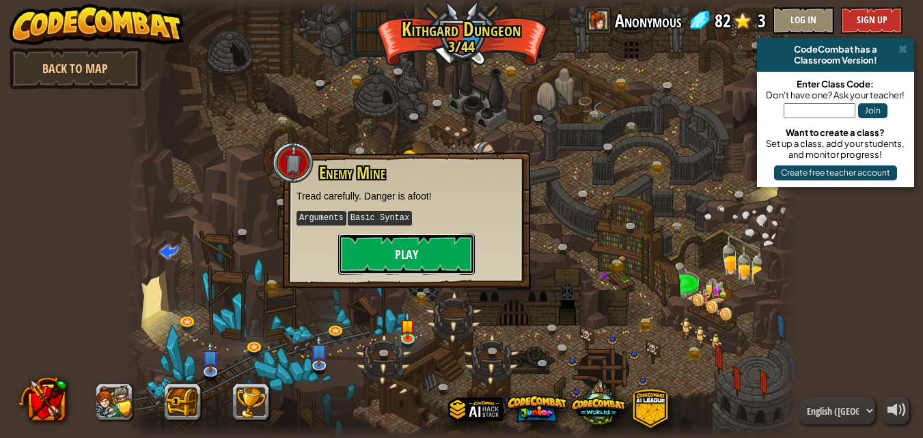
click at [408, 252] on button "Play" at bounding box center [406, 254] width 137 height 41
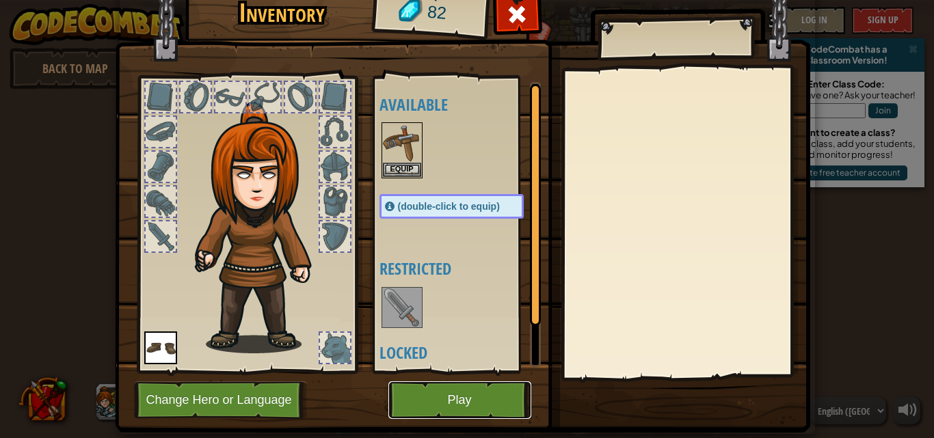
click at [436, 398] on button "Play" at bounding box center [459, 400] width 143 height 38
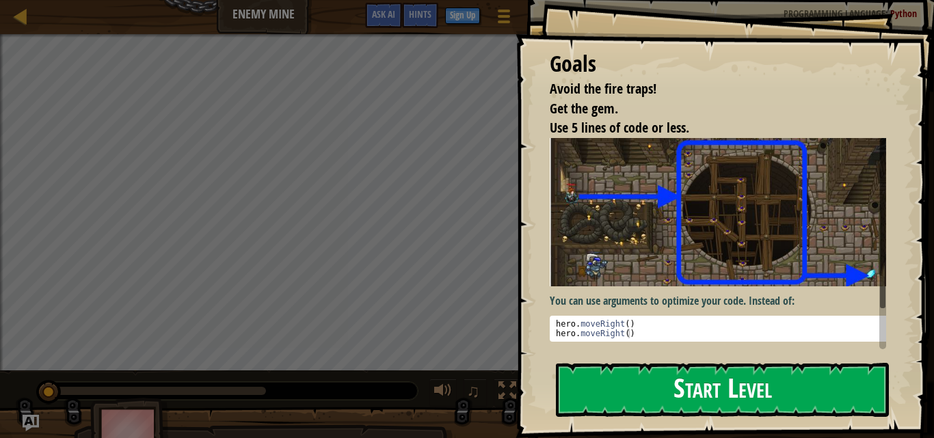
click at [697, 400] on button "Start Level" at bounding box center [722, 390] width 333 height 54
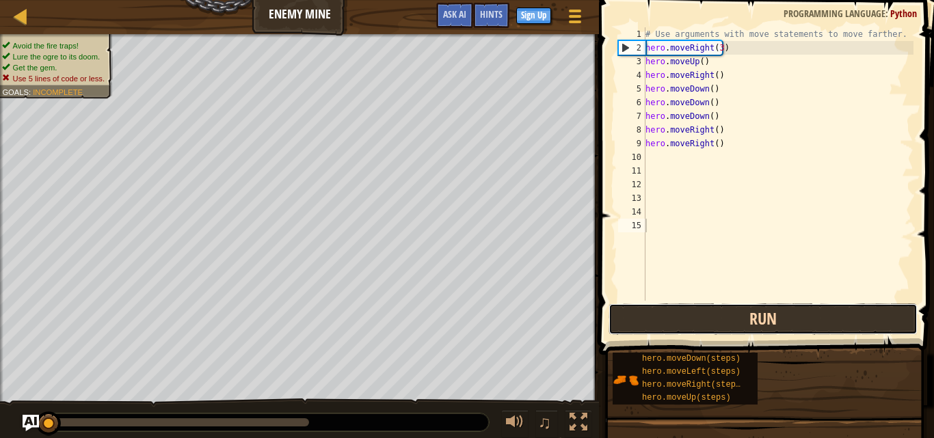
click at [705, 315] on button "Run" at bounding box center [762, 318] width 309 height 31
